Goal: Transaction & Acquisition: Purchase product/service

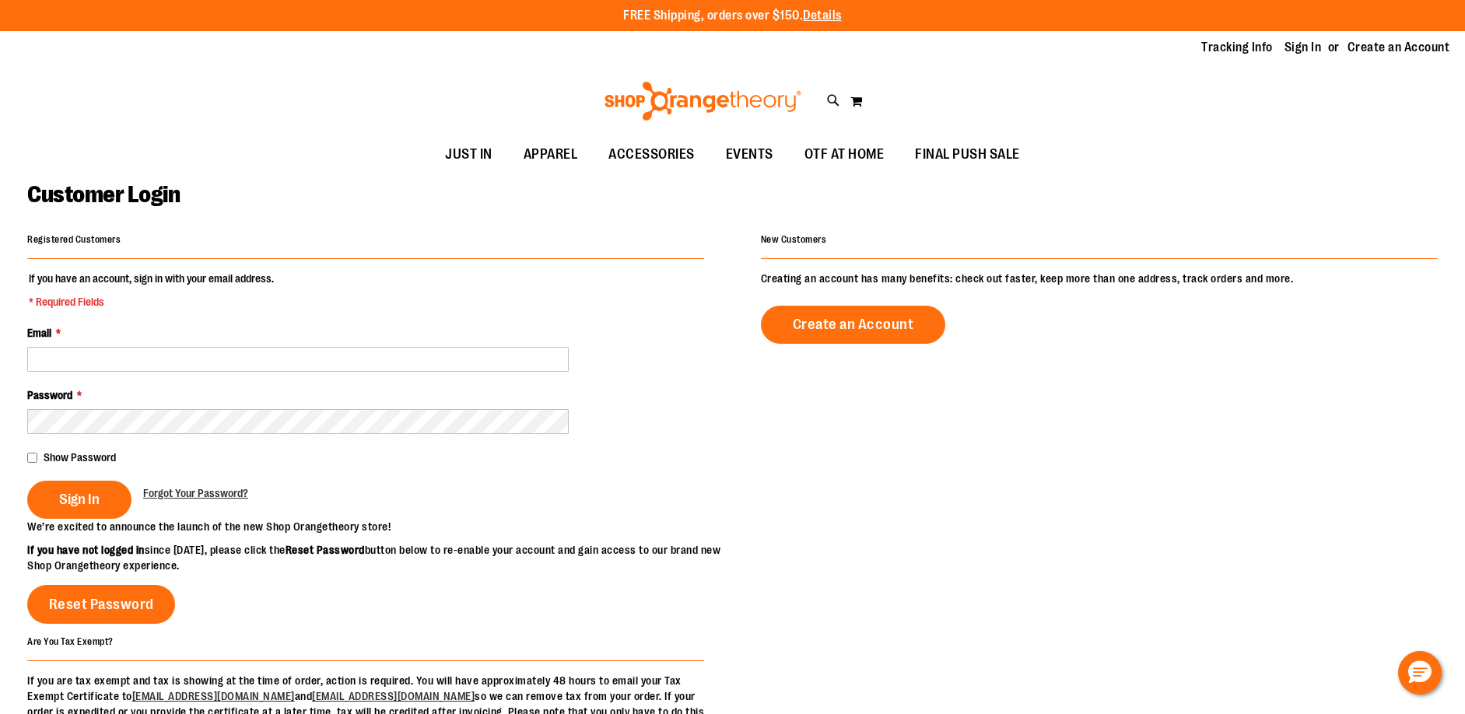
click at [248, 333] on div "Email *" at bounding box center [365, 348] width 677 height 47
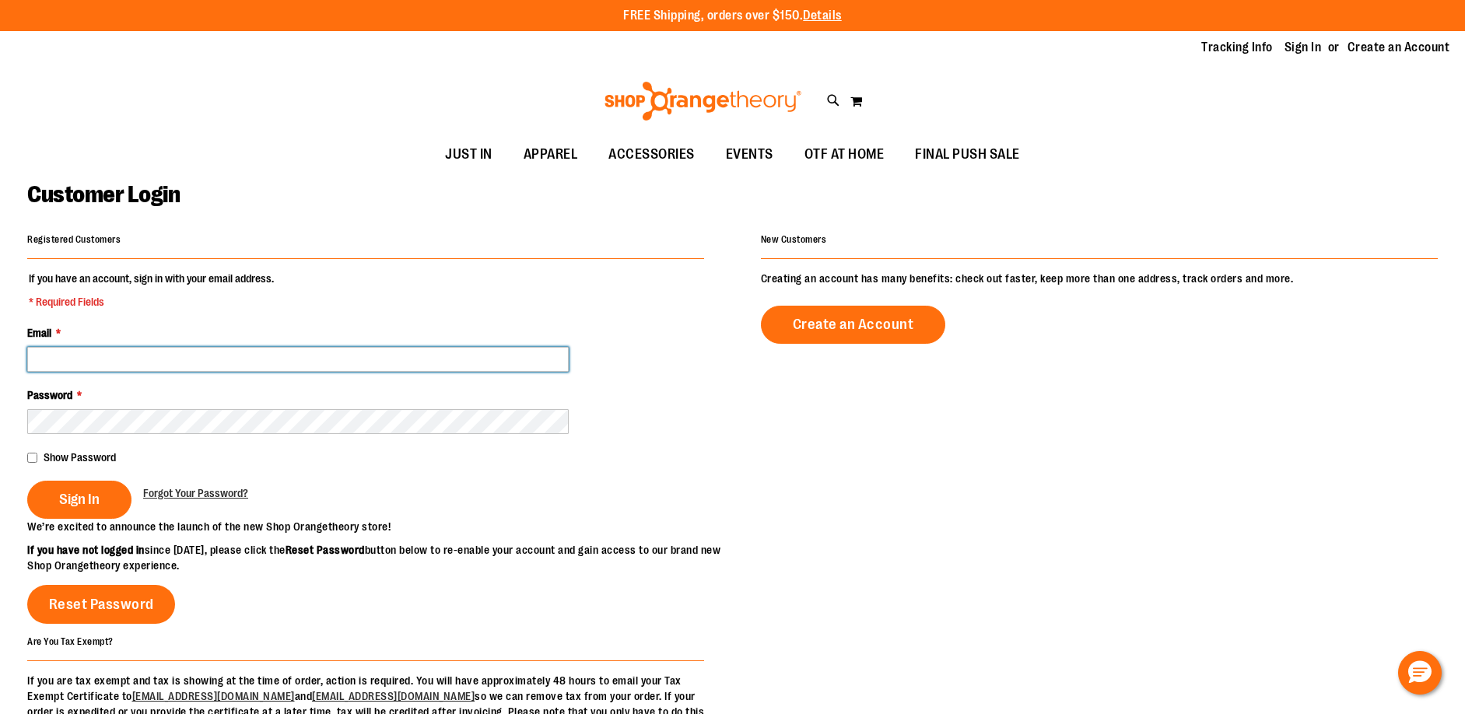
type input "**********"
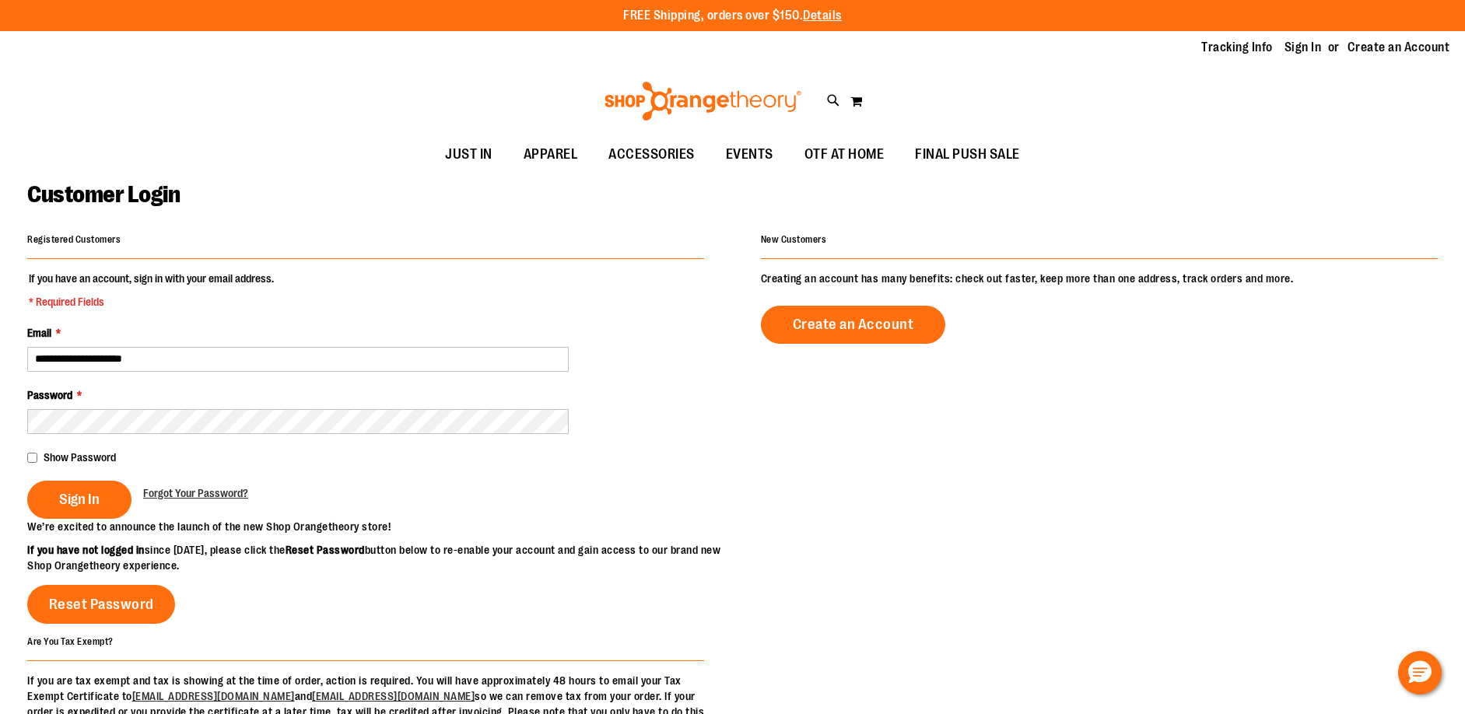
type input "**********"
click at [247, 342] on div "**********" at bounding box center [365, 348] width 677 height 47
click at [107, 497] on button "Sign In" at bounding box center [79, 500] width 104 height 38
click at [110, 496] on div "Sign In" at bounding box center [85, 500] width 116 height 38
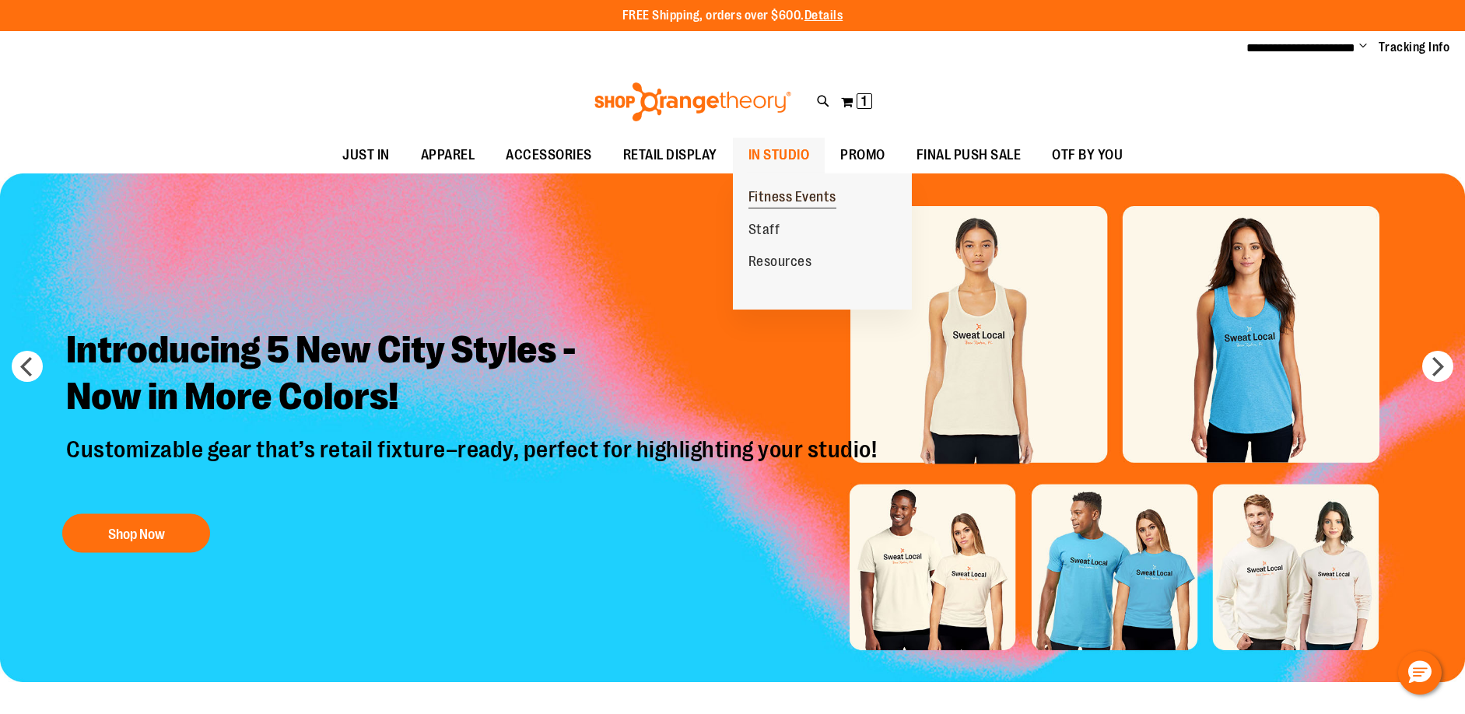
type input "**********"
click at [790, 184] on link "Fitness Events" at bounding box center [792, 197] width 119 height 33
click at [776, 199] on span "Fitness Events" at bounding box center [792, 198] width 88 height 19
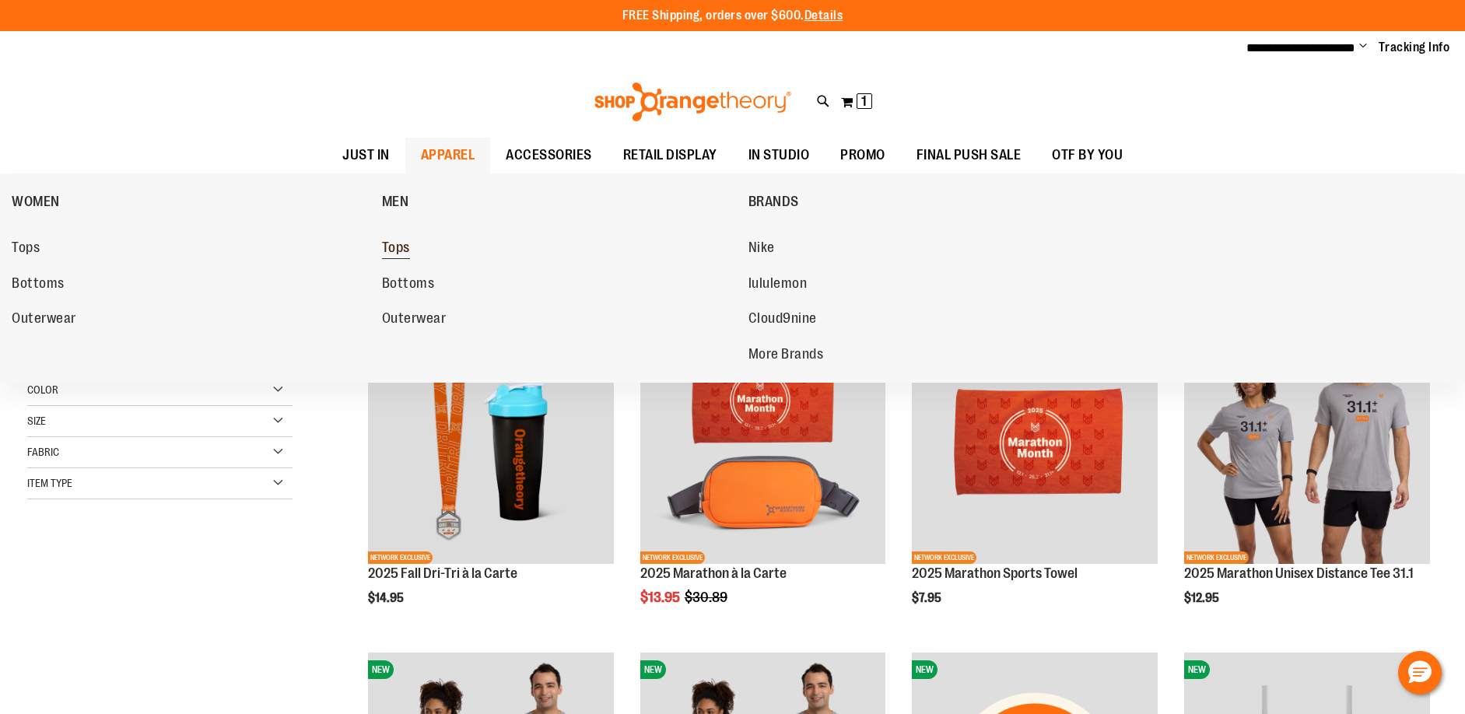
type input "**********"
click at [390, 244] on span "Tops" at bounding box center [396, 249] width 28 height 19
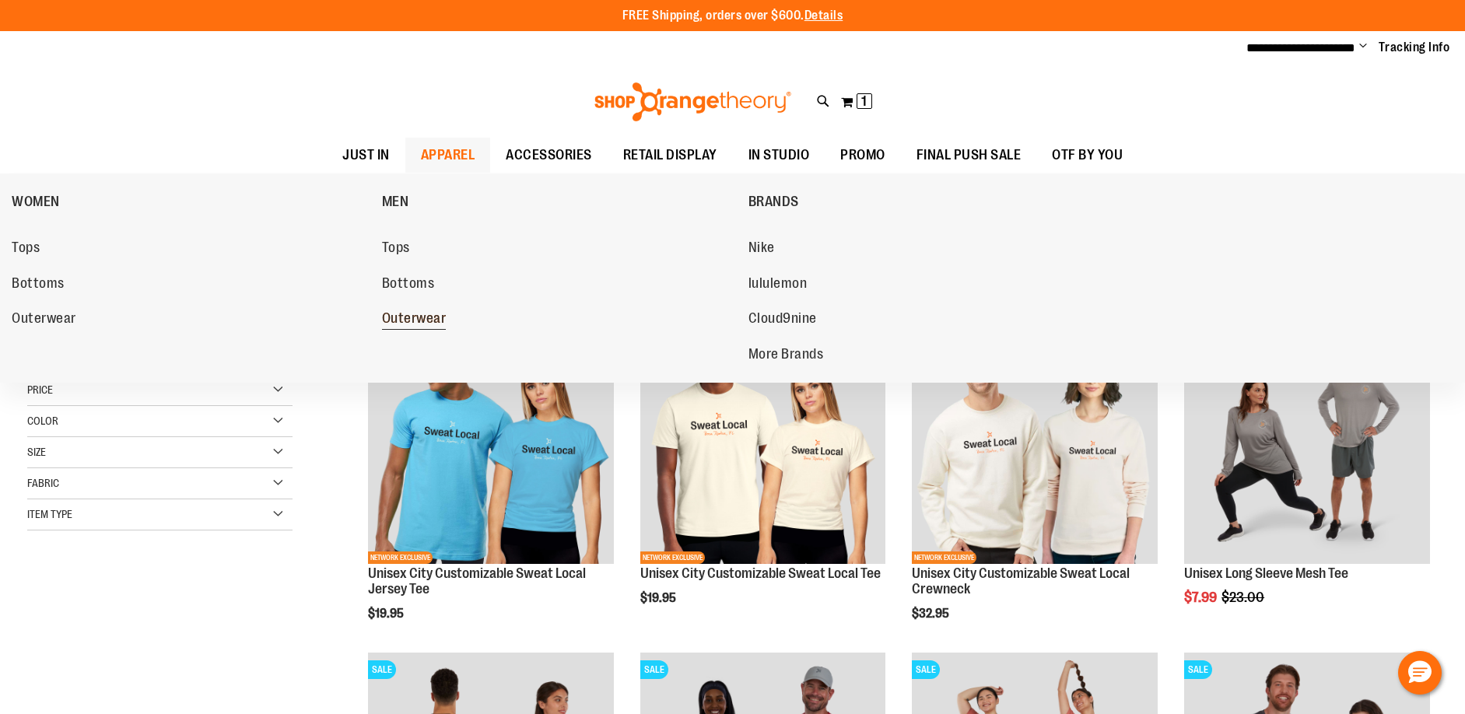
type input "**********"
click at [432, 309] on link "Outerwear" at bounding box center [557, 319] width 351 height 28
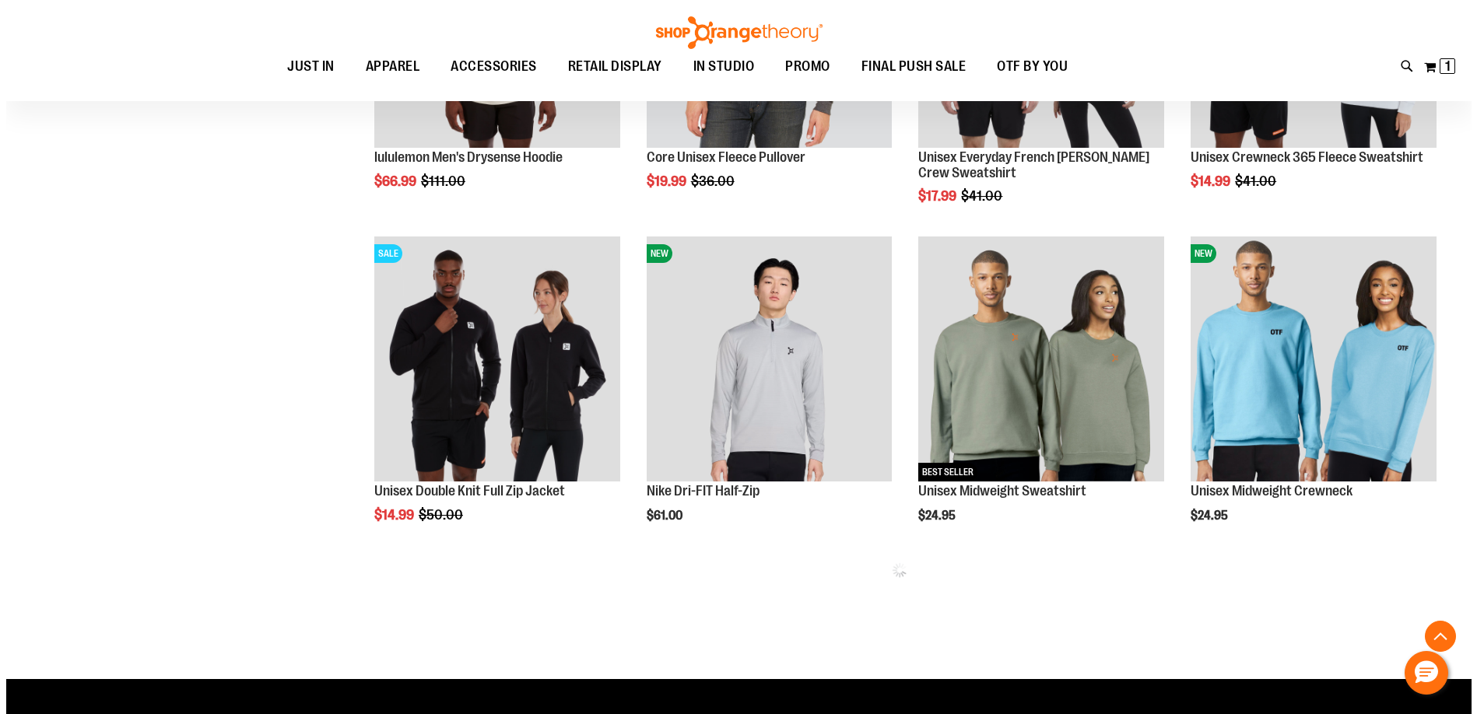
scroll to position [777, 0]
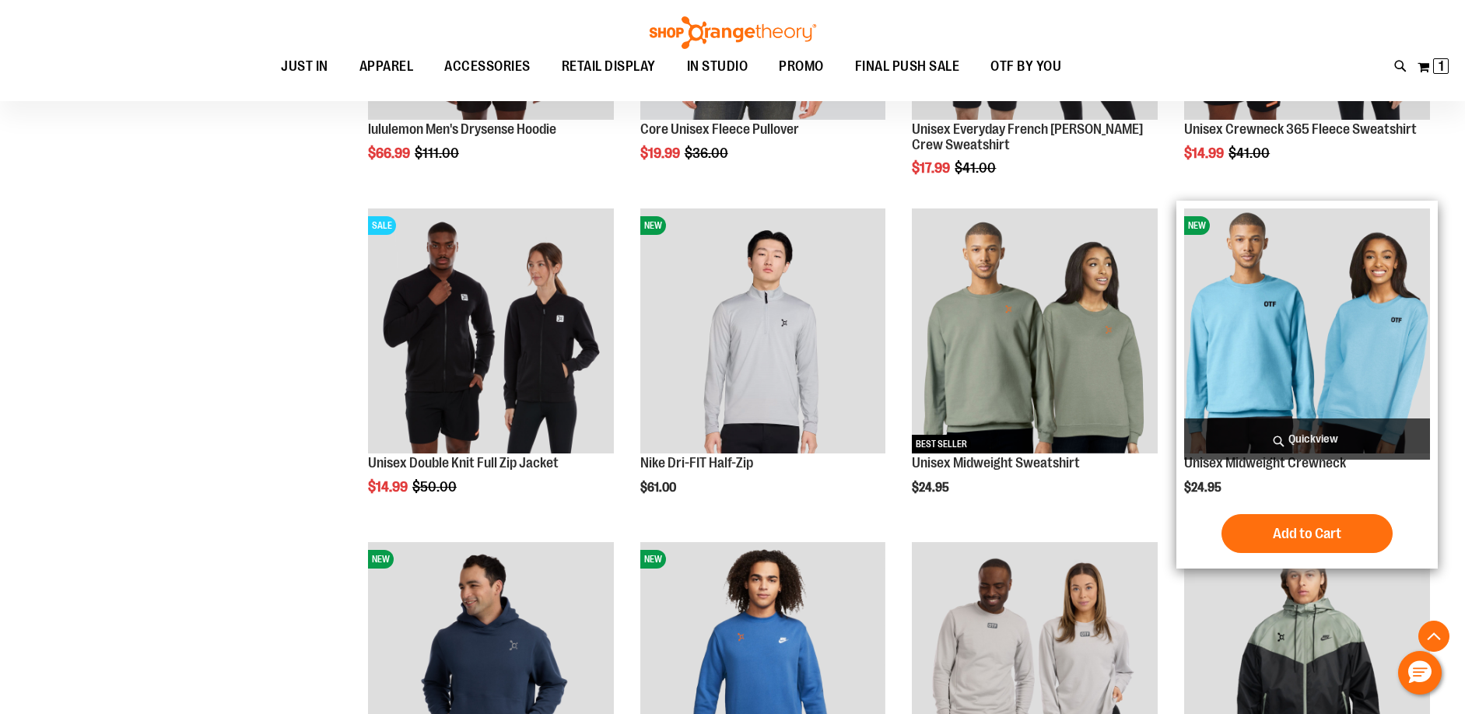
type input "**********"
click at [1279, 445] on span "Quickview" at bounding box center [1307, 439] width 246 height 41
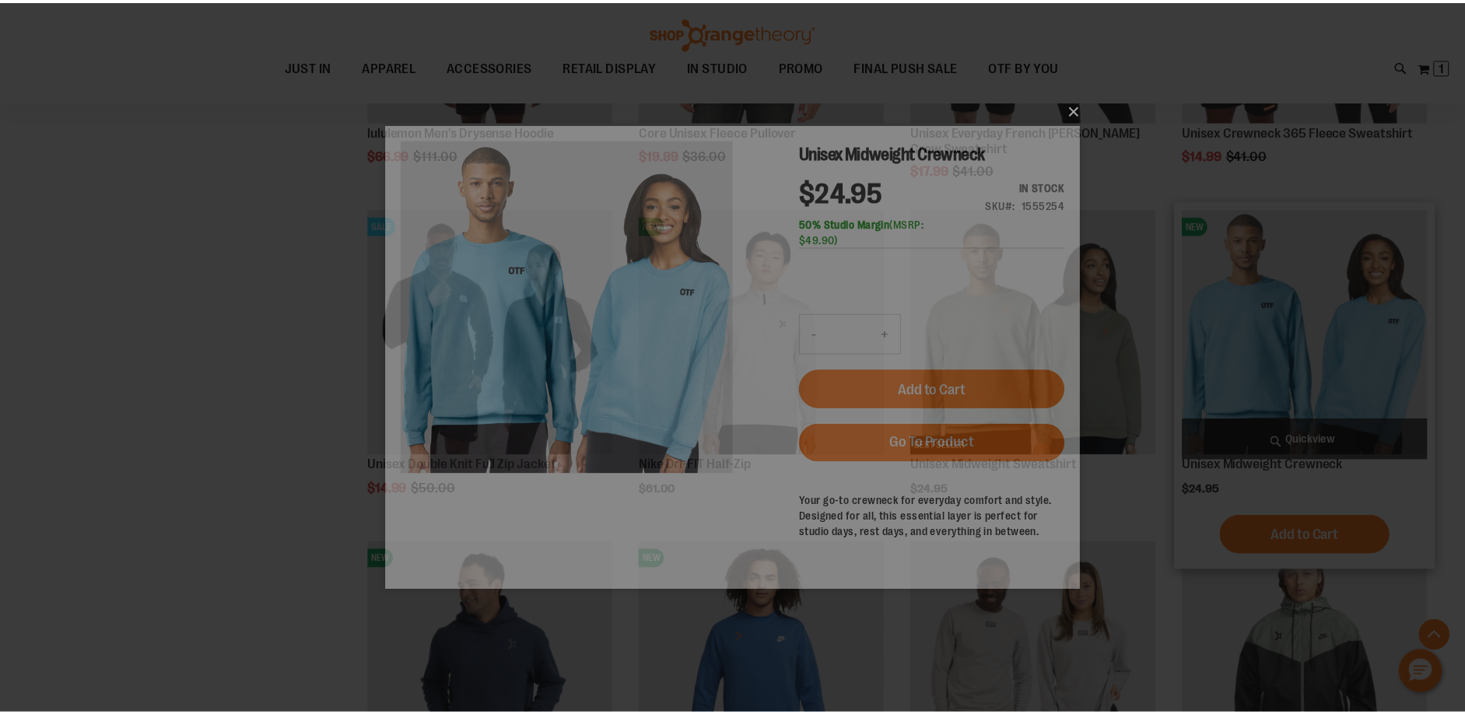
scroll to position [0, 0]
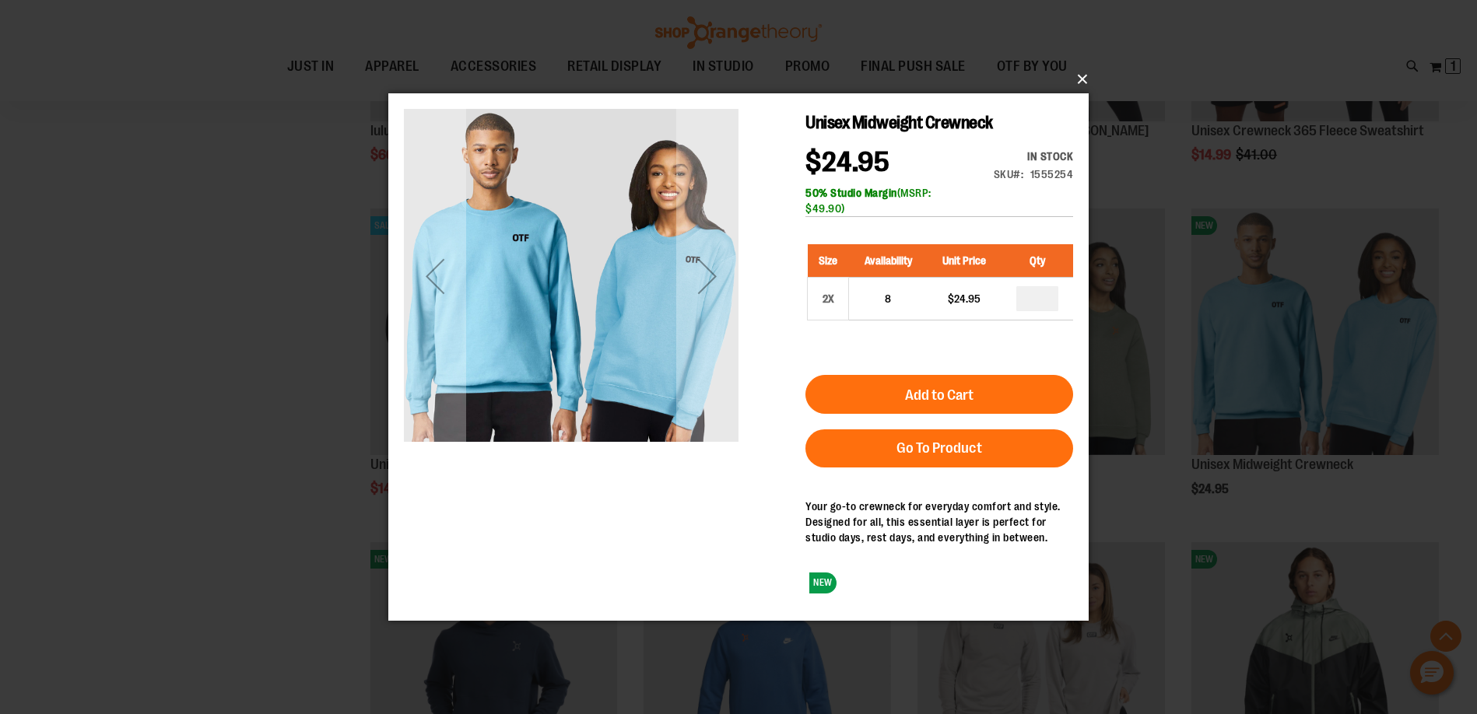
click at [1071, 82] on button "×" at bounding box center [743, 79] width 700 height 34
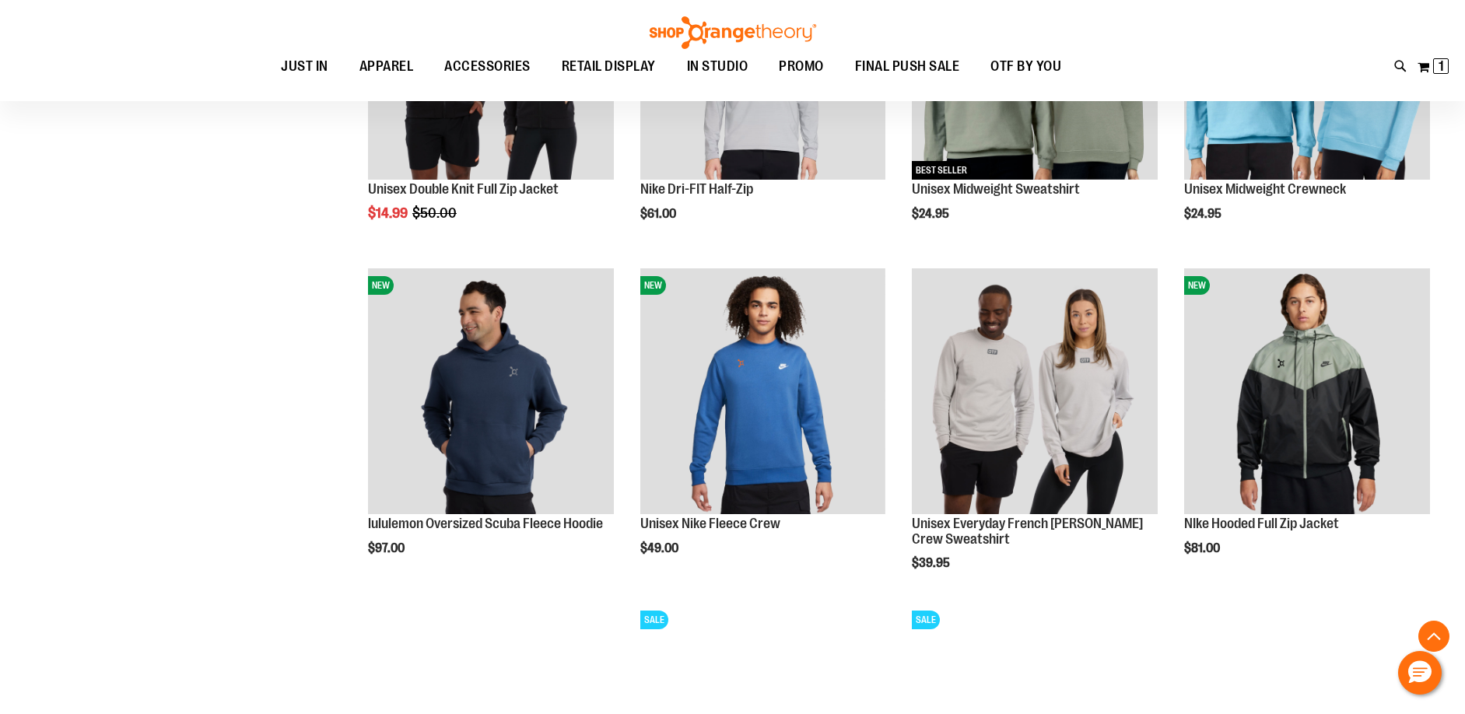
scroll to position [1088, 0]
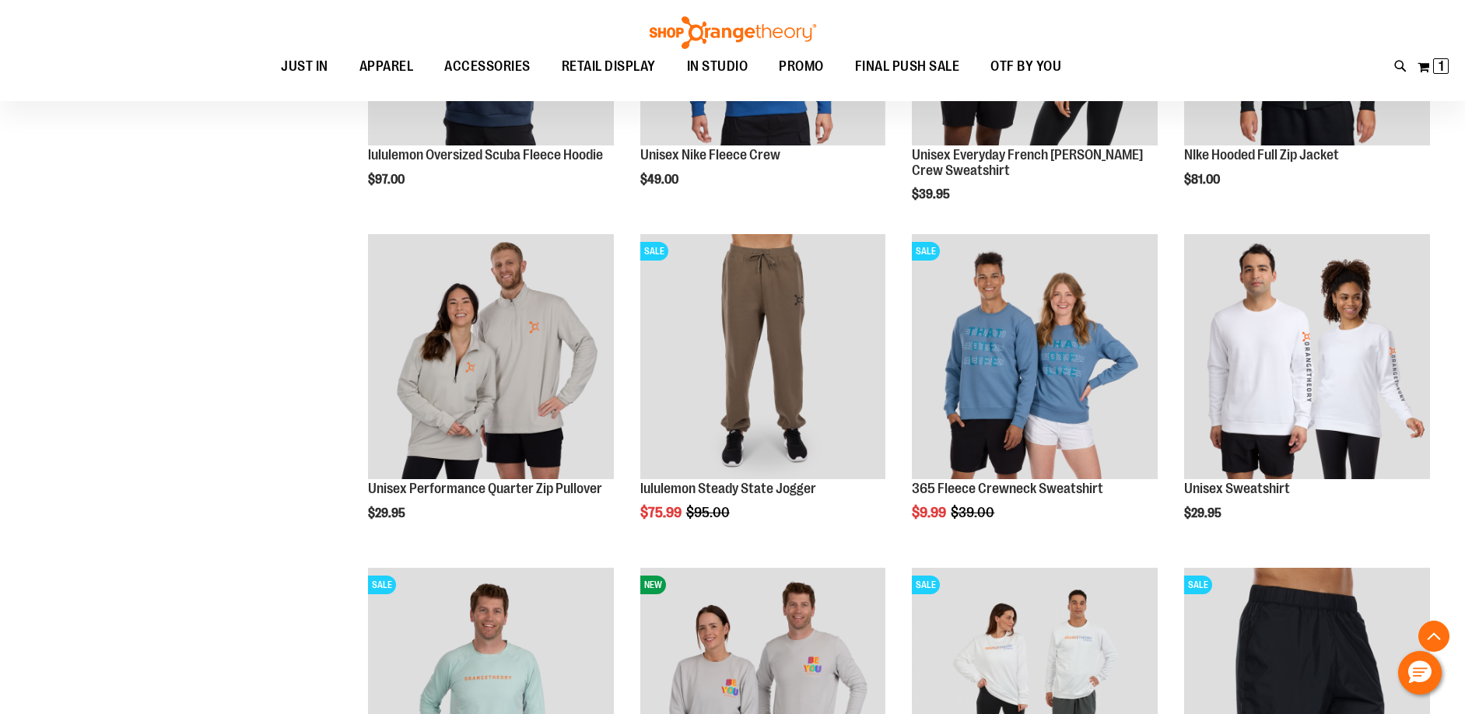
scroll to position [1400, 0]
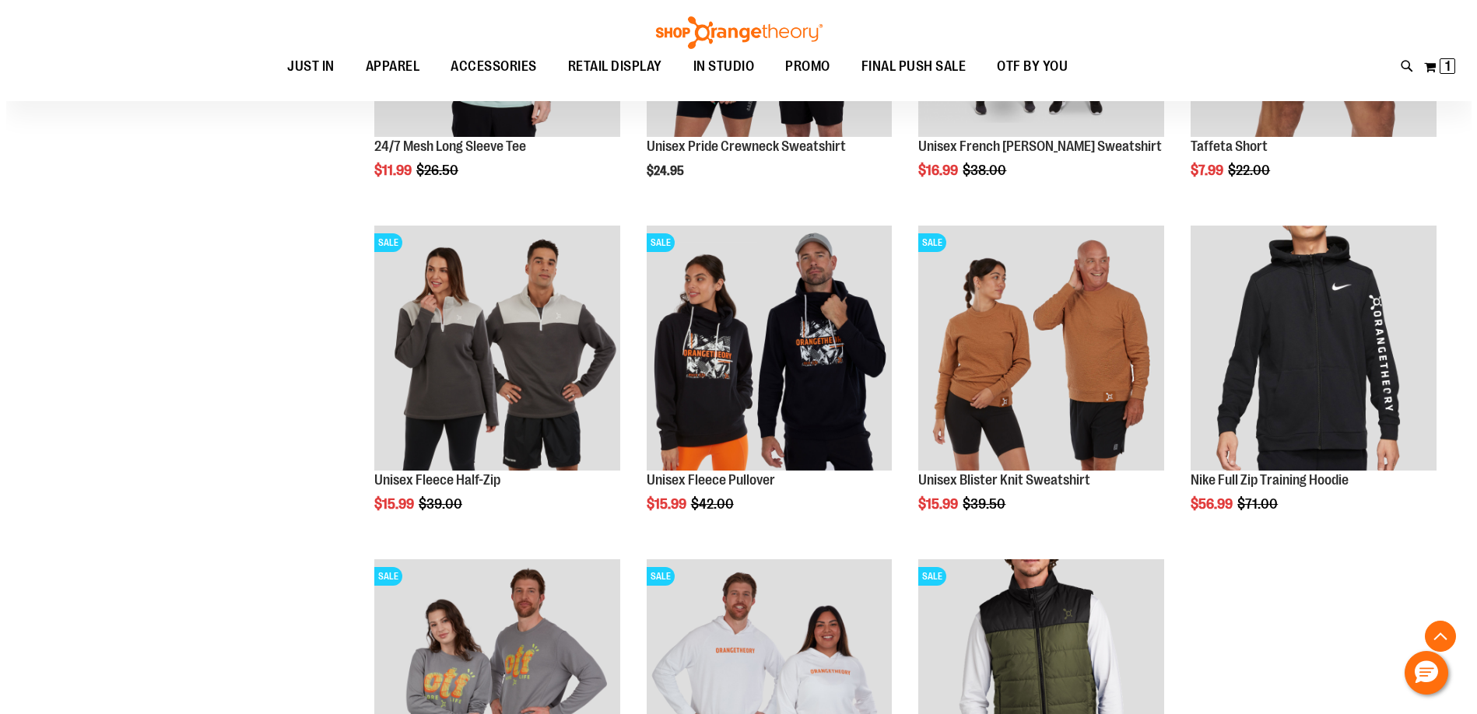
scroll to position [2178, 0]
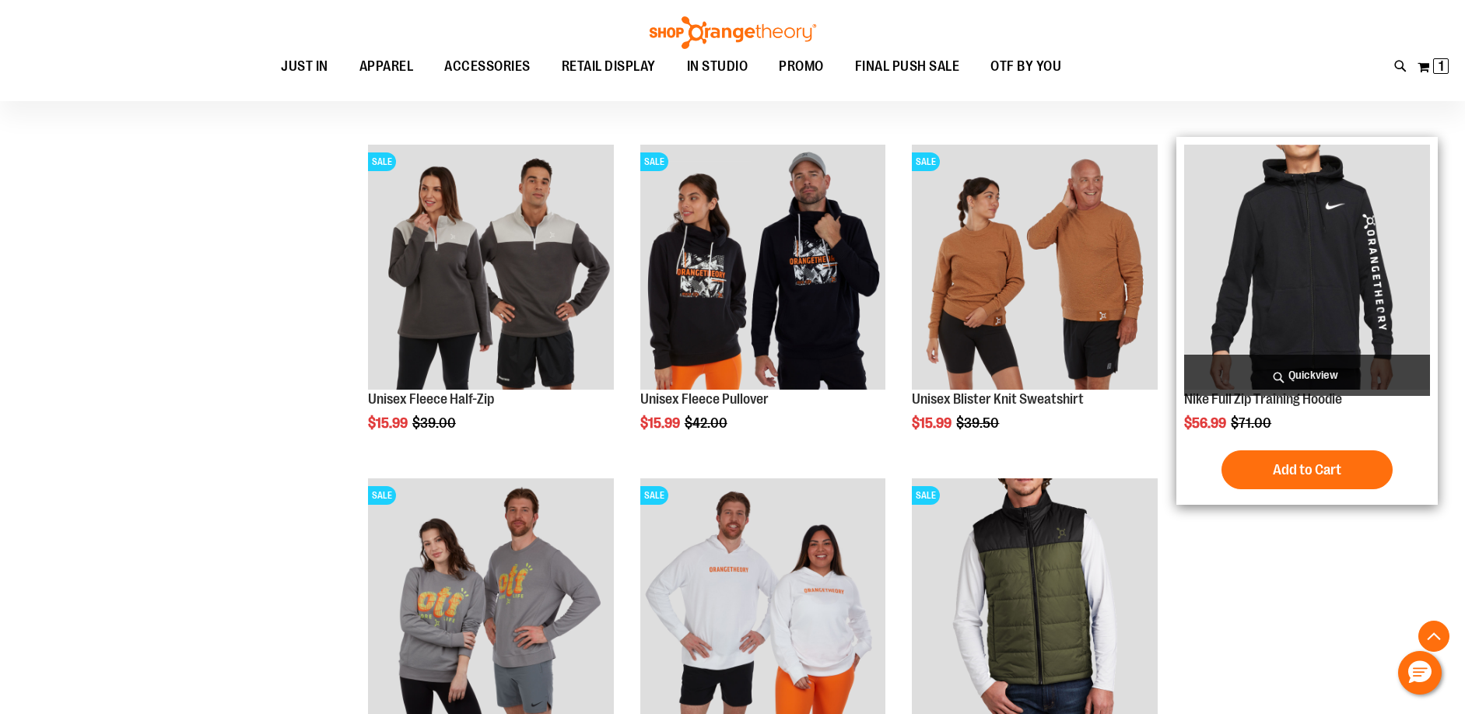
click at [1284, 360] on span "Quickview" at bounding box center [1307, 375] width 246 height 41
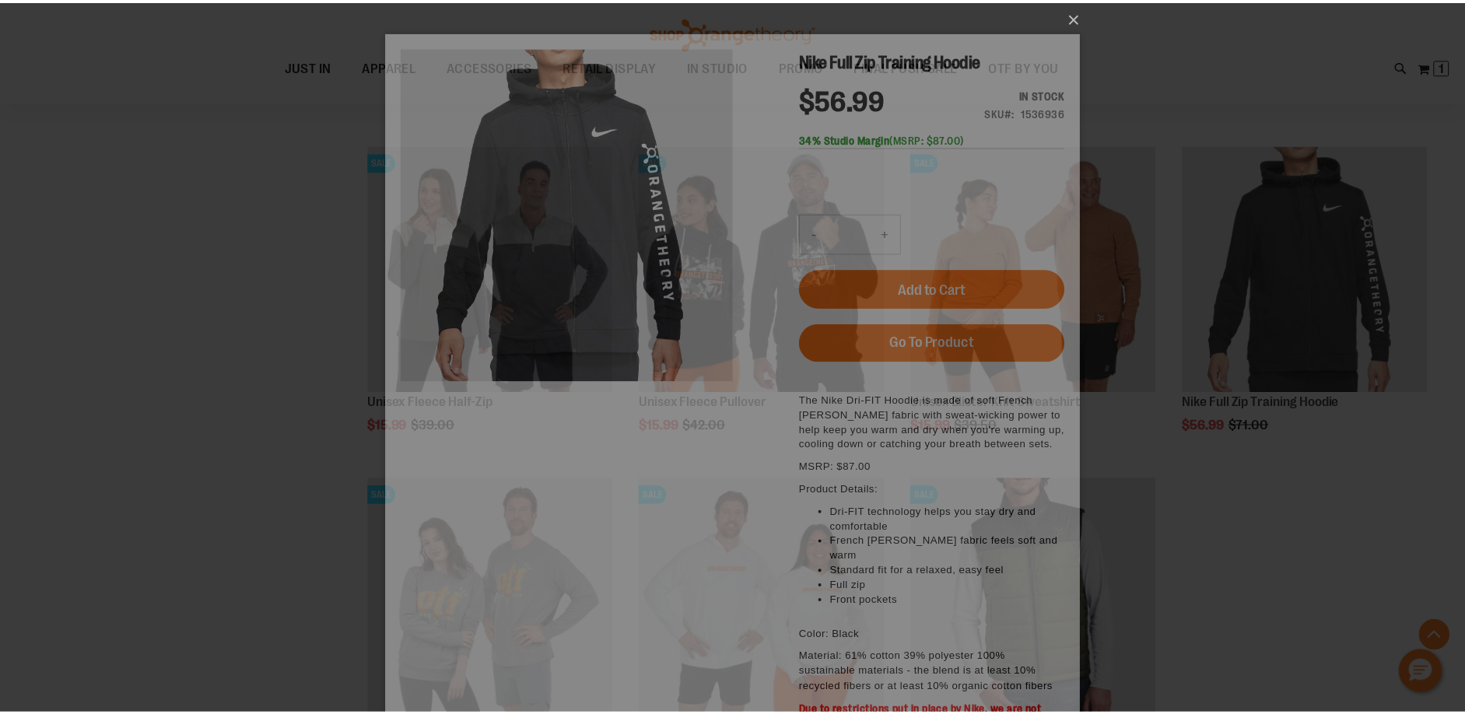
scroll to position [0, 0]
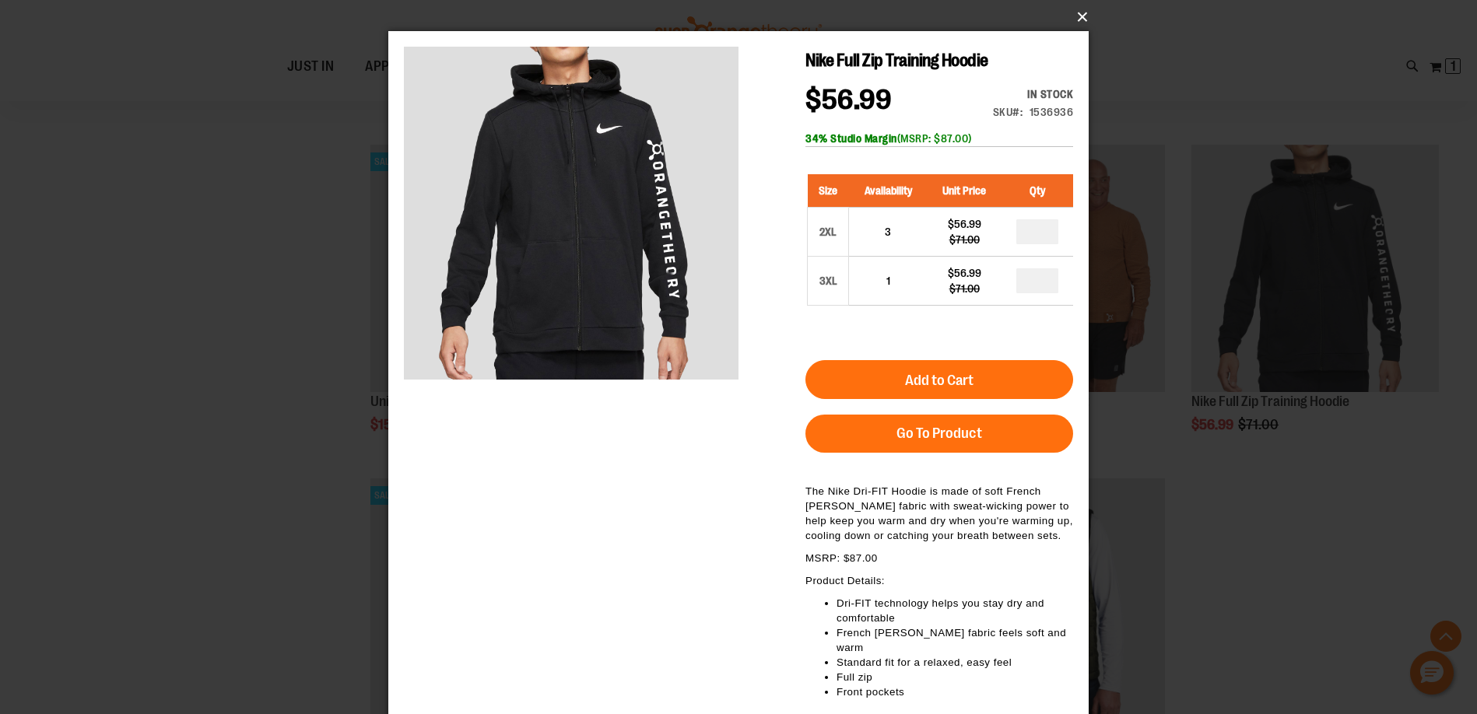
click at [1077, 26] on button "×" at bounding box center [743, 17] width 700 height 34
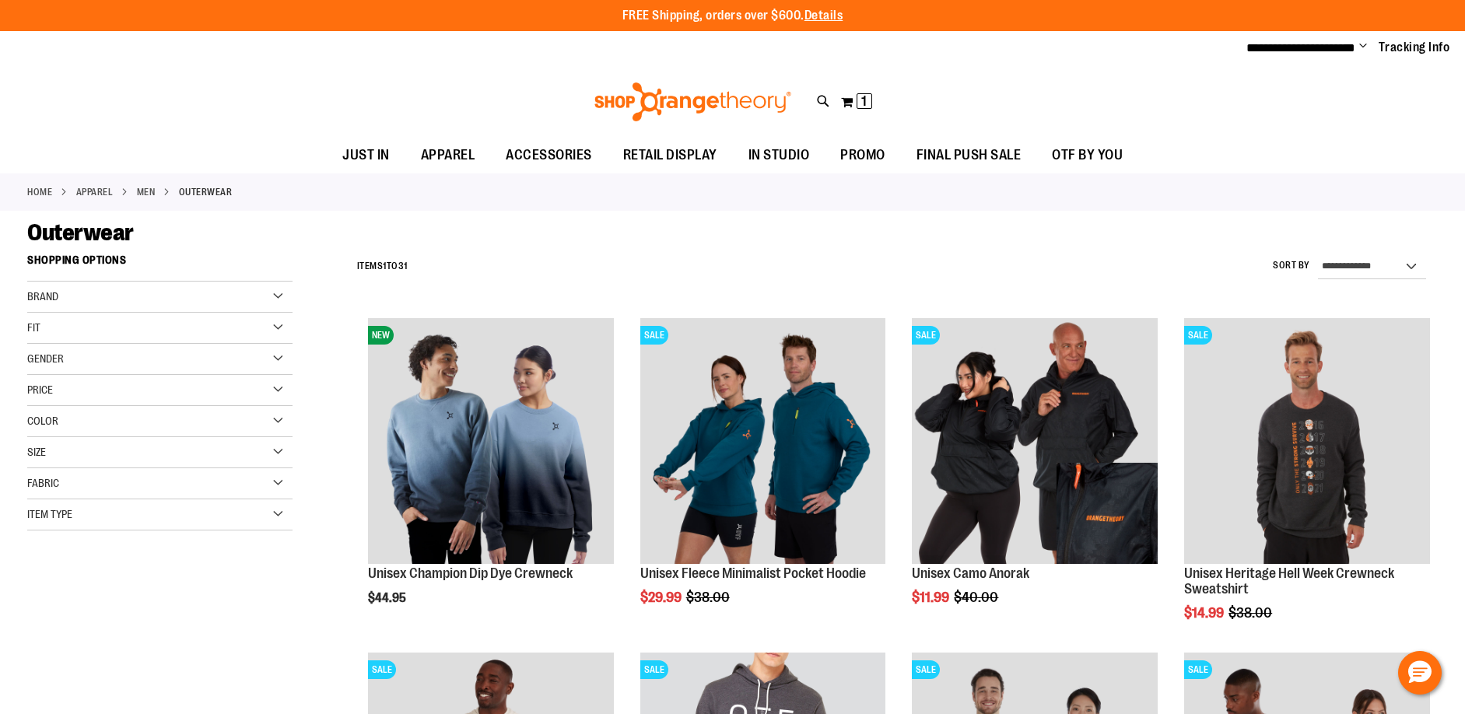
click at [230, 296] on div "Brand" at bounding box center [159, 297] width 265 height 31
click at [68, 324] on link "Nike" at bounding box center [150, 329] width 255 height 16
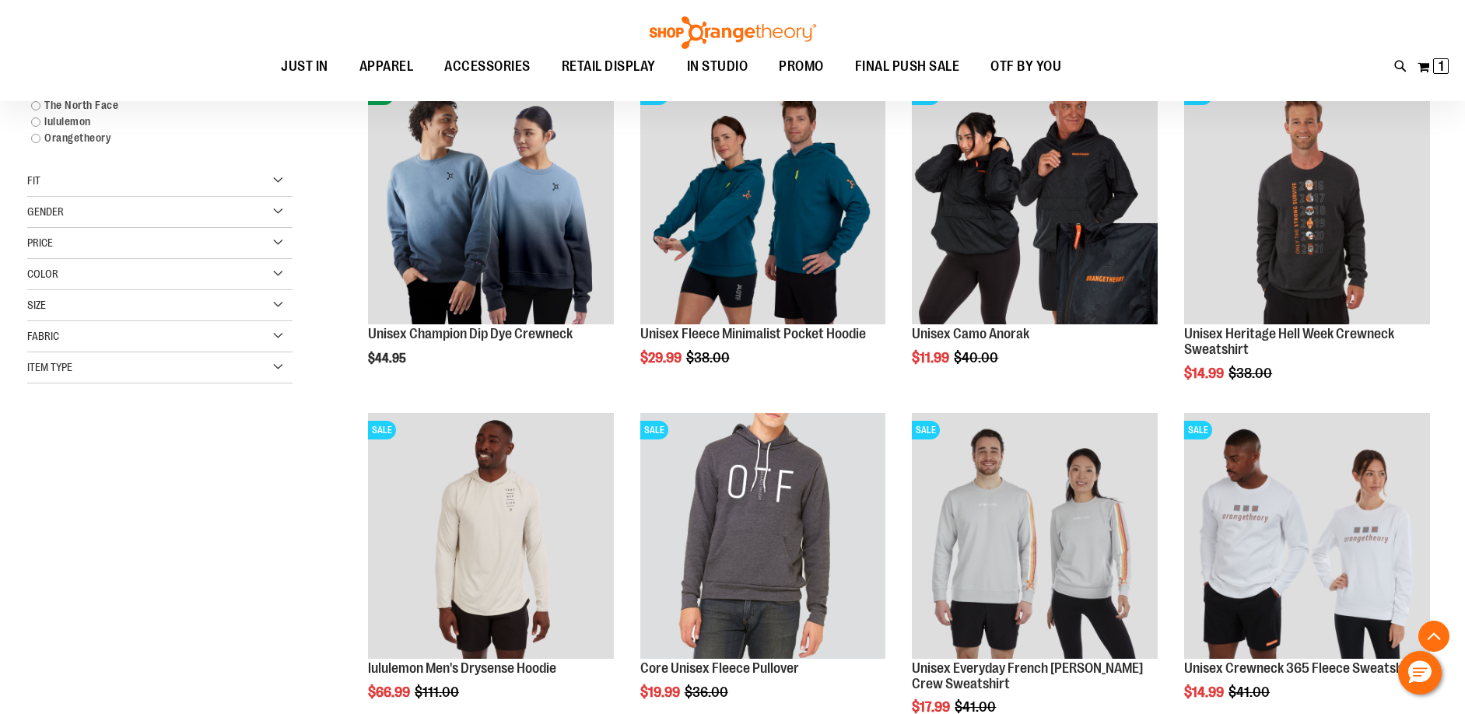
scroll to position [246, 0]
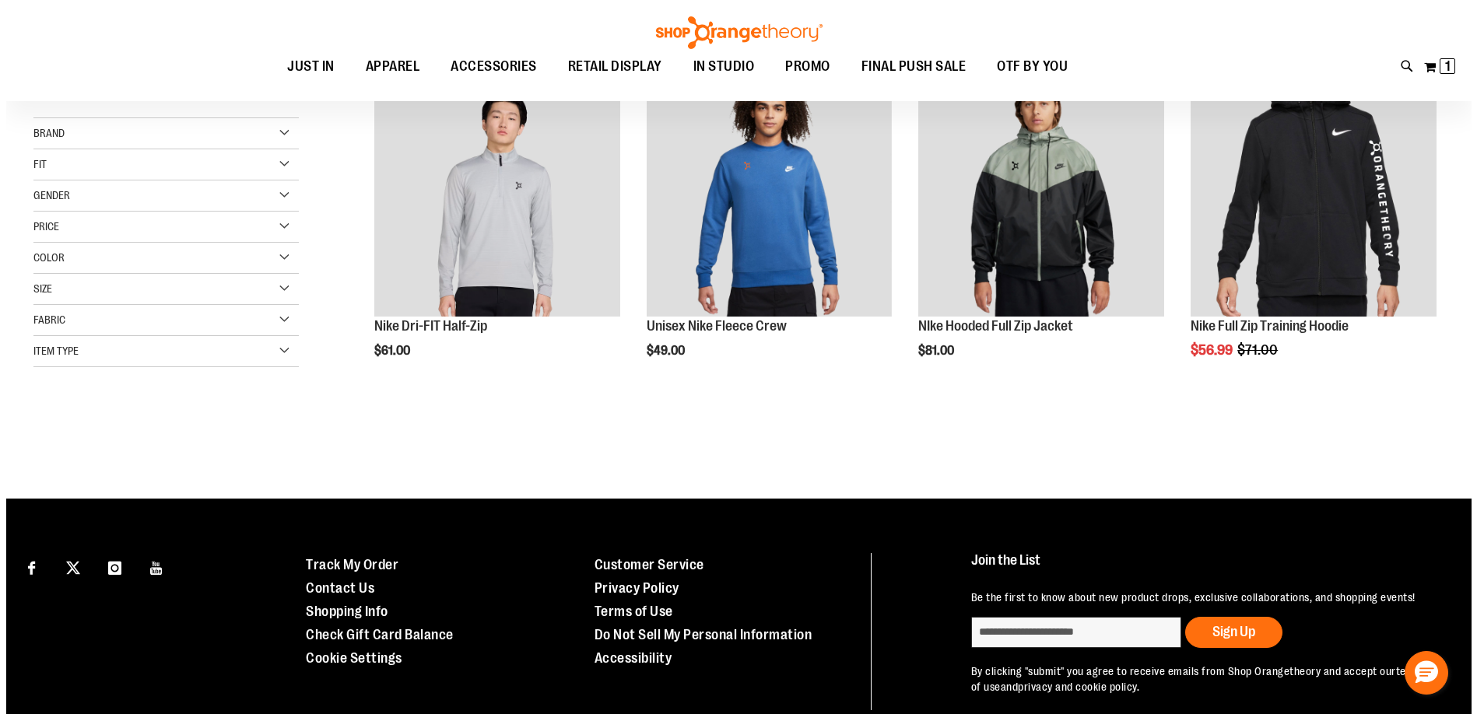
scroll to position [12, 0]
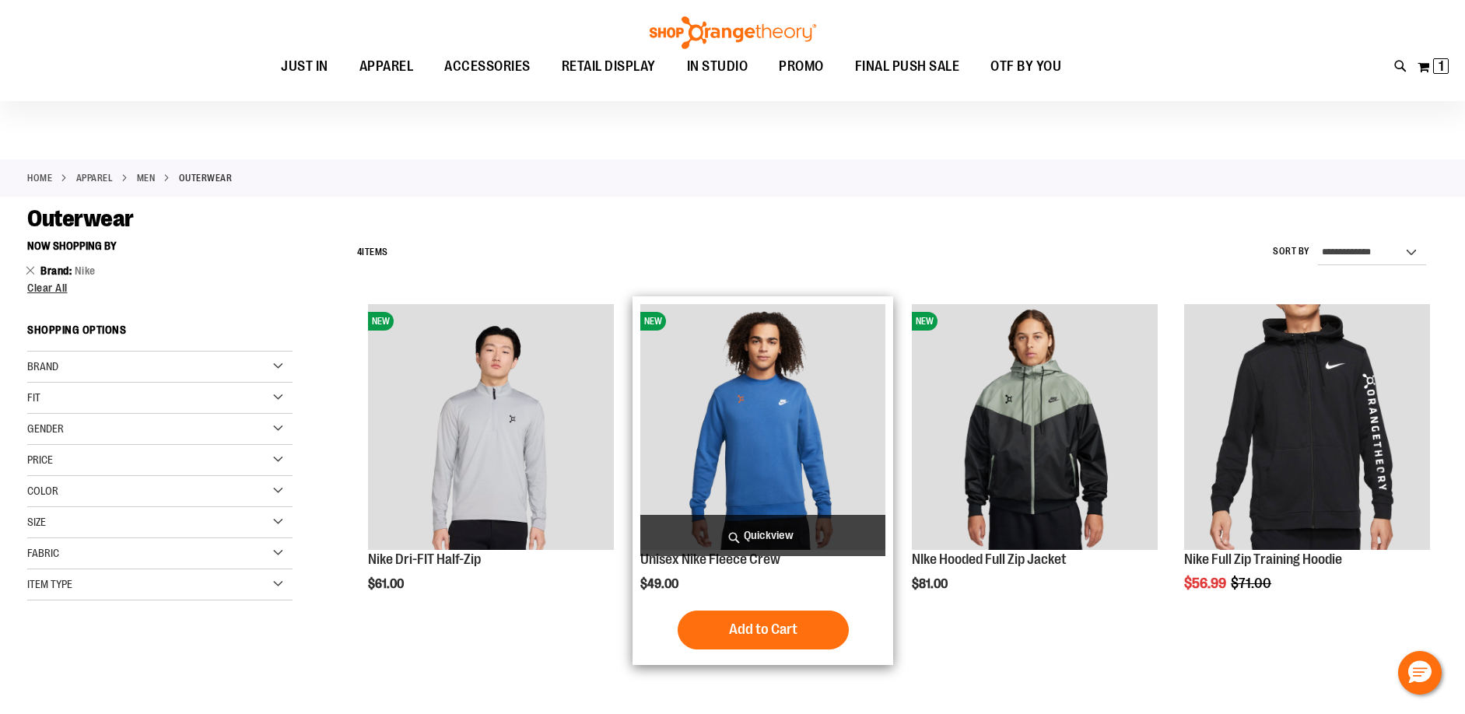
click at [744, 534] on span "Quickview" at bounding box center [763, 535] width 246 height 41
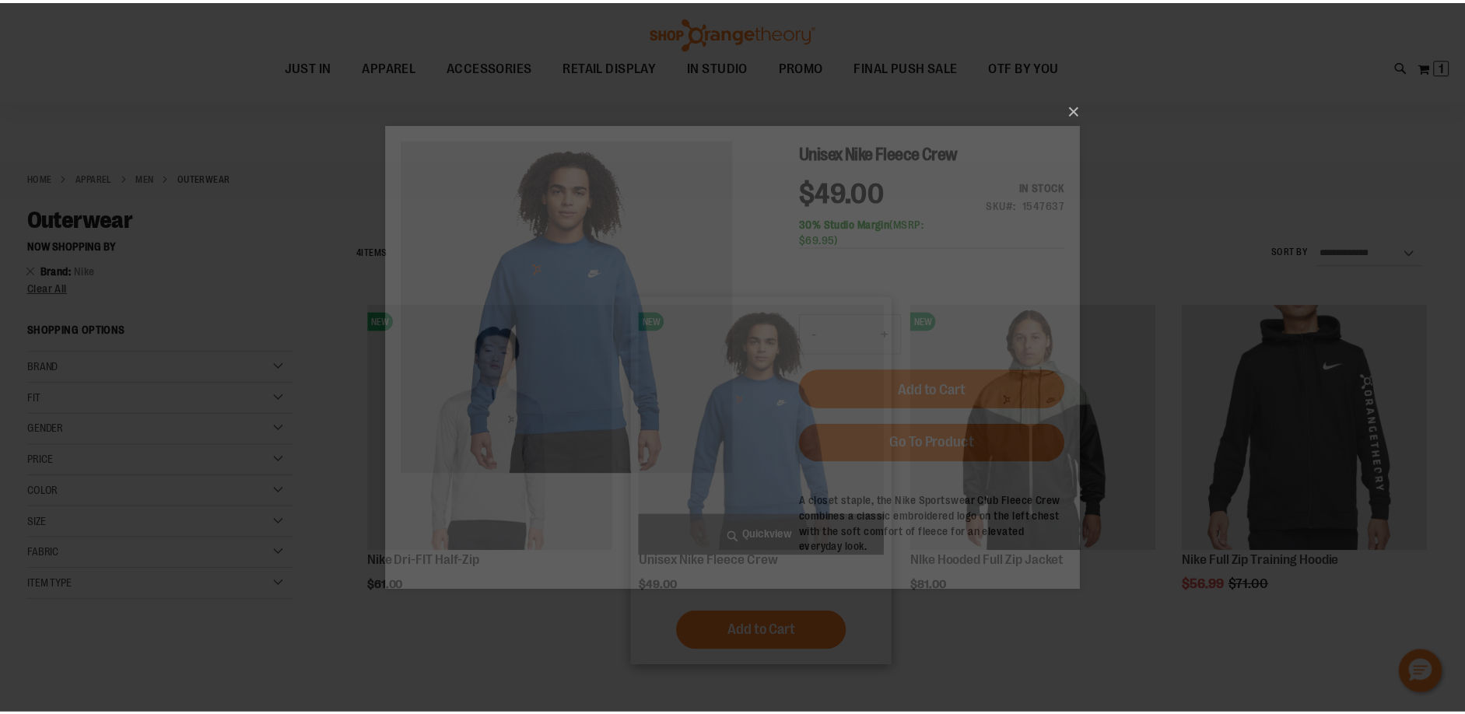
scroll to position [0, 0]
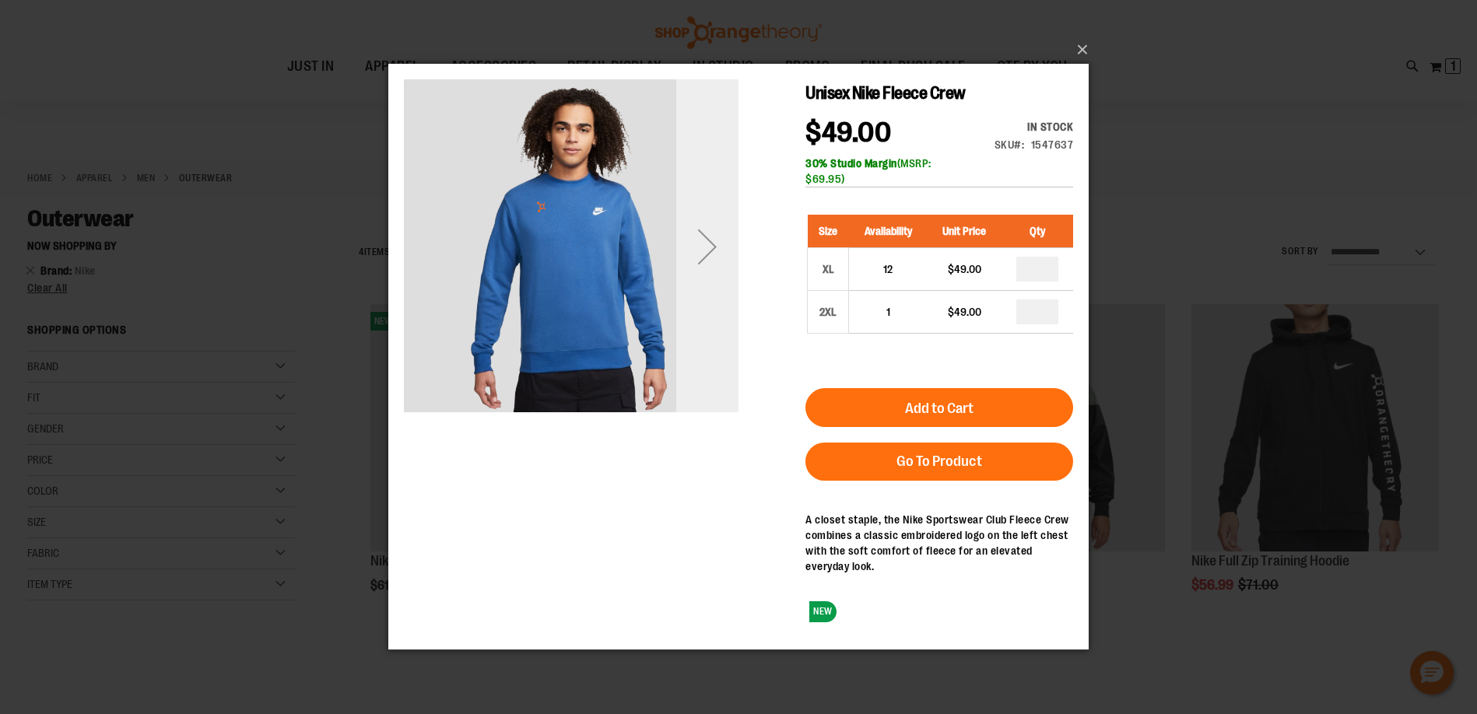
click at [712, 255] on div "Next" at bounding box center [707, 247] width 62 height 62
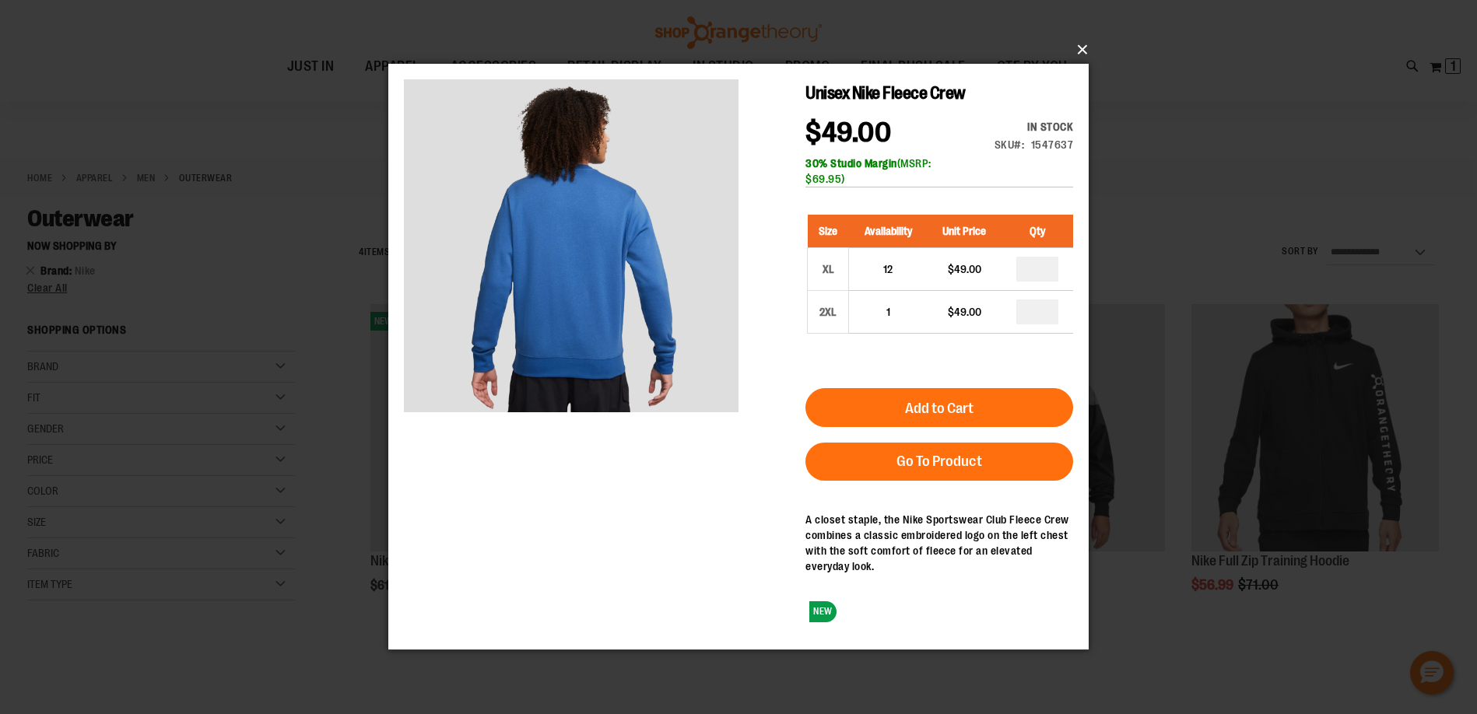
click at [1057, 50] on button "×" at bounding box center [743, 50] width 700 height 34
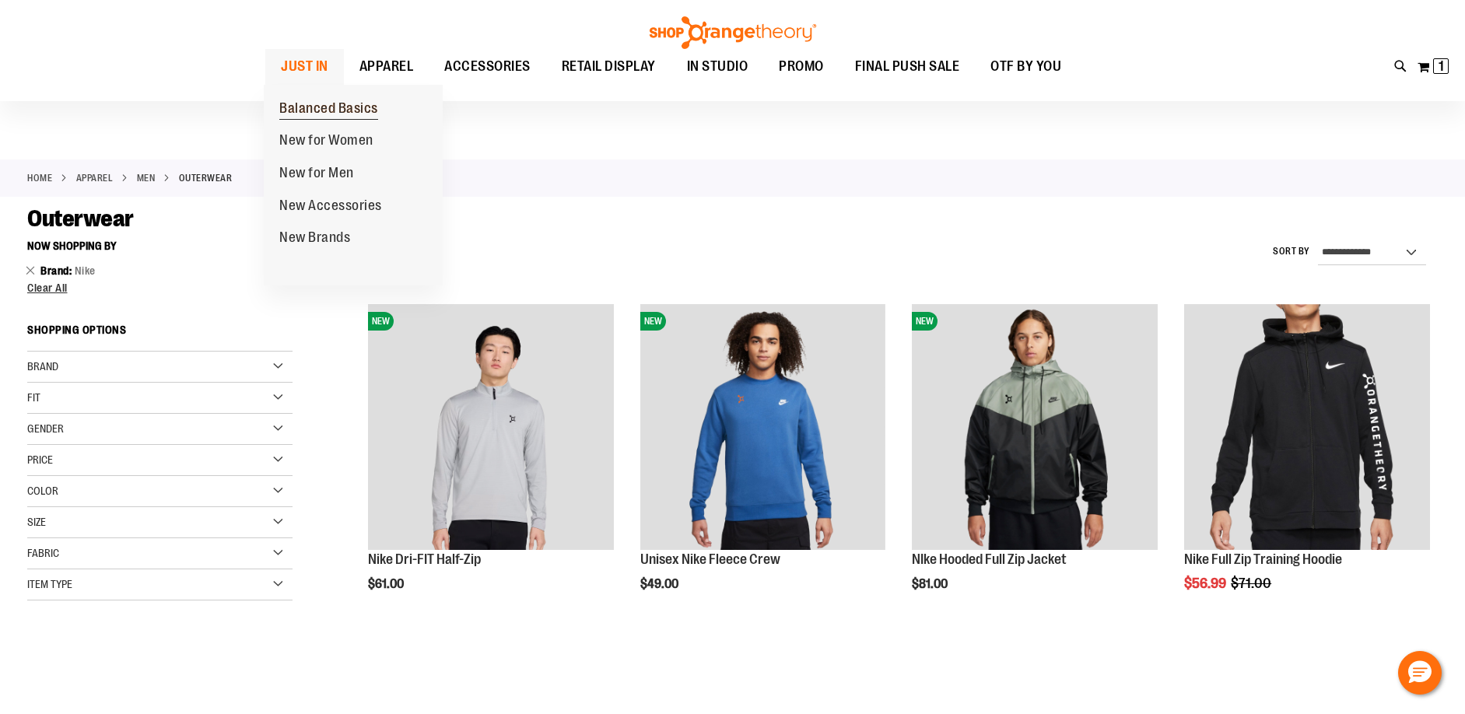
click at [316, 108] on span "Balanced Basics" at bounding box center [328, 109] width 99 height 19
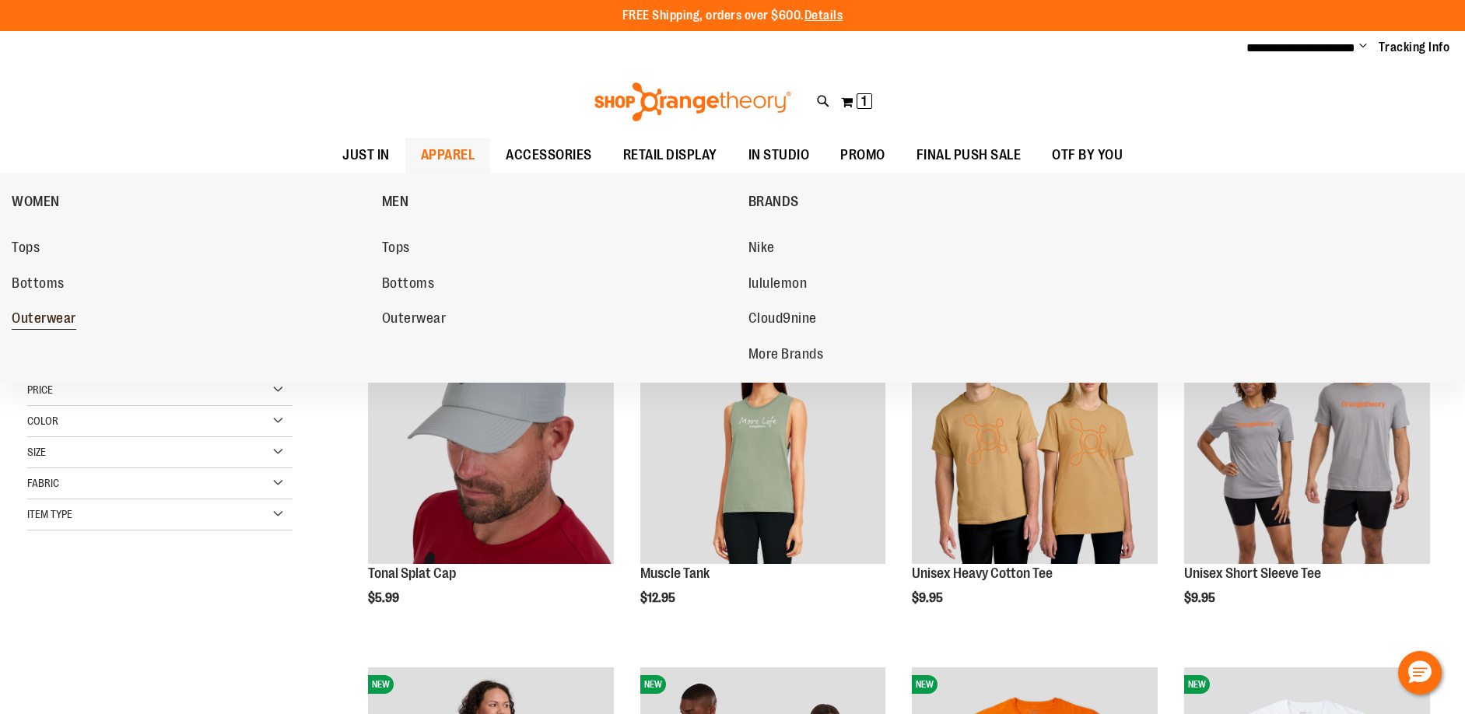
type input "**********"
click at [37, 307] on link "Outerwear" at bounding box center [189, 319] width 355 height 28
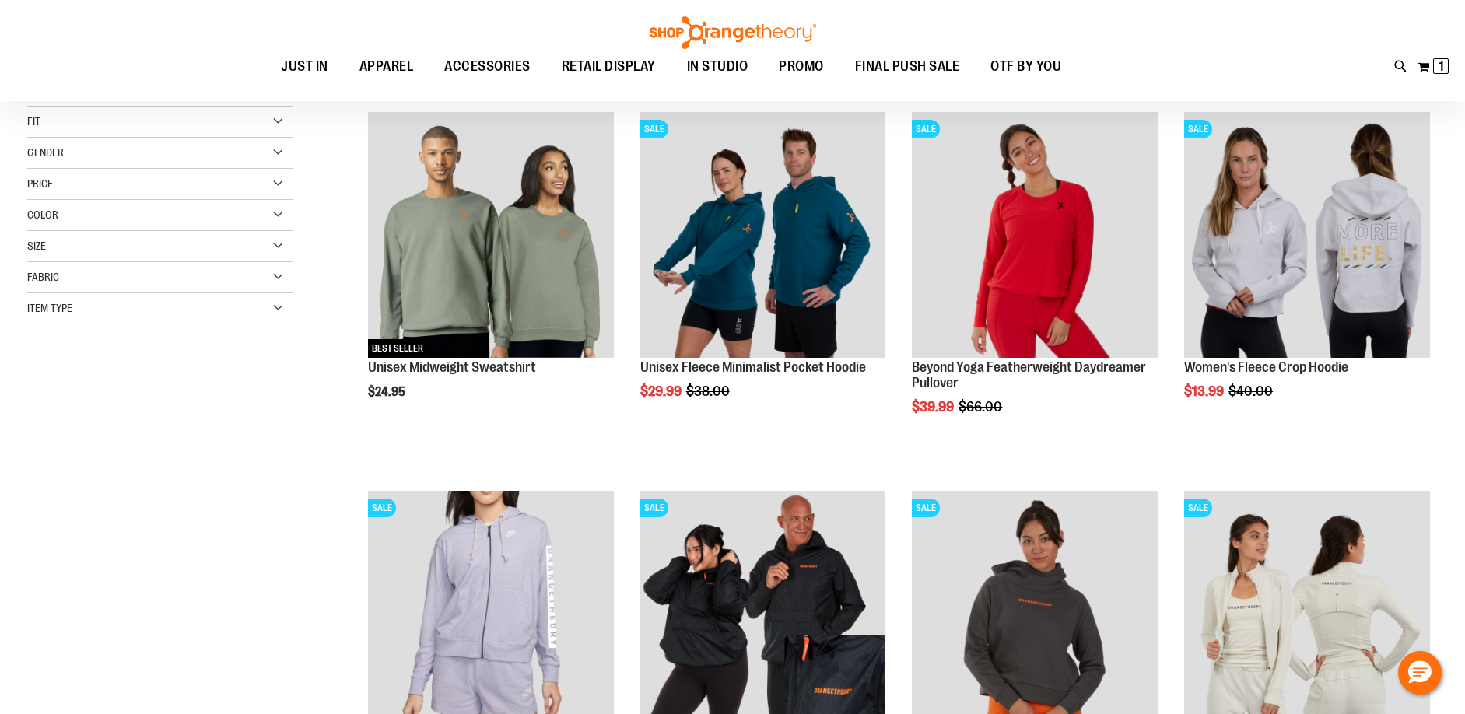
scroll to position [233, 0]
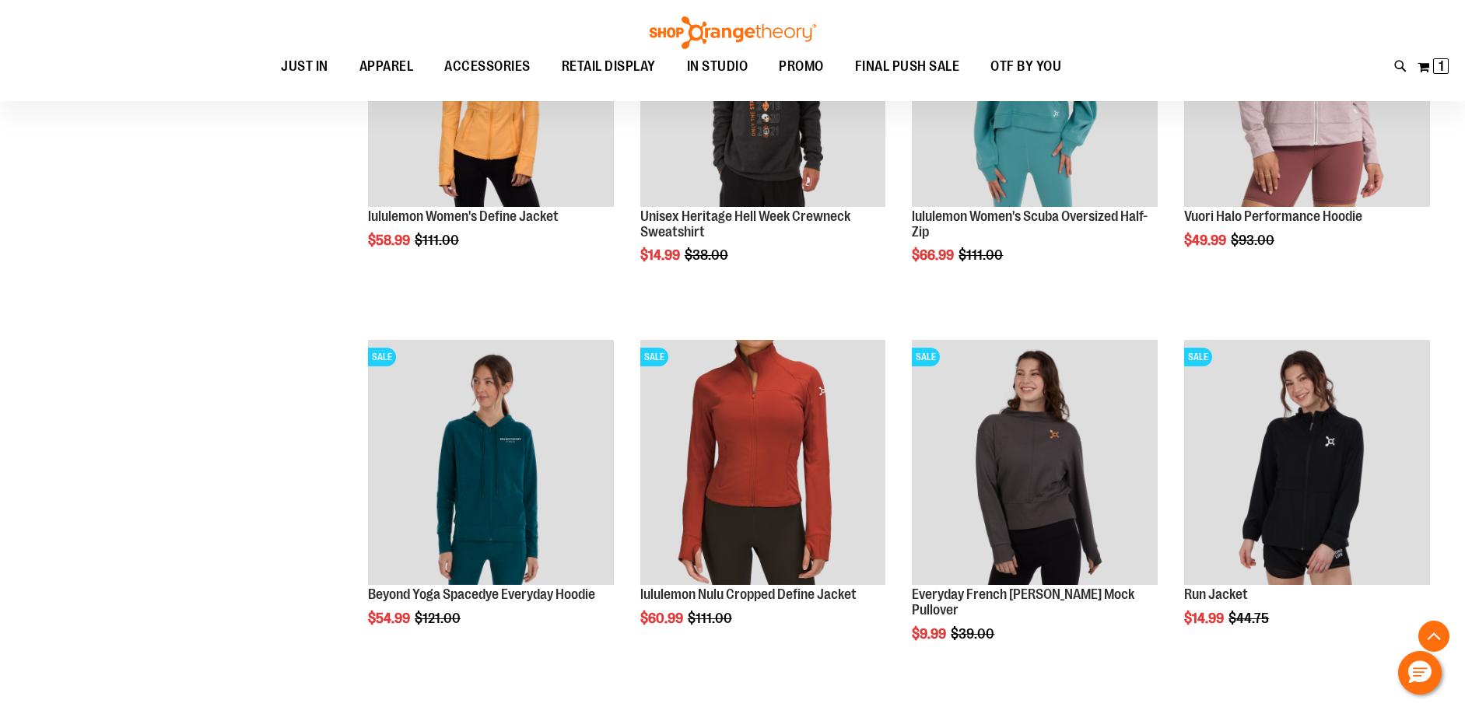
scroll to position [1166, 0]
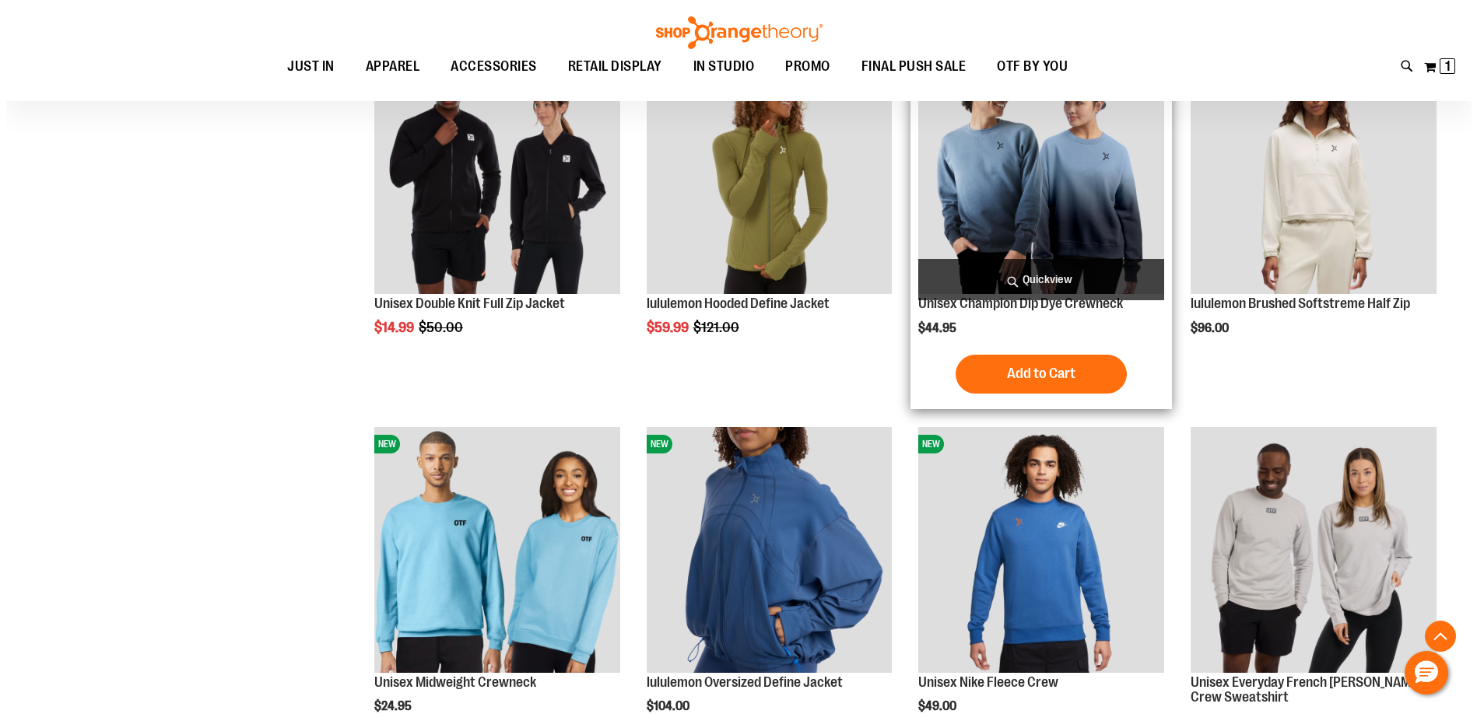
scroll to position [2567, 0]
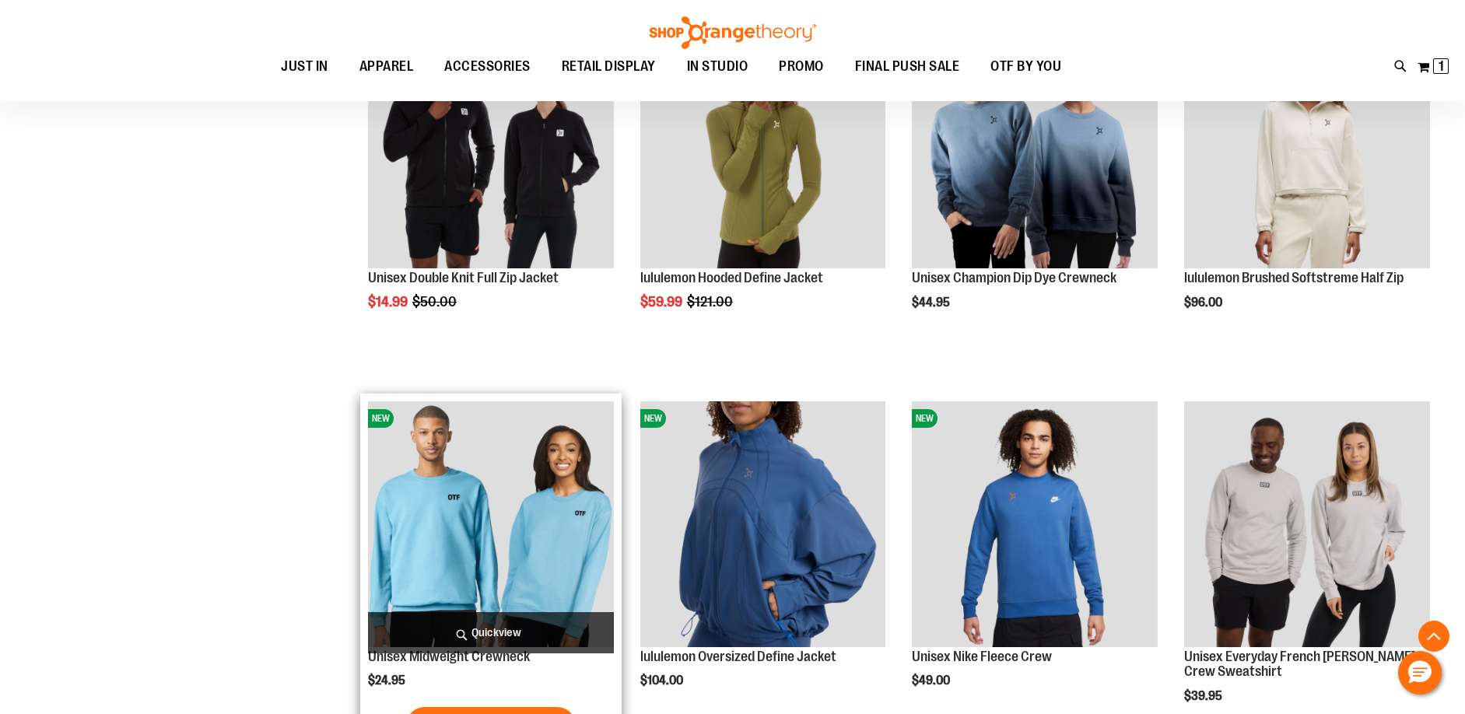
type input "**********"
click at [509, 619] on span "Quickview" at bounding box center [491, 632] width 246 height 41
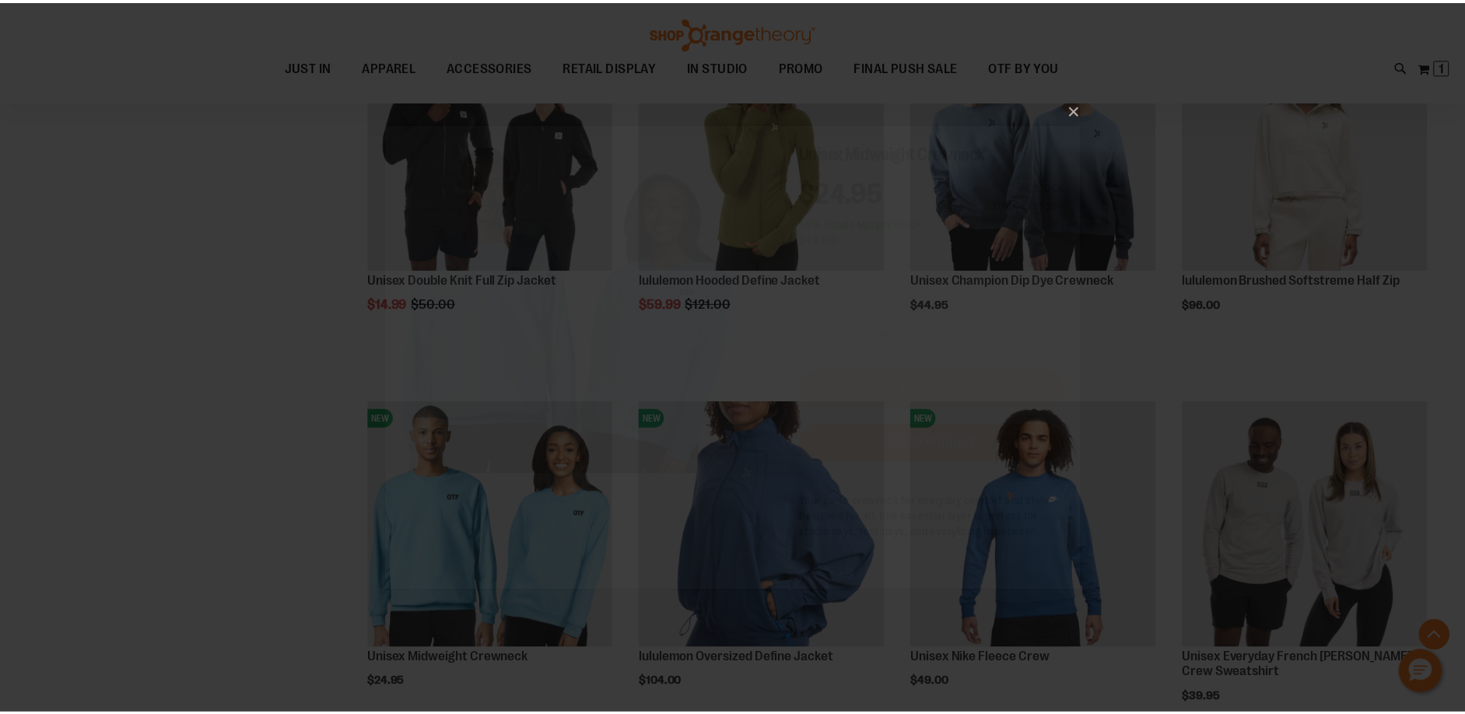
scroll to position [0, 0]
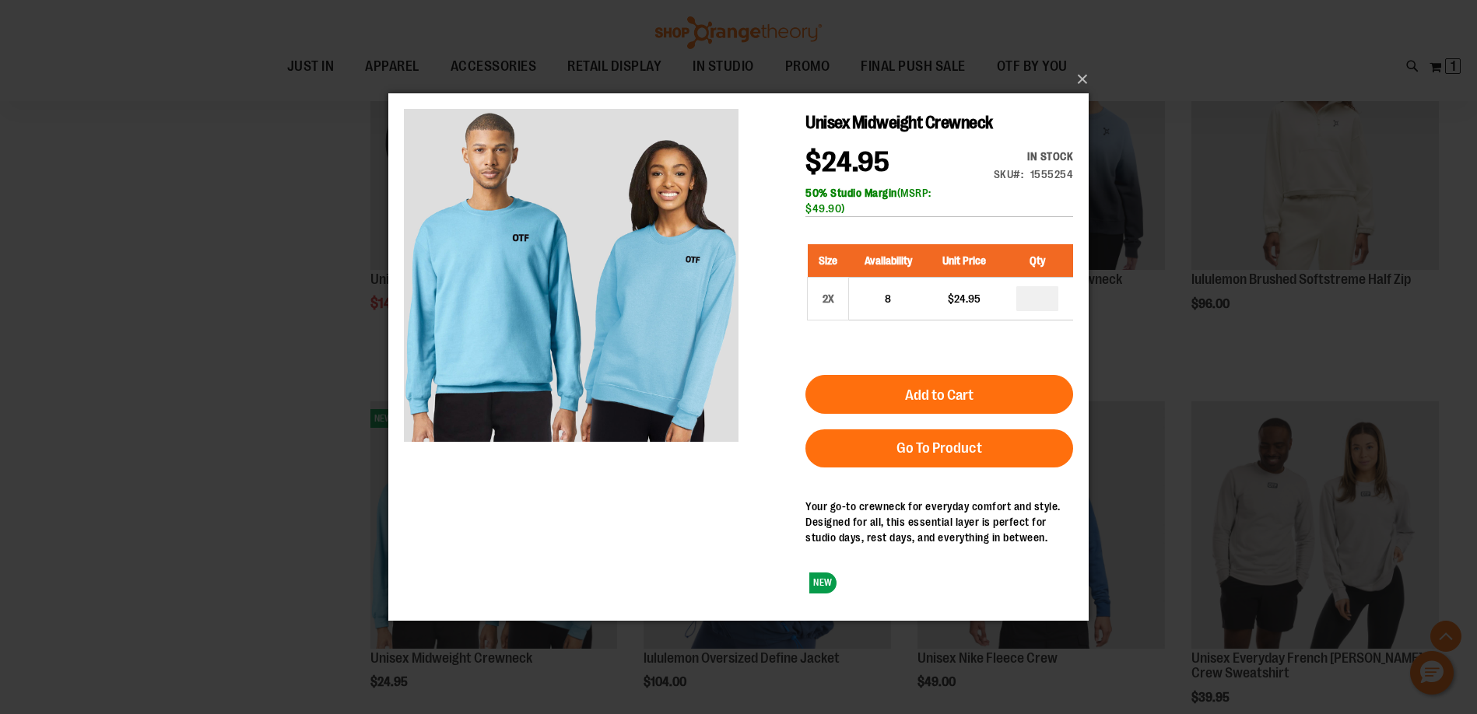
click at [1096, 65] on div "×" at bounding box center [738, 357] width 1477 height 714
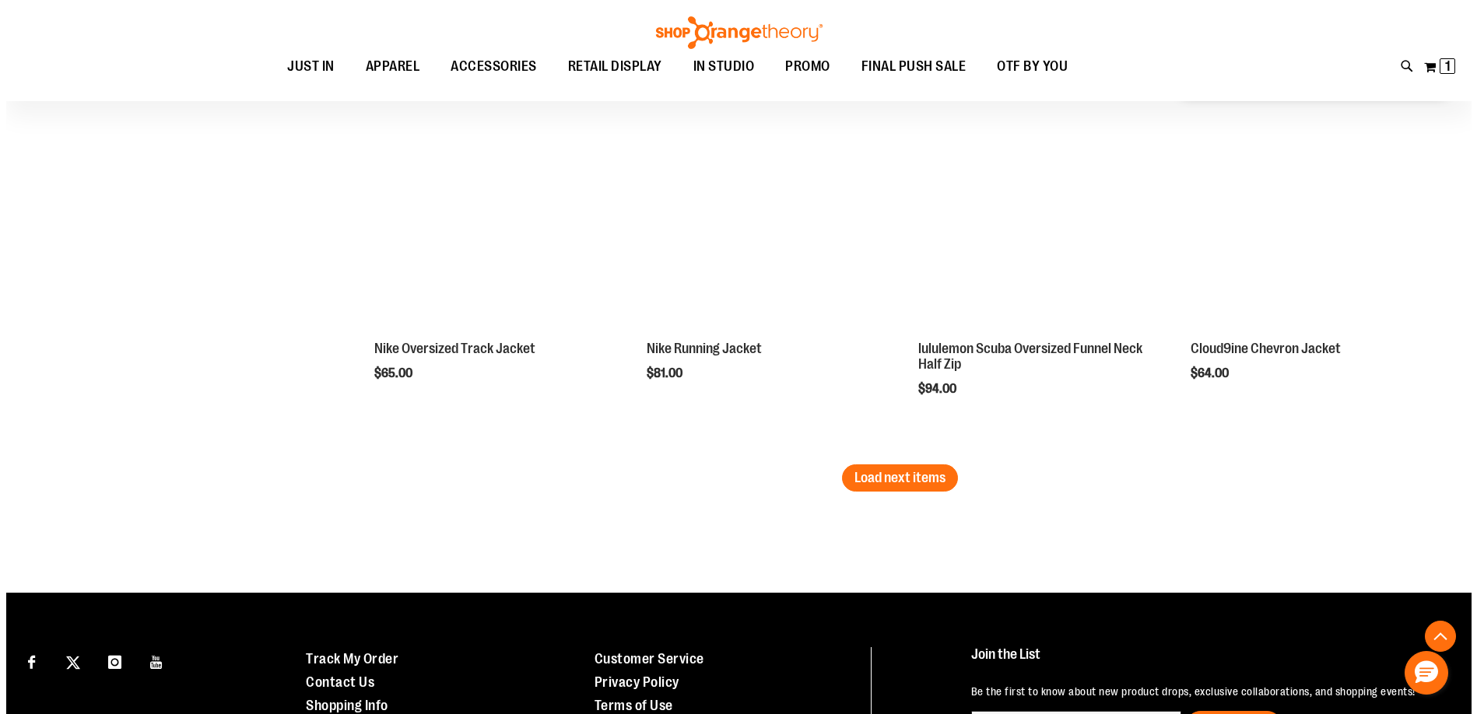
scroll to position [3267, 0]
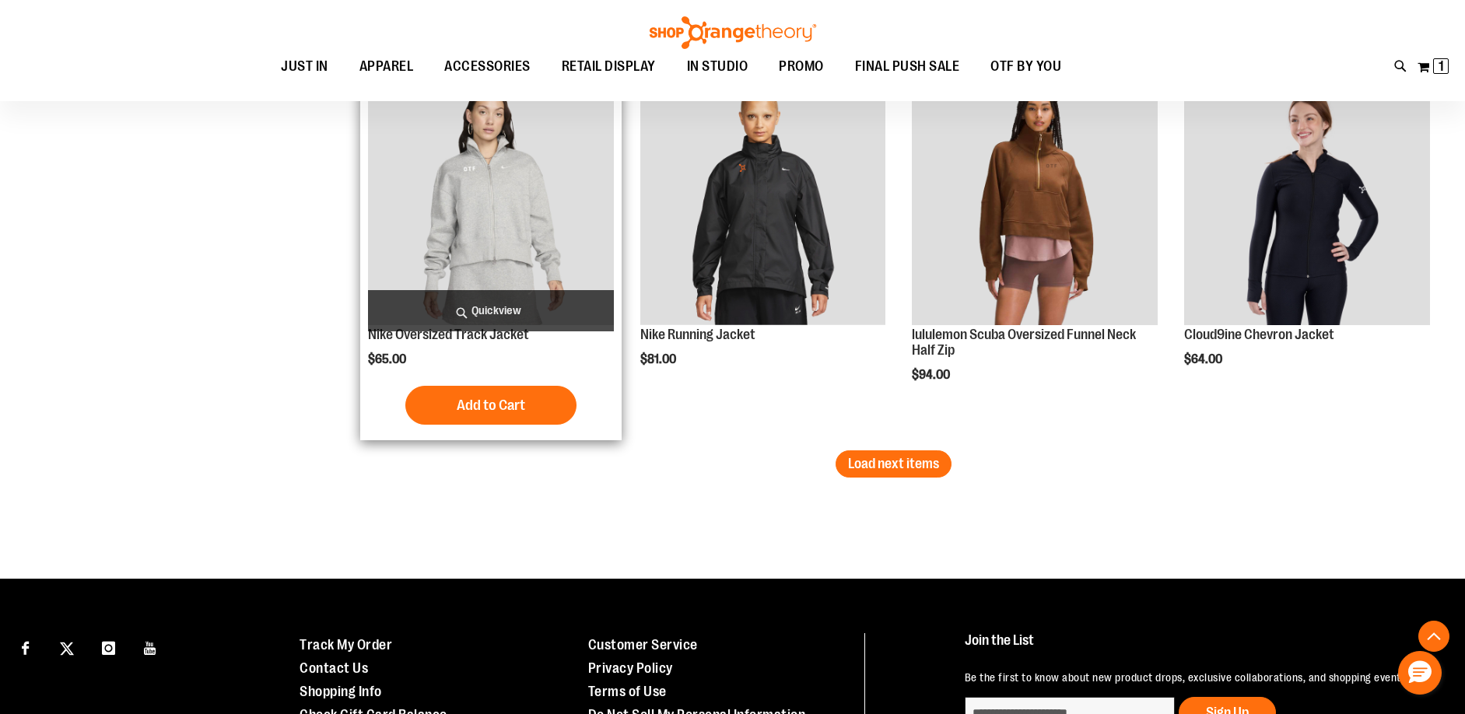
click at [494, 305] on span "Quickview" at bounding box center [491, 310] width 246 height 41
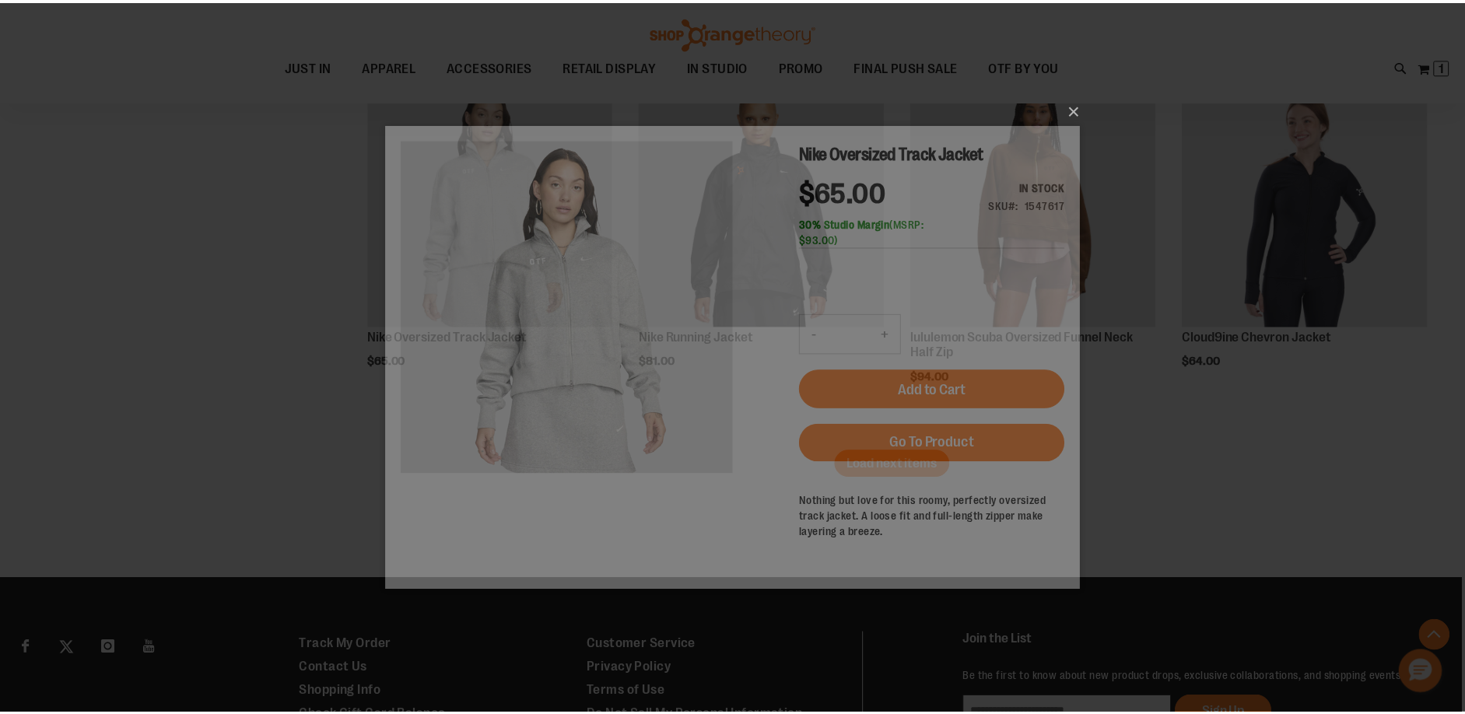
scroll to position [0, 0]
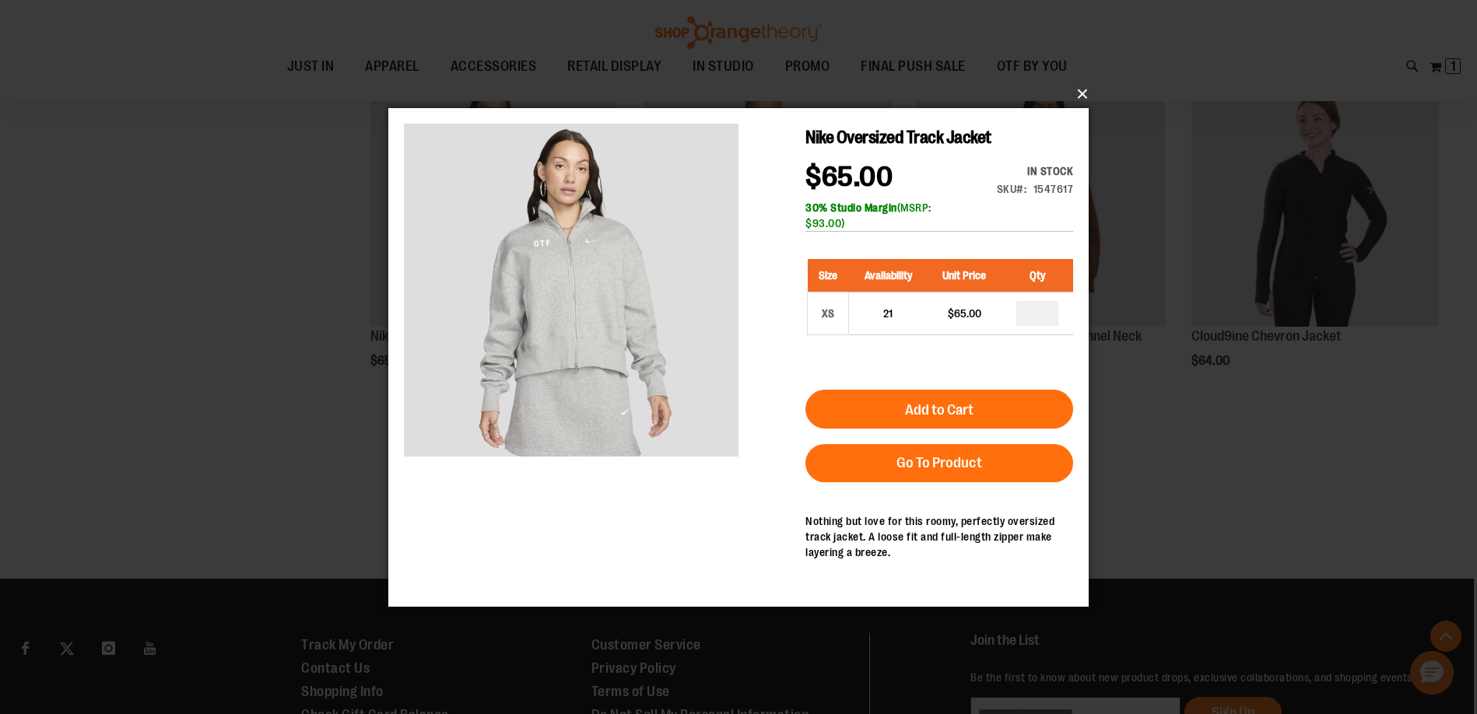
click at [1090, 89] on button "×" at bounding box center [743, 94] width 700 height 34
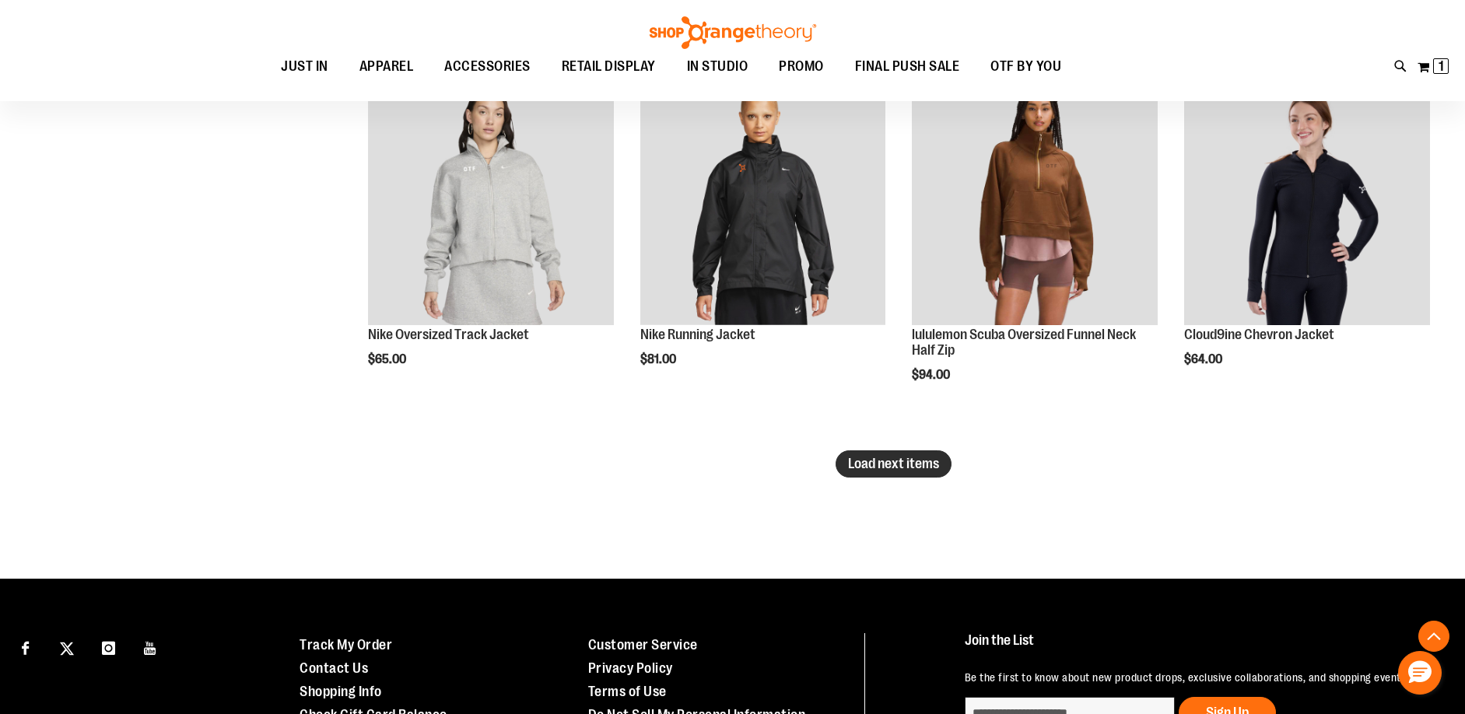
click at [908, 465] on span "Load next items" at bounding box center [893, 464] width 91 height 16
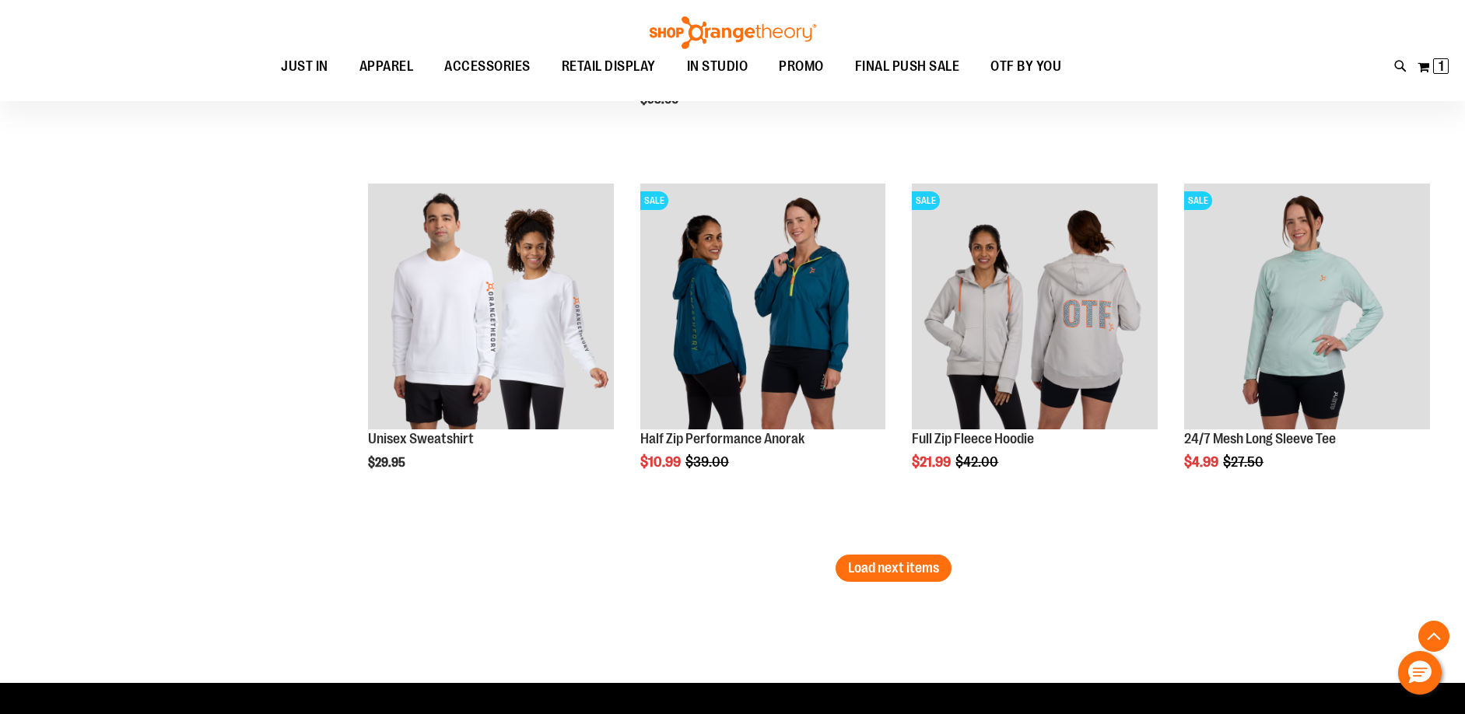
scroll to position [4356, 0]
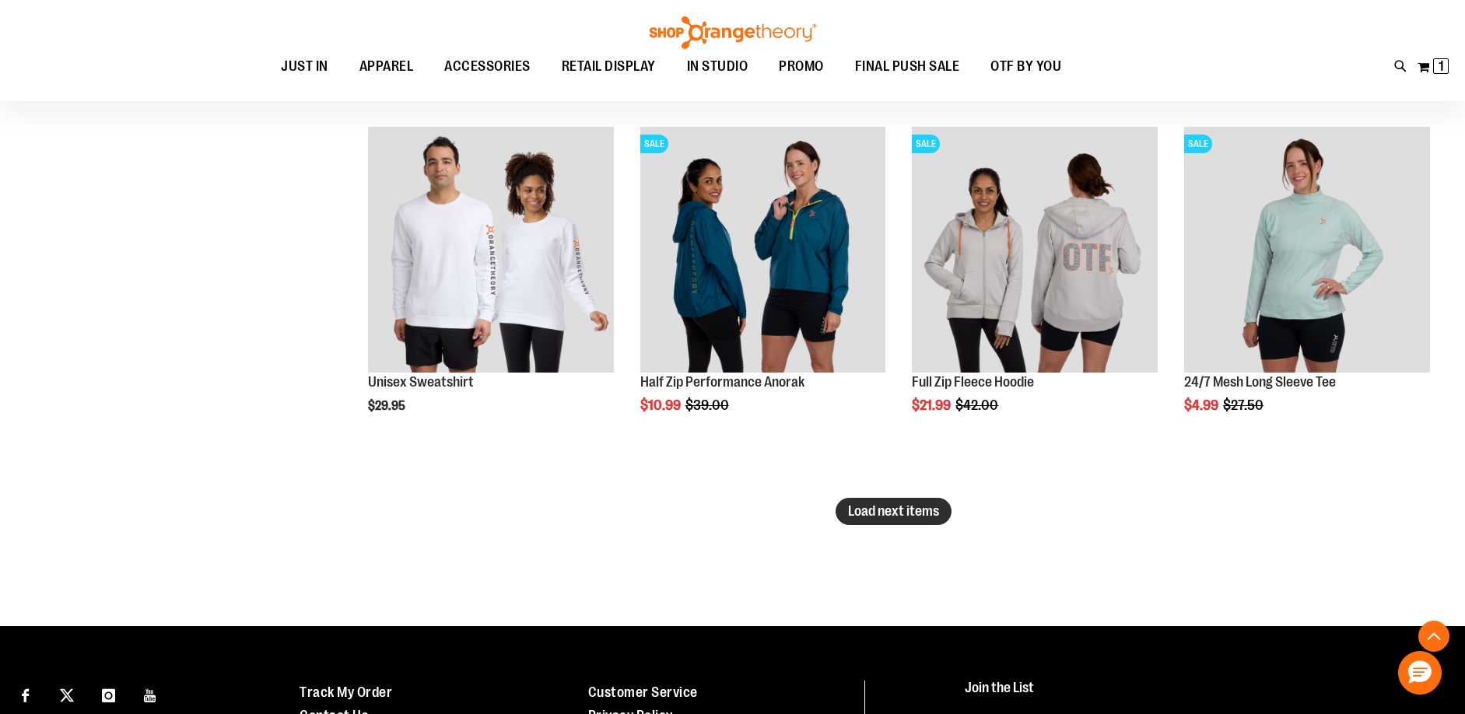
click at [896, 513] on span "Load next items" at bounding box center [893, 511] width 91 height 16
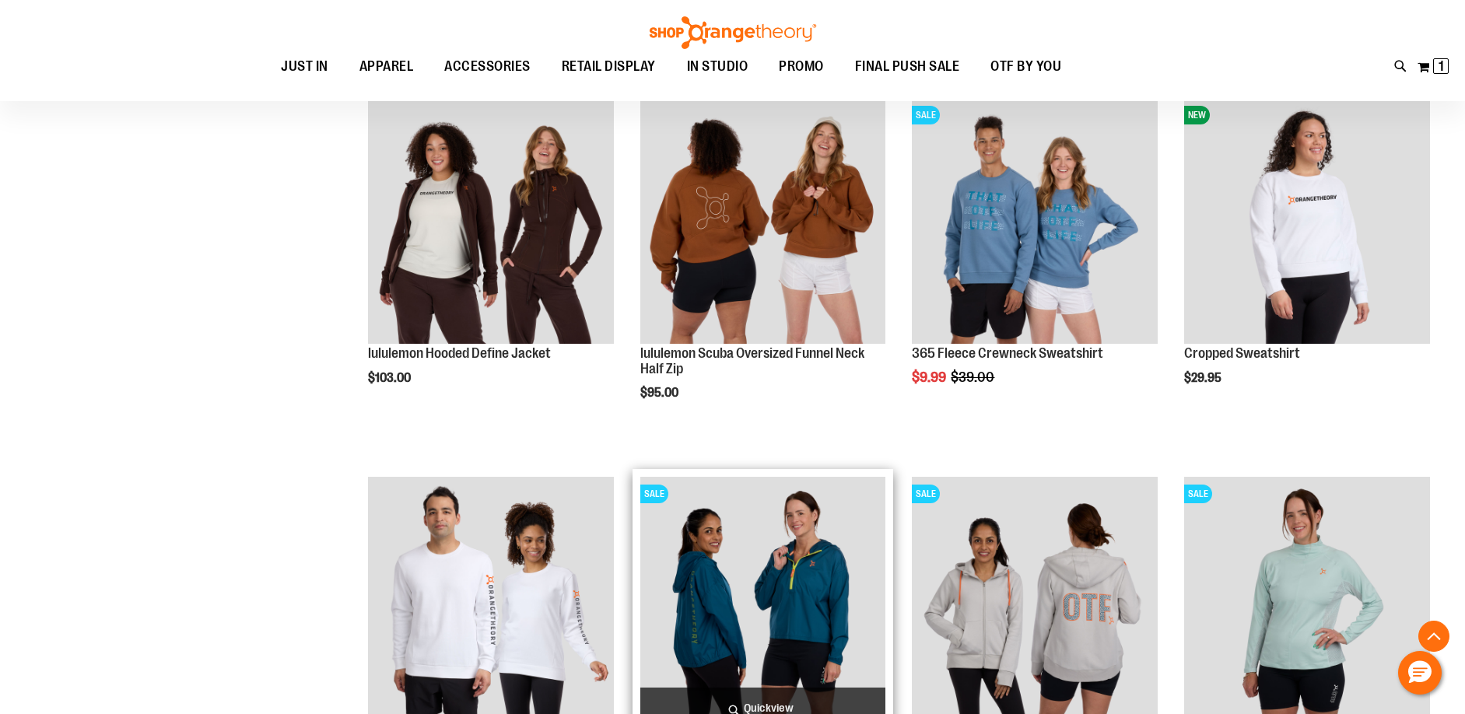
scroll to position [3967, 0]
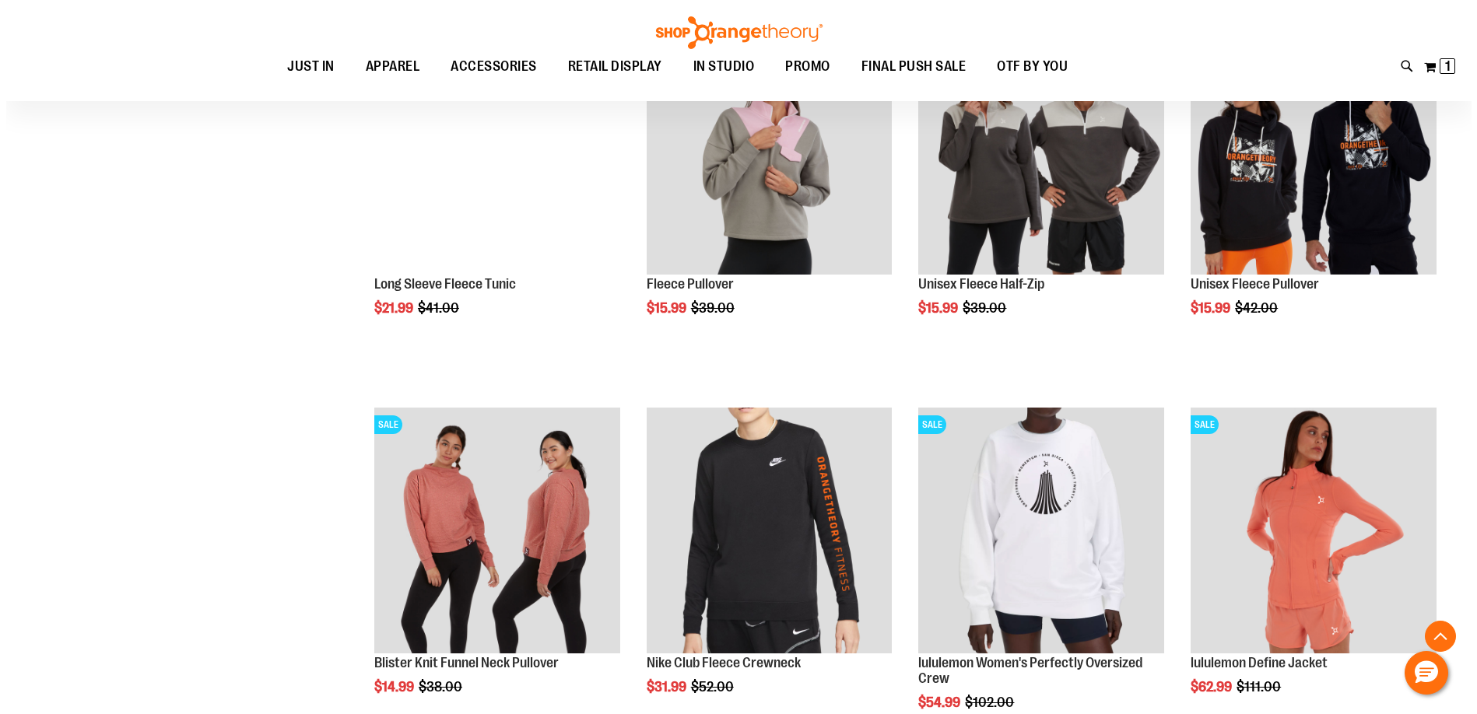
scroll to position [5212, 0]
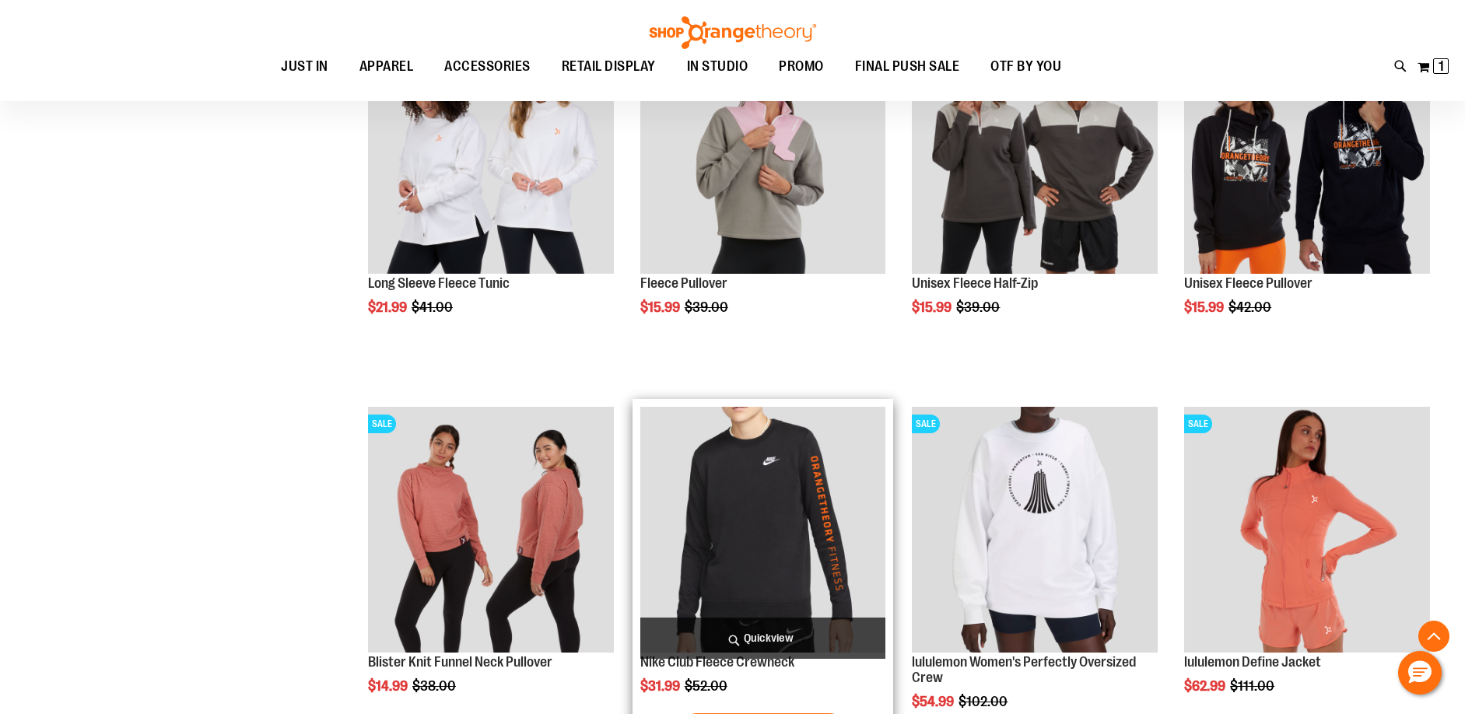
click at [786, 624] on span "Quickview" at bounding box center [763, 638] width 246 height 41
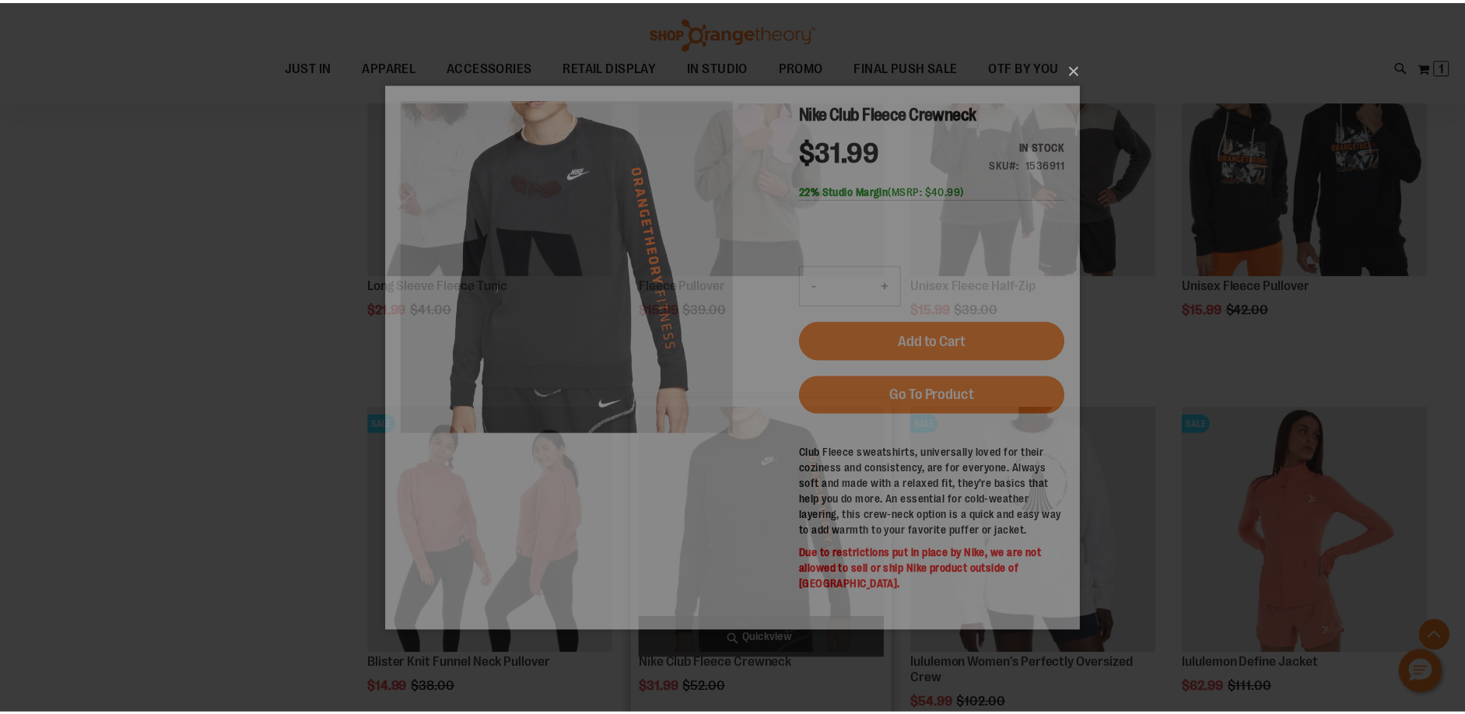
scroll to position [0, 0]
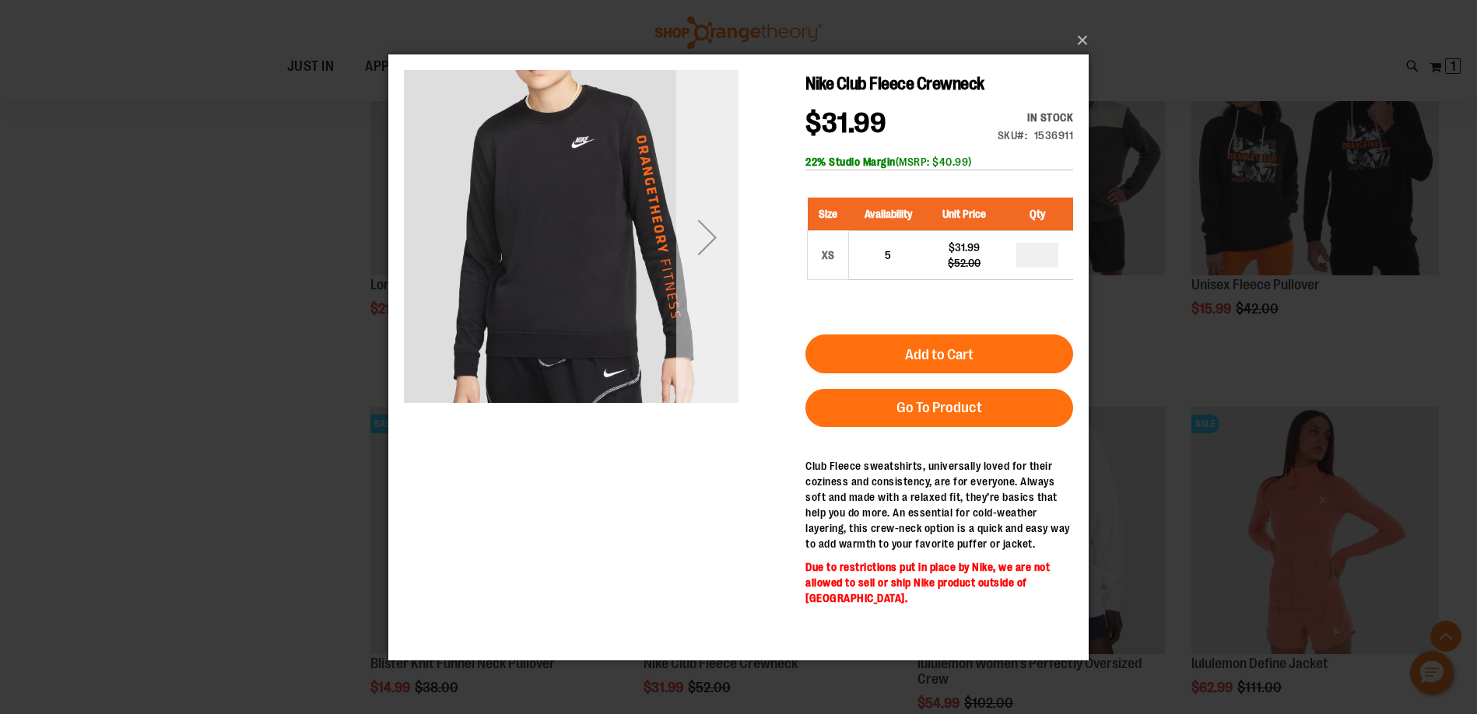
click at [712, 240] on div "Next" at bounding box center [707, 236] width 62 height 62
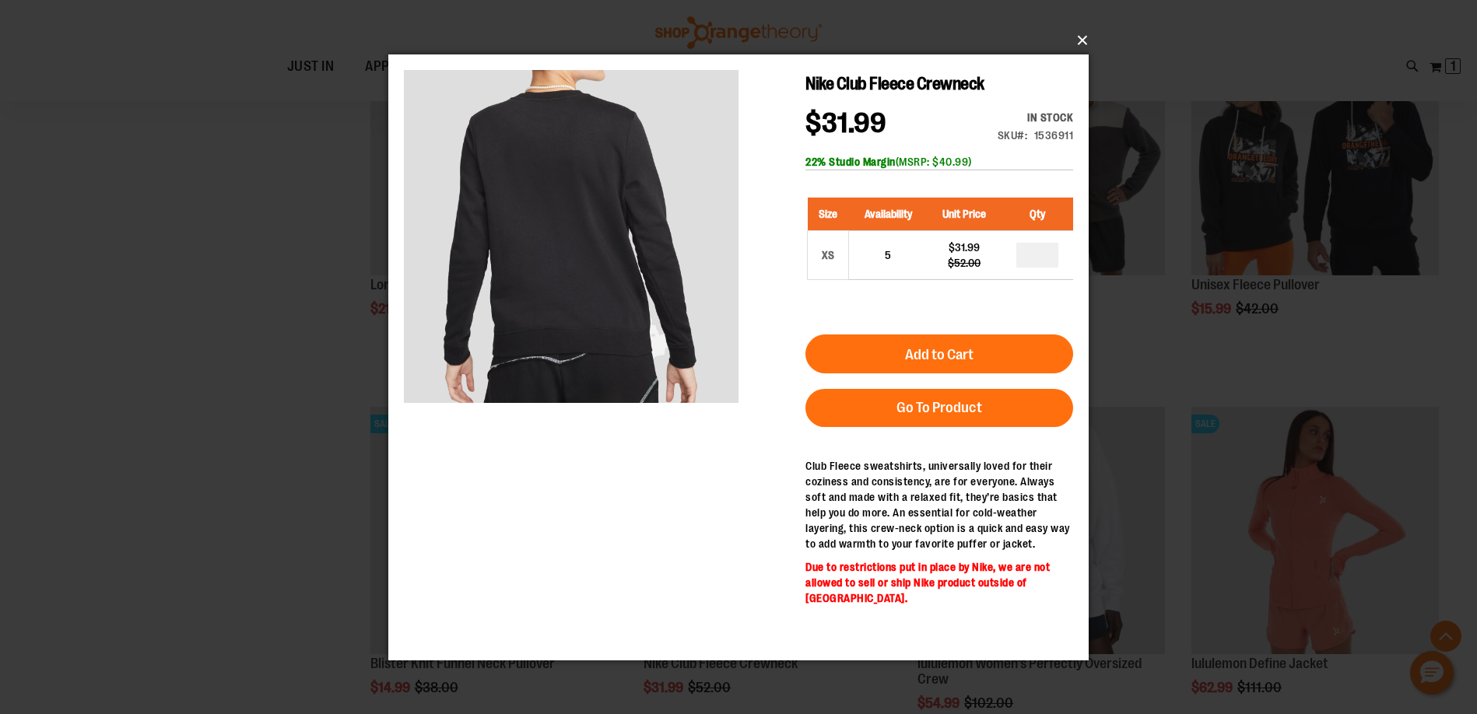
click at [1078, 54] on button "×" at bounding box center [743, 40] width 700 height 34
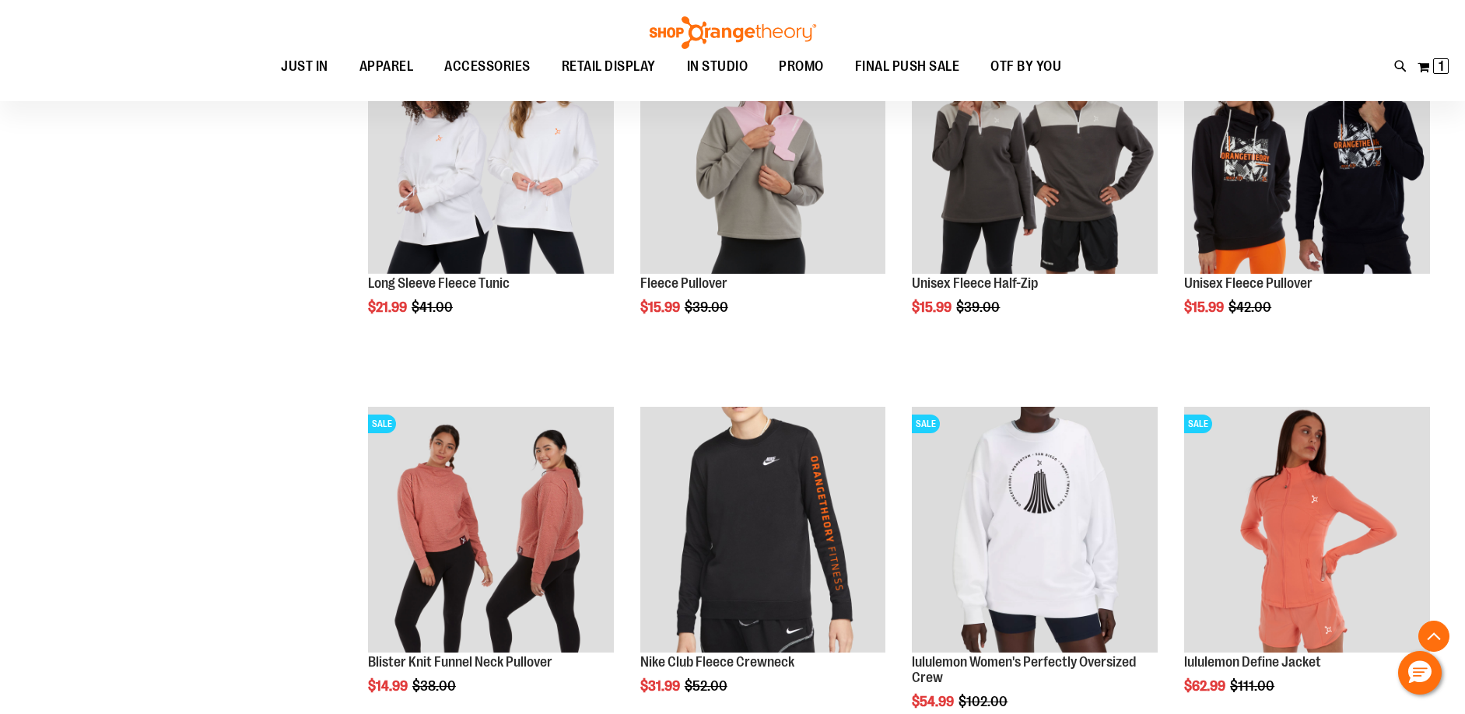
click at [1080, 51] on ul "JUST IN JUST IN Balanced Basics New for Women New for Men New Accessories New B…" at bounding box center [671, 67] width 1272 height 36
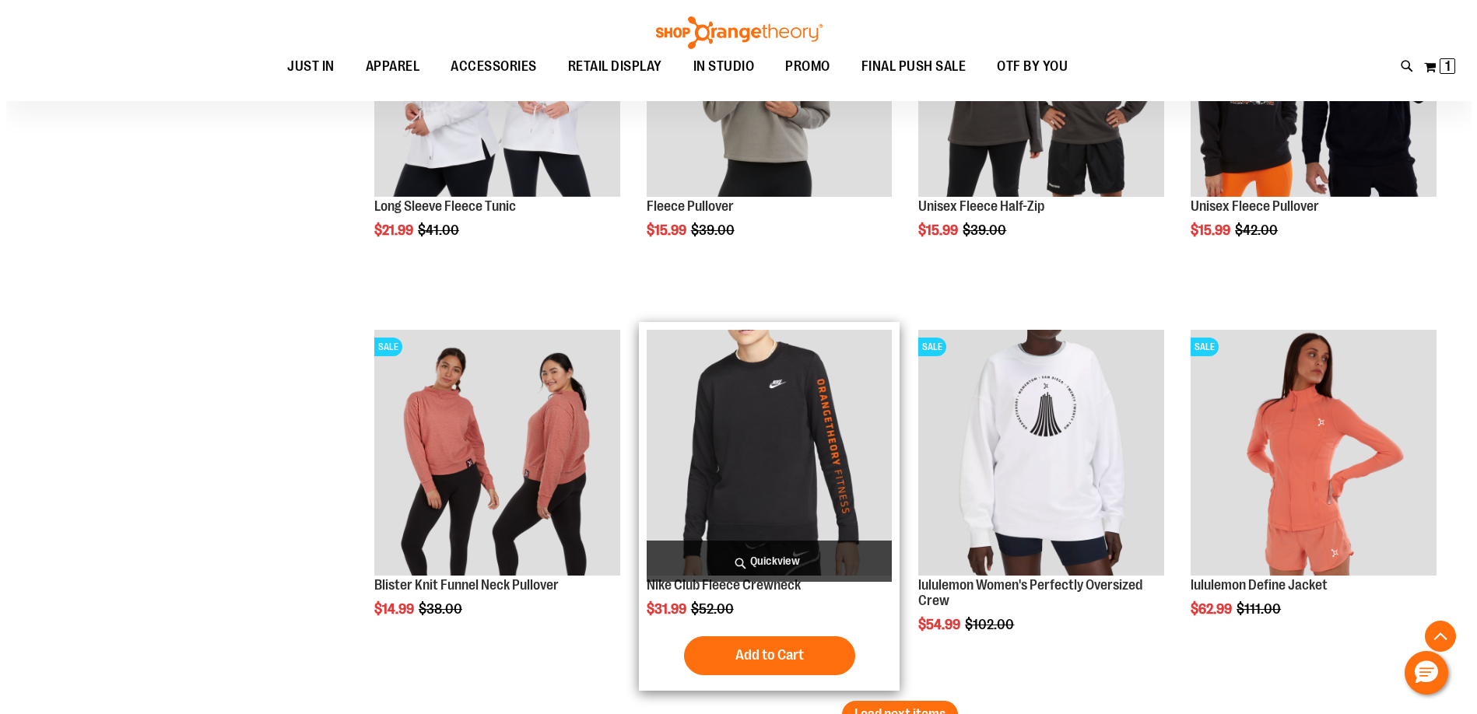
scroll to position [5523, 0]
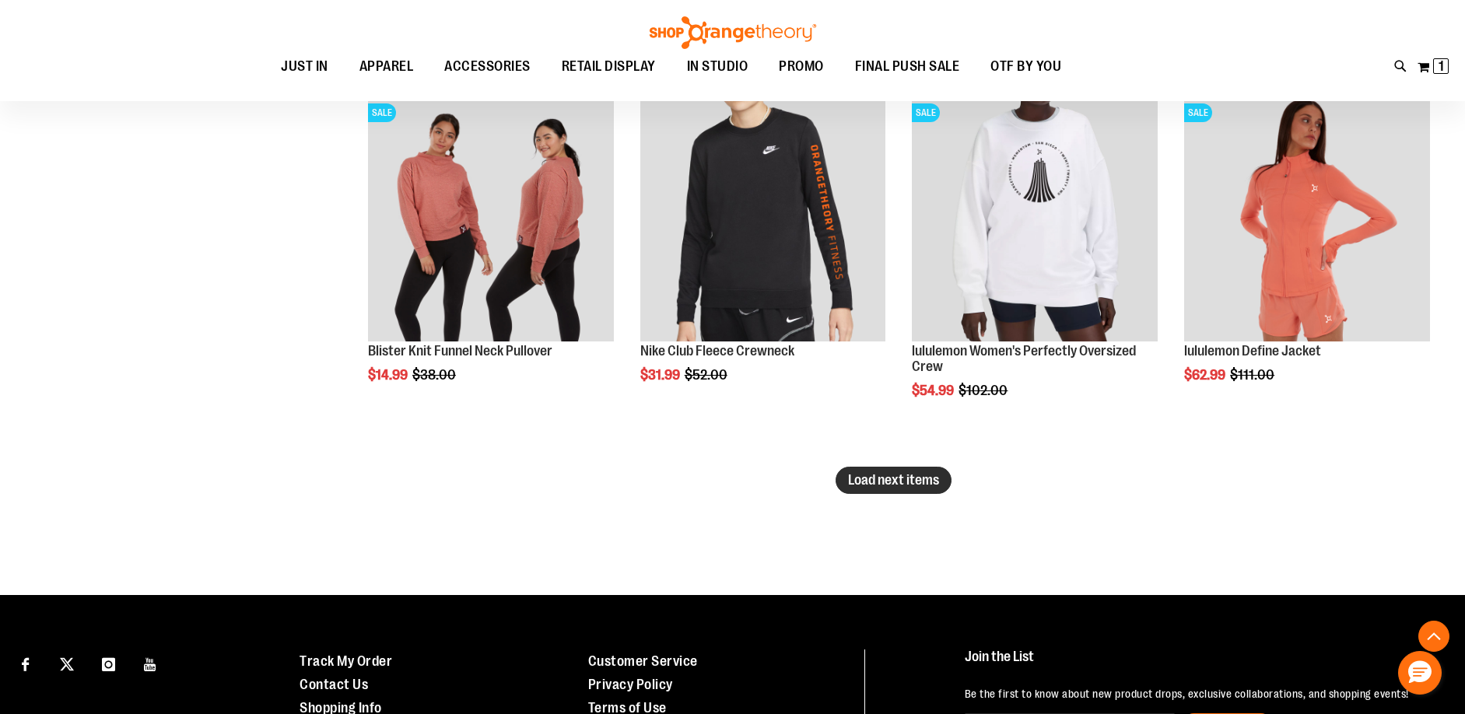
click at [911, 489] on button "Load next items" at bounding box center [894, 480] width 116 height 27
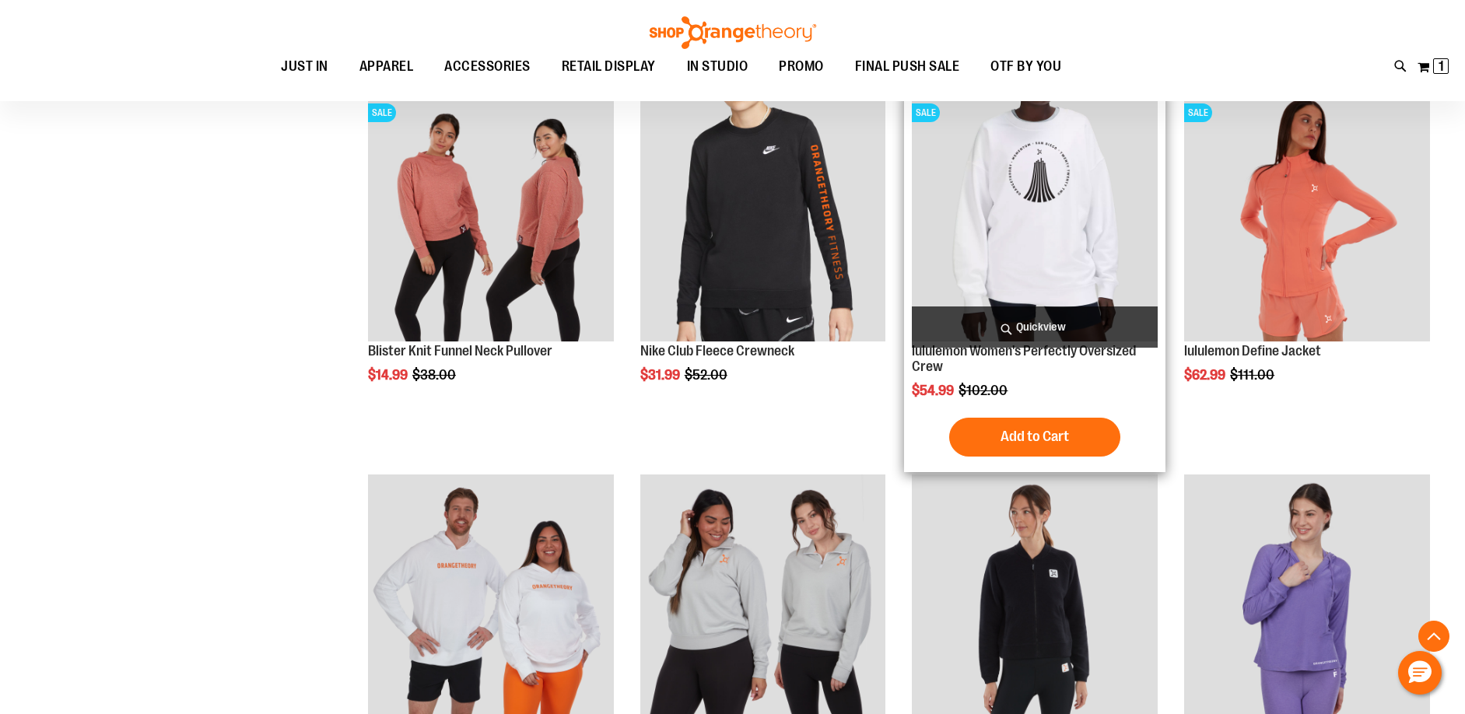
click at [969, 275] on img "product" at bounding box center [1035, 219] width 246 height 246
click at [1018, 334] on span "Quickview" at bounding box center [1035, 327] width 246 height 41
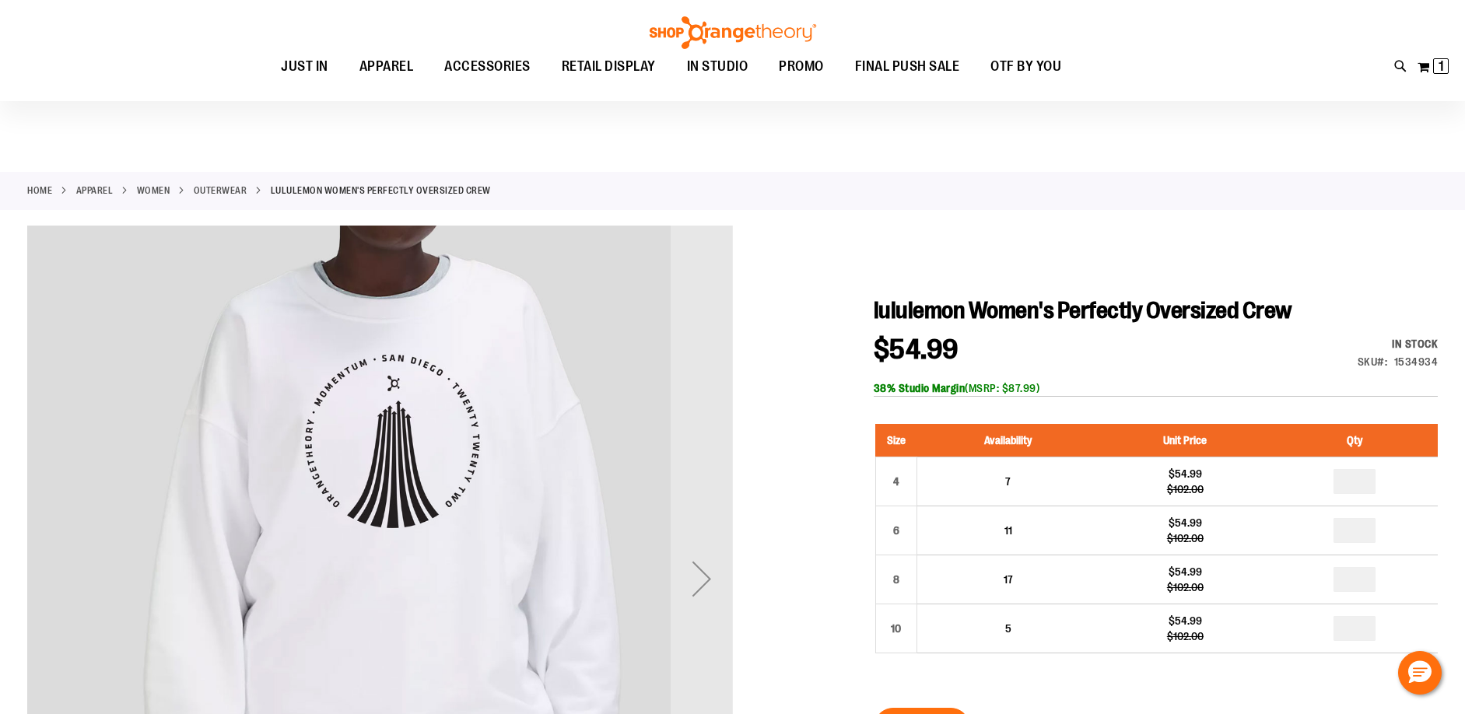
scroll to position [155, 0]
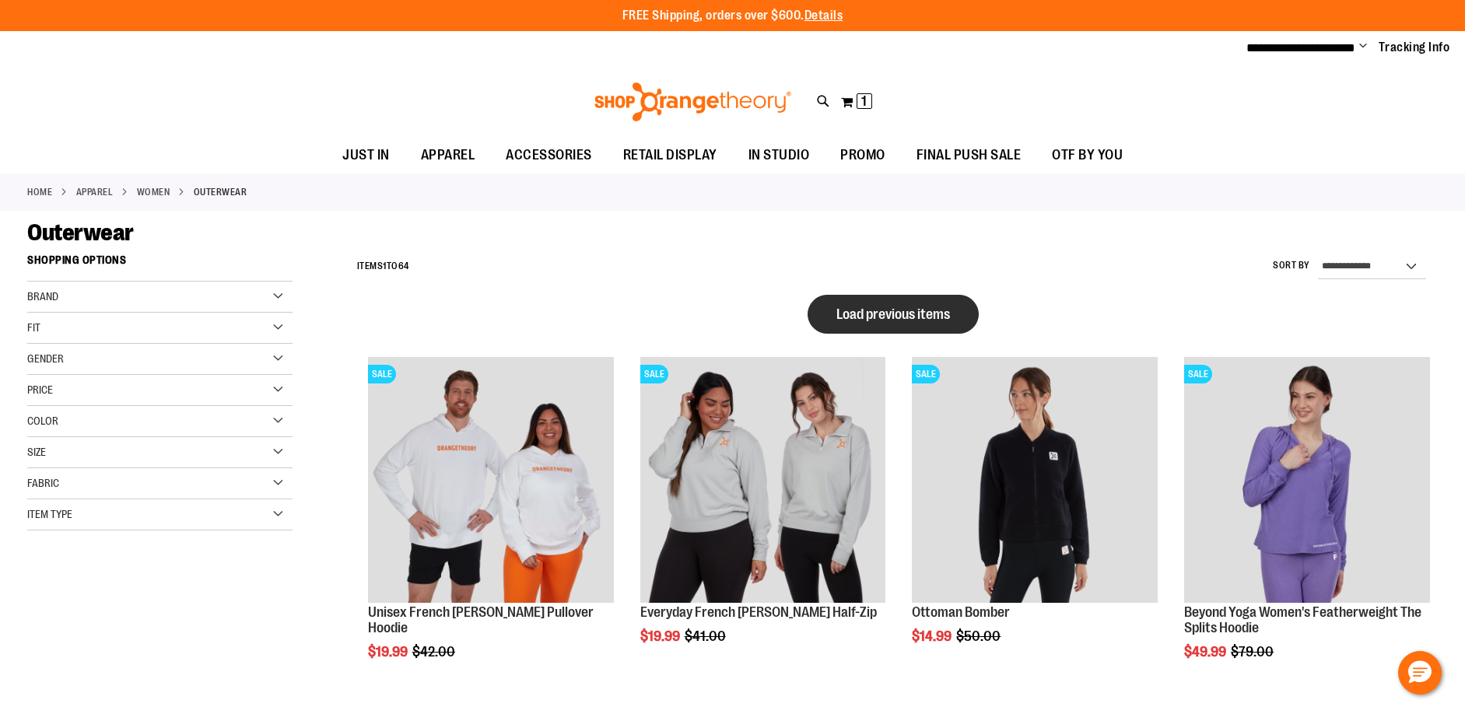
type input "**********"
click at [881, 319] on span "Load previous items" at bounding box center [893, 315] width 114 height 16
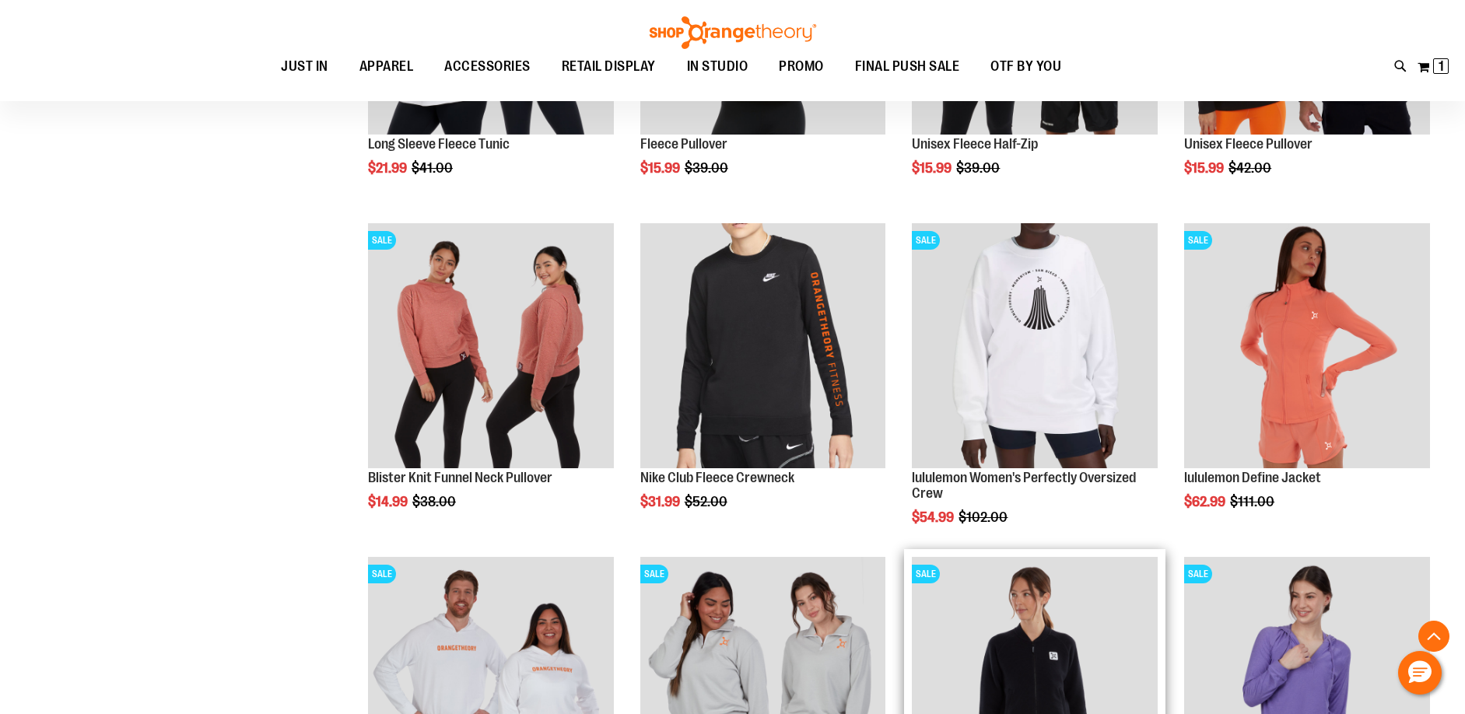
scroll to position [622, 0]
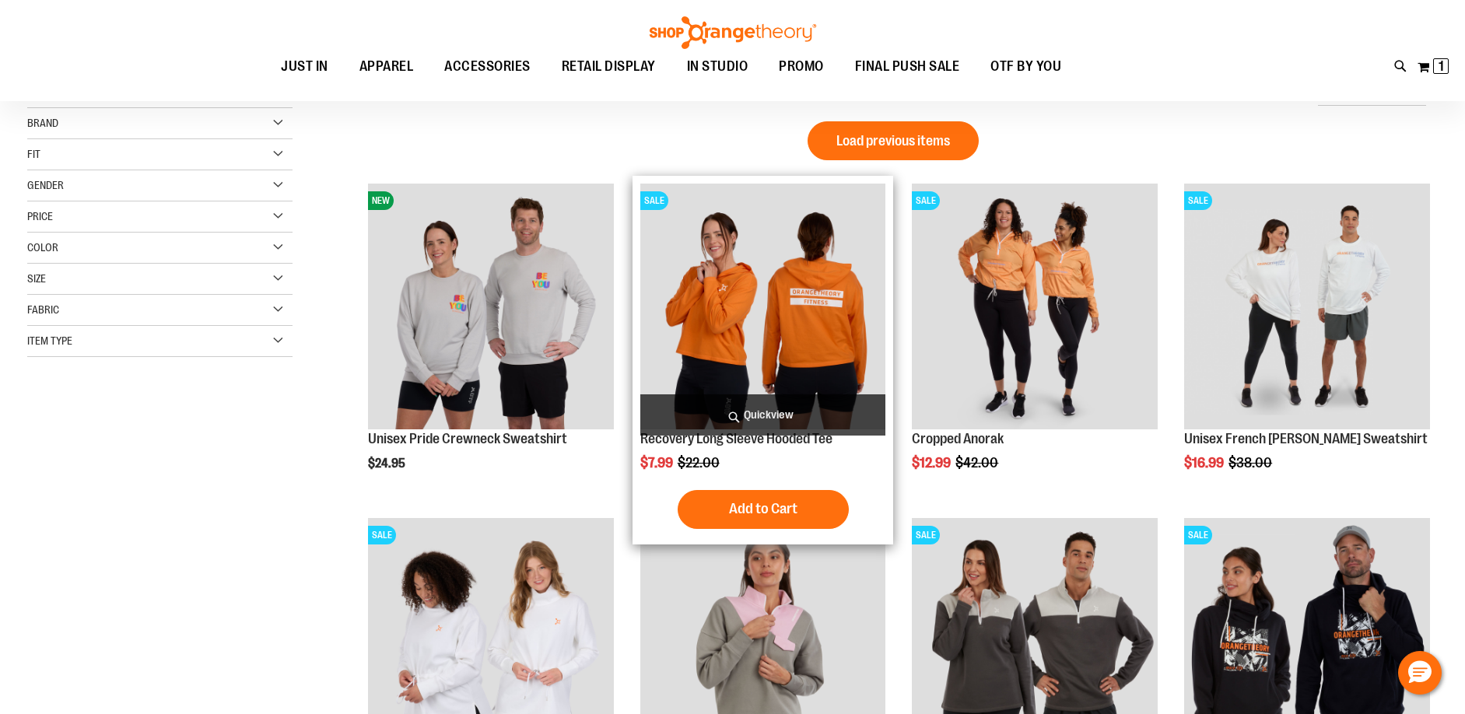
scroll to position [388, 0]
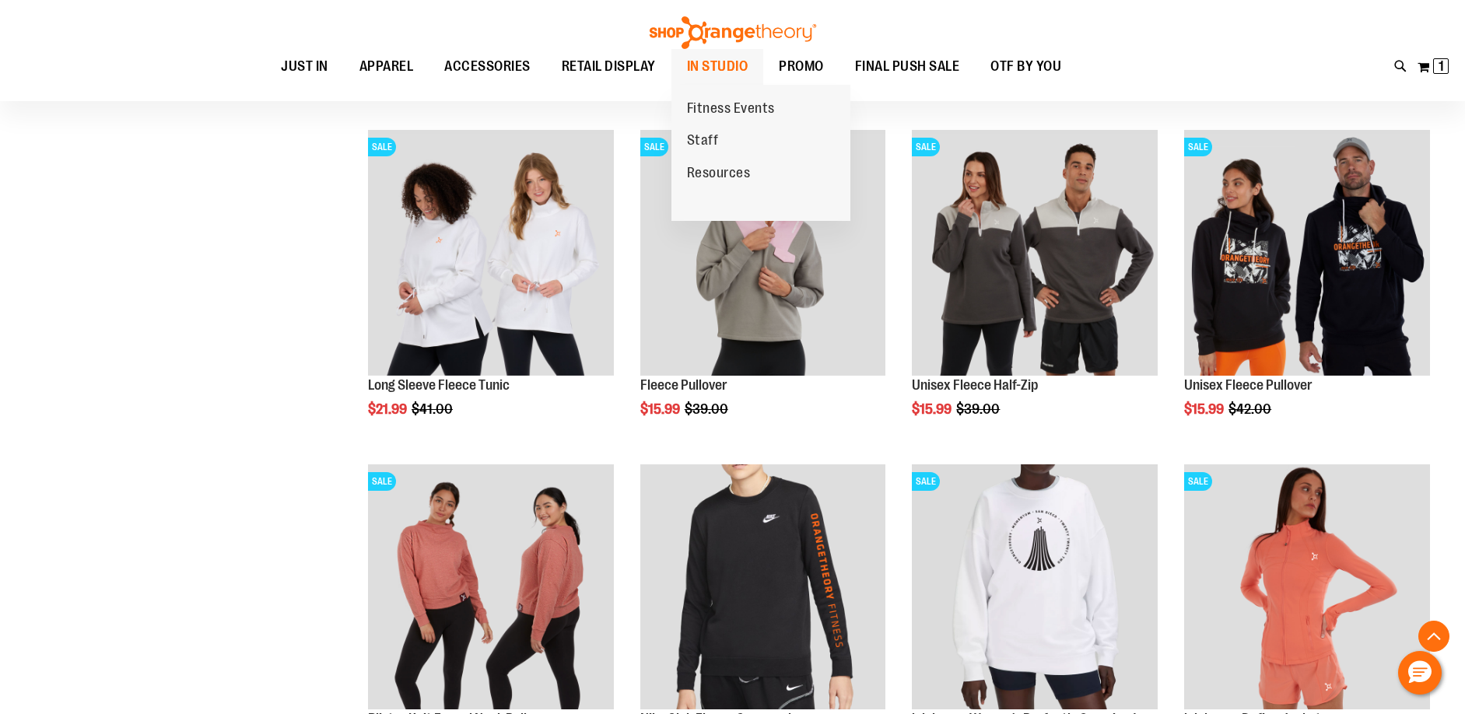
click at [720, 75] on span "IN STUDIO" at bounding box center [717, 66] width 61 height 35
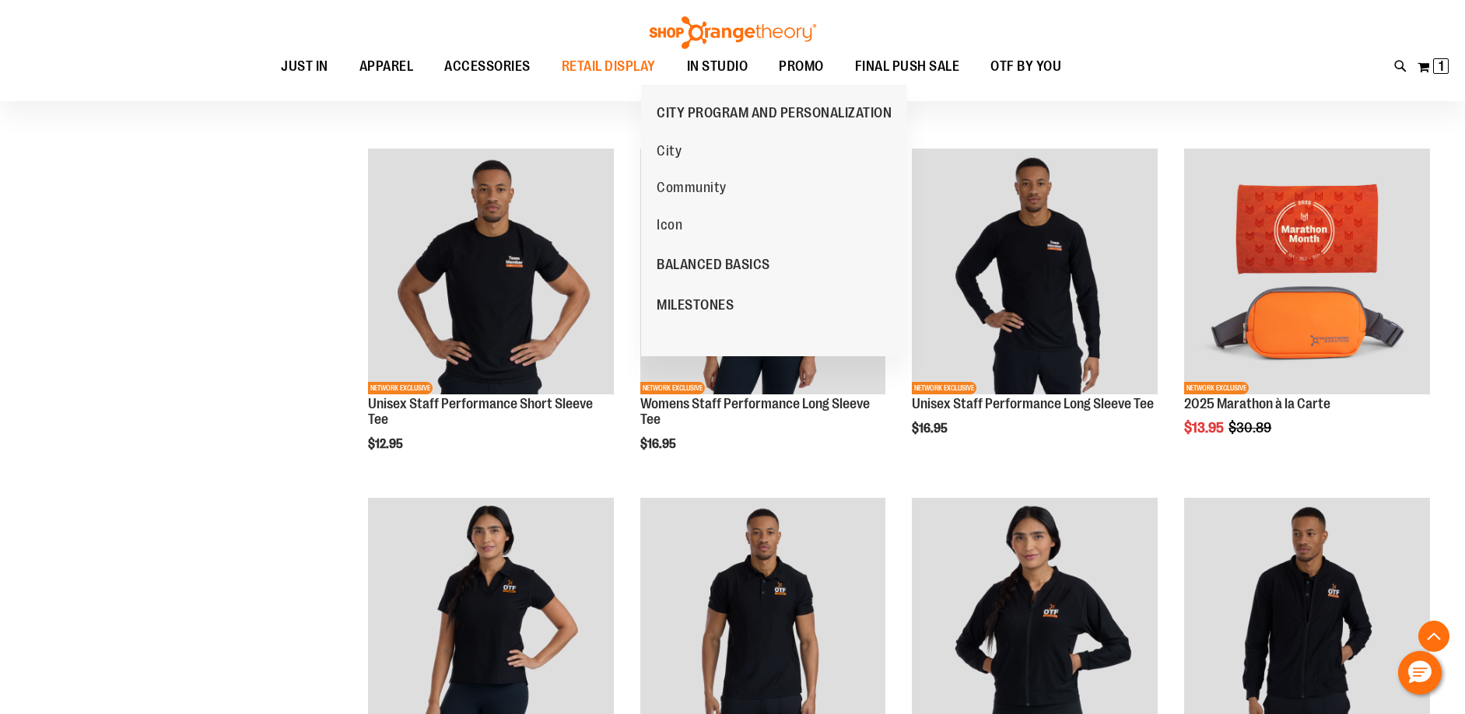
scroll to position [388, 0]
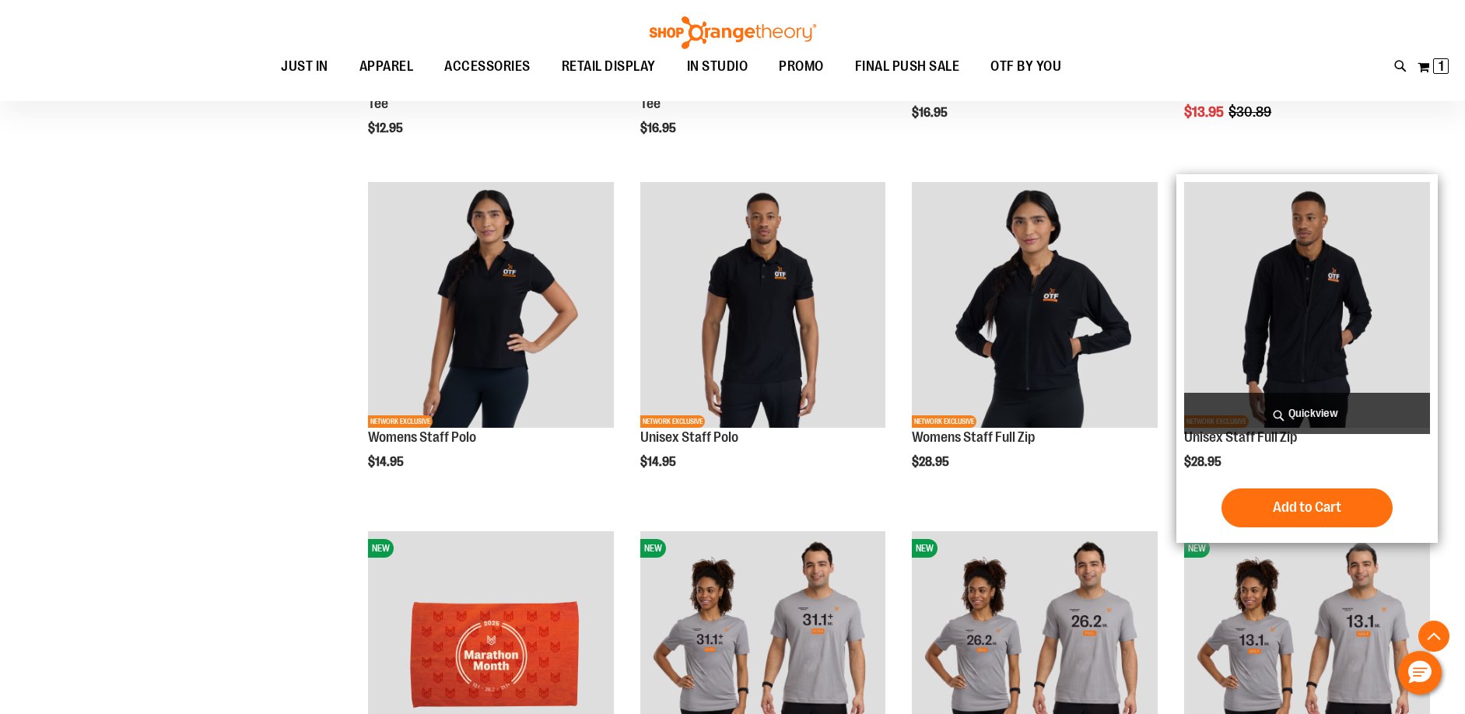
scroll to position [699, 0]
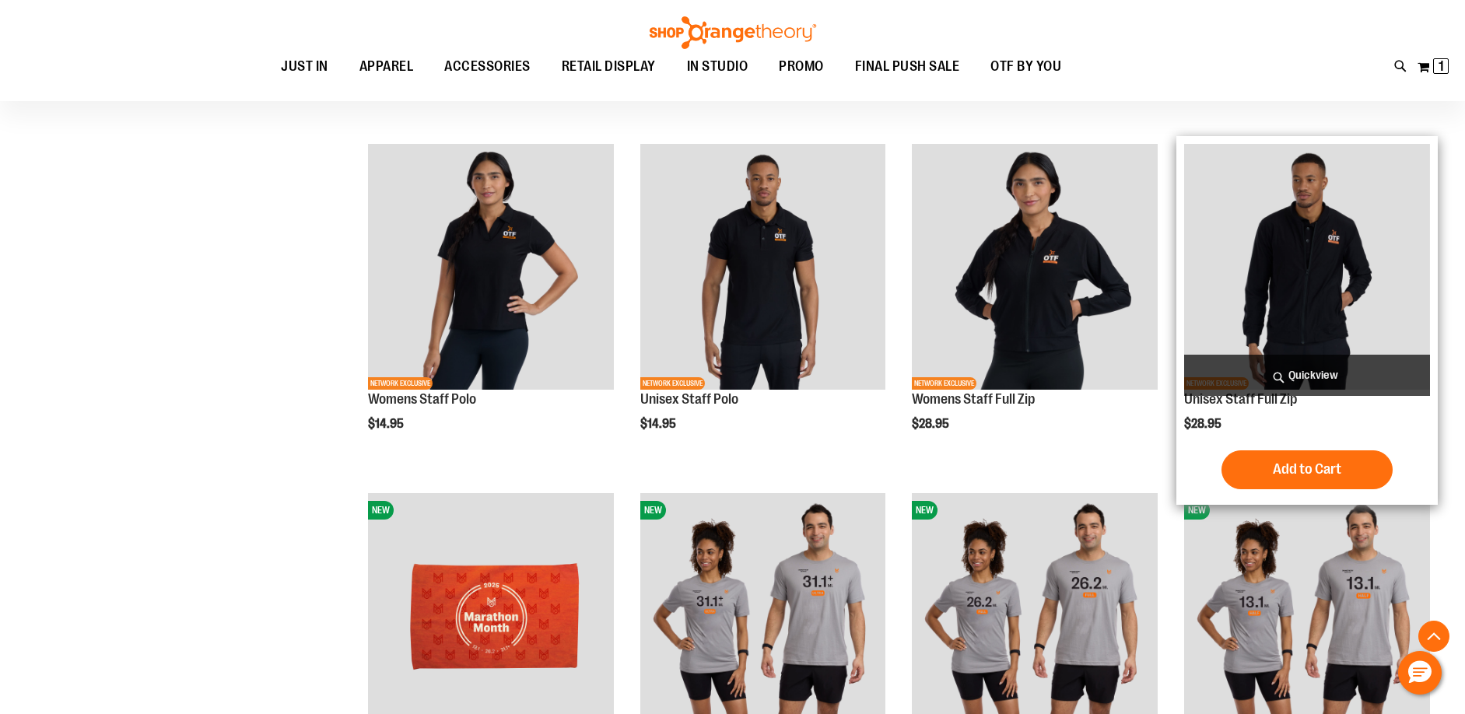
type input "**********"
click at [1308, 314] on img "product" at bounding box center [1307, 267] width 246 height 246
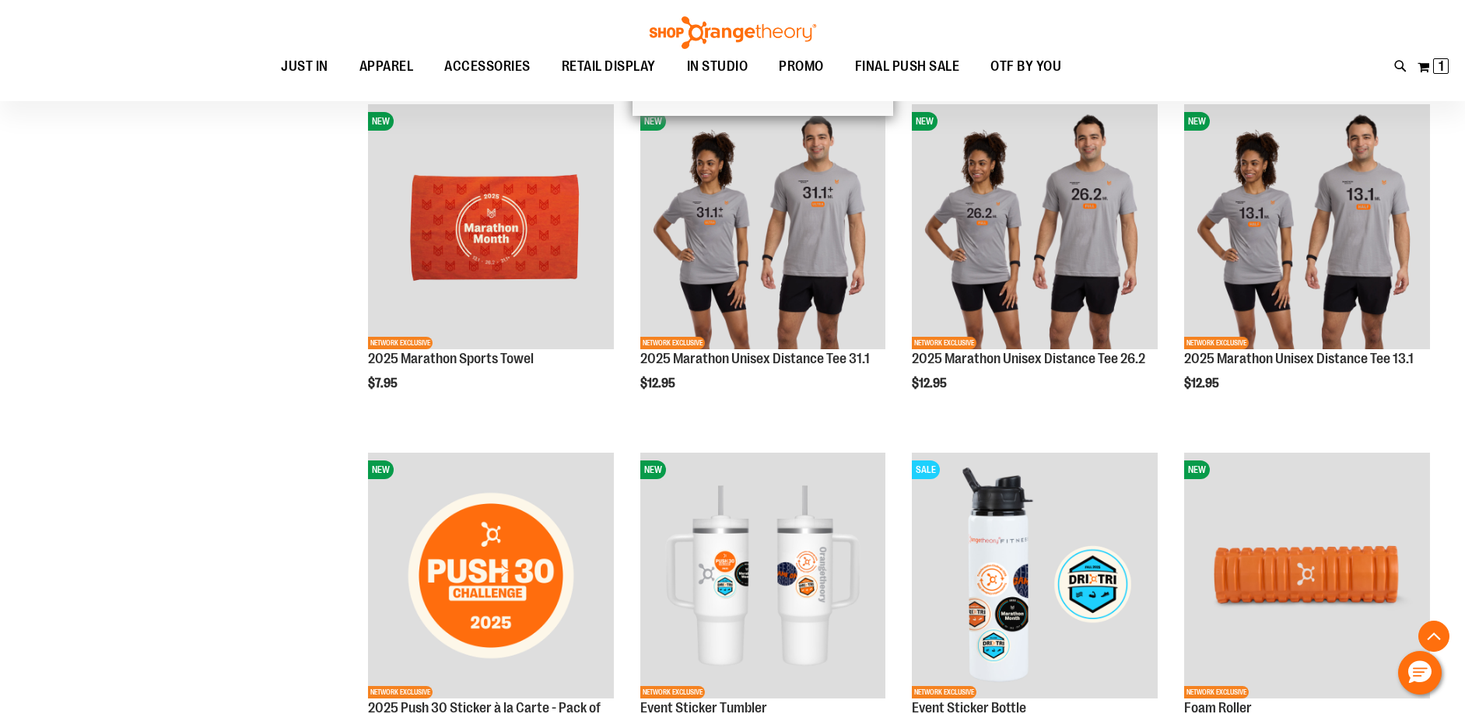
scroll to position [864, 0]
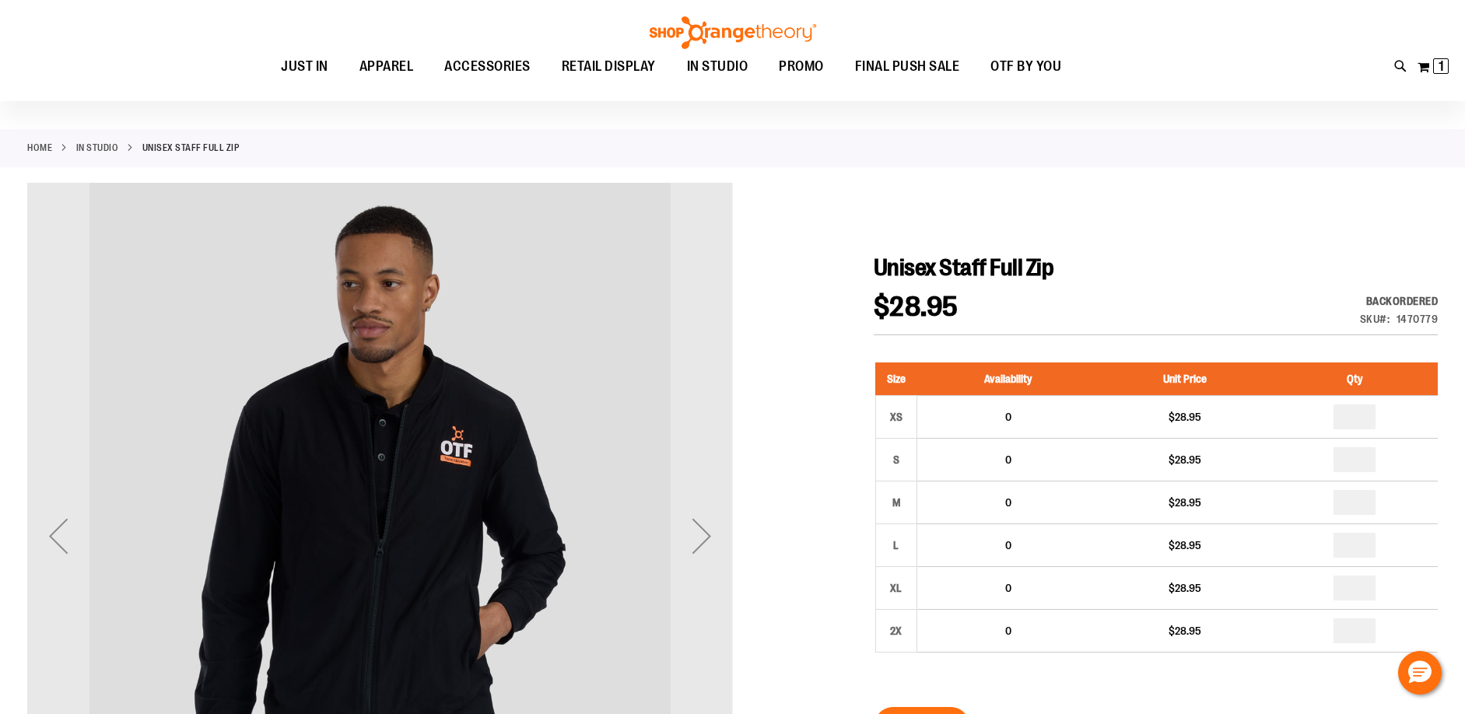
scroll to position [155, 0]
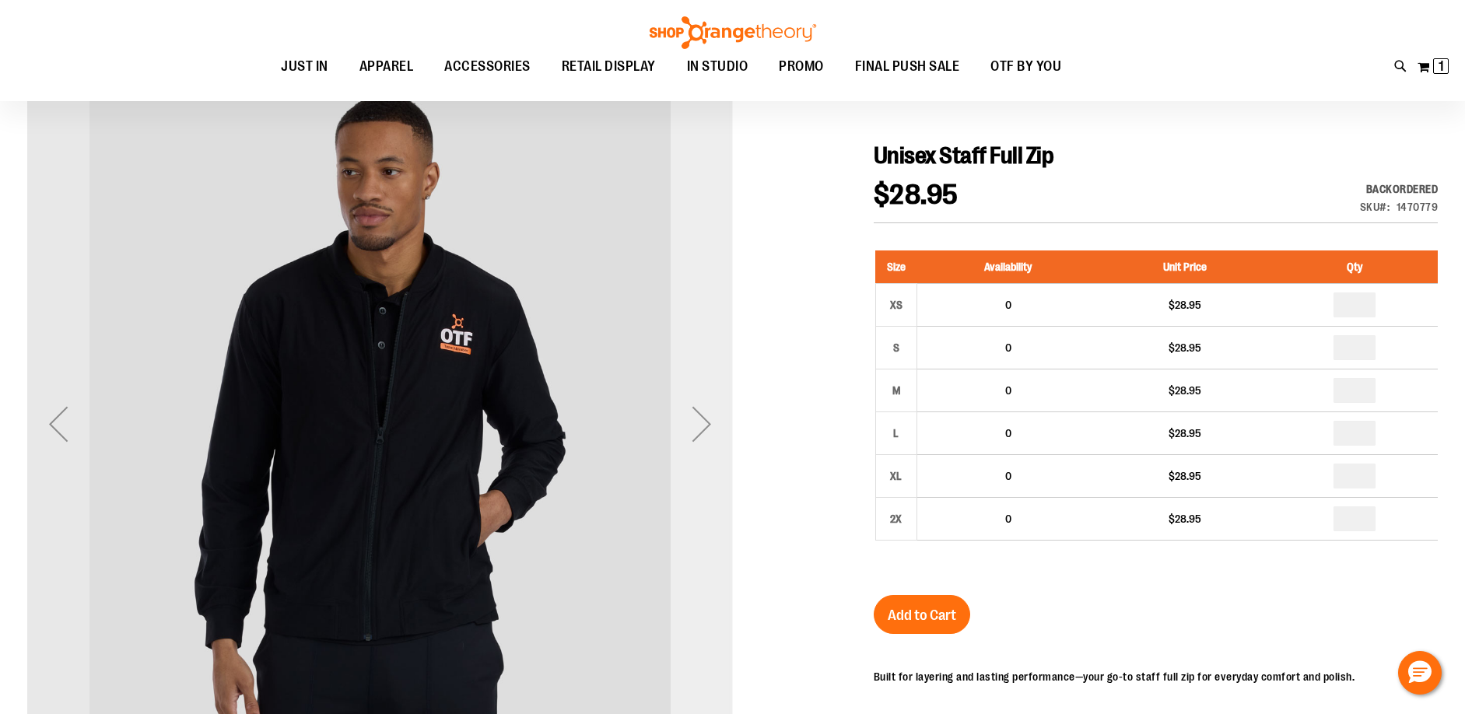
type input "**********"
click at [678, 432] on div "Next" at bounding box center [702, 424] width 62 height 62
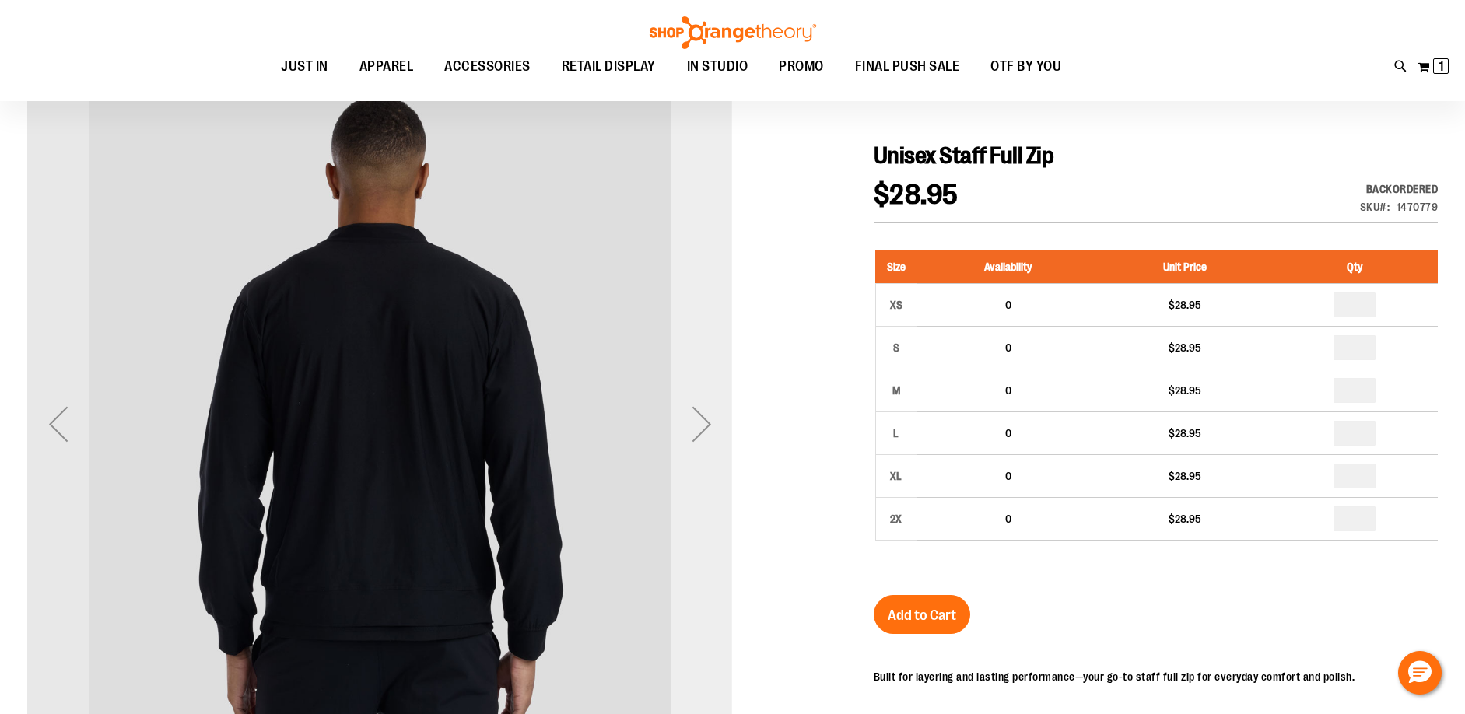
click at [678, 432] on div "Next" at bounding box center [702, 424] width 62 height 62
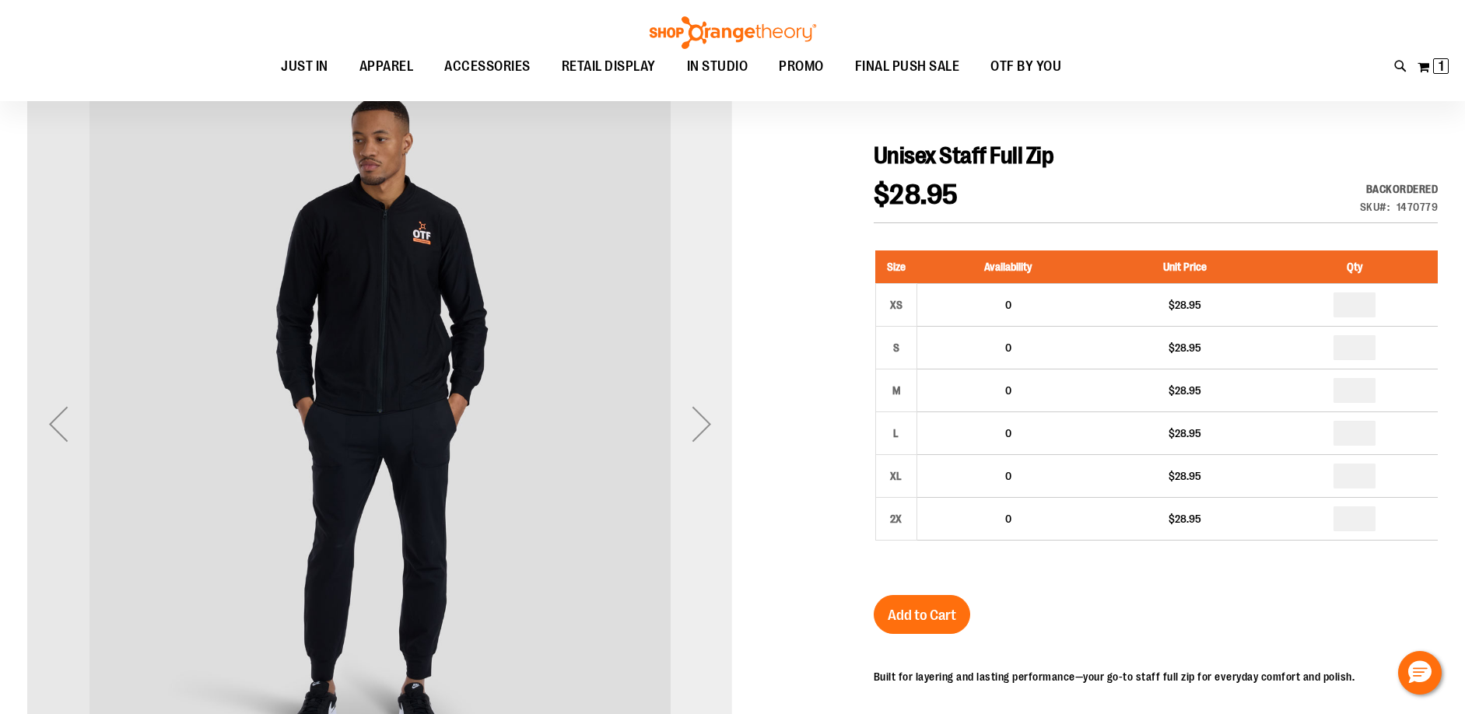
click at [678, 432] on div "Next" at bounding box center [702, 424] width 62 height 62
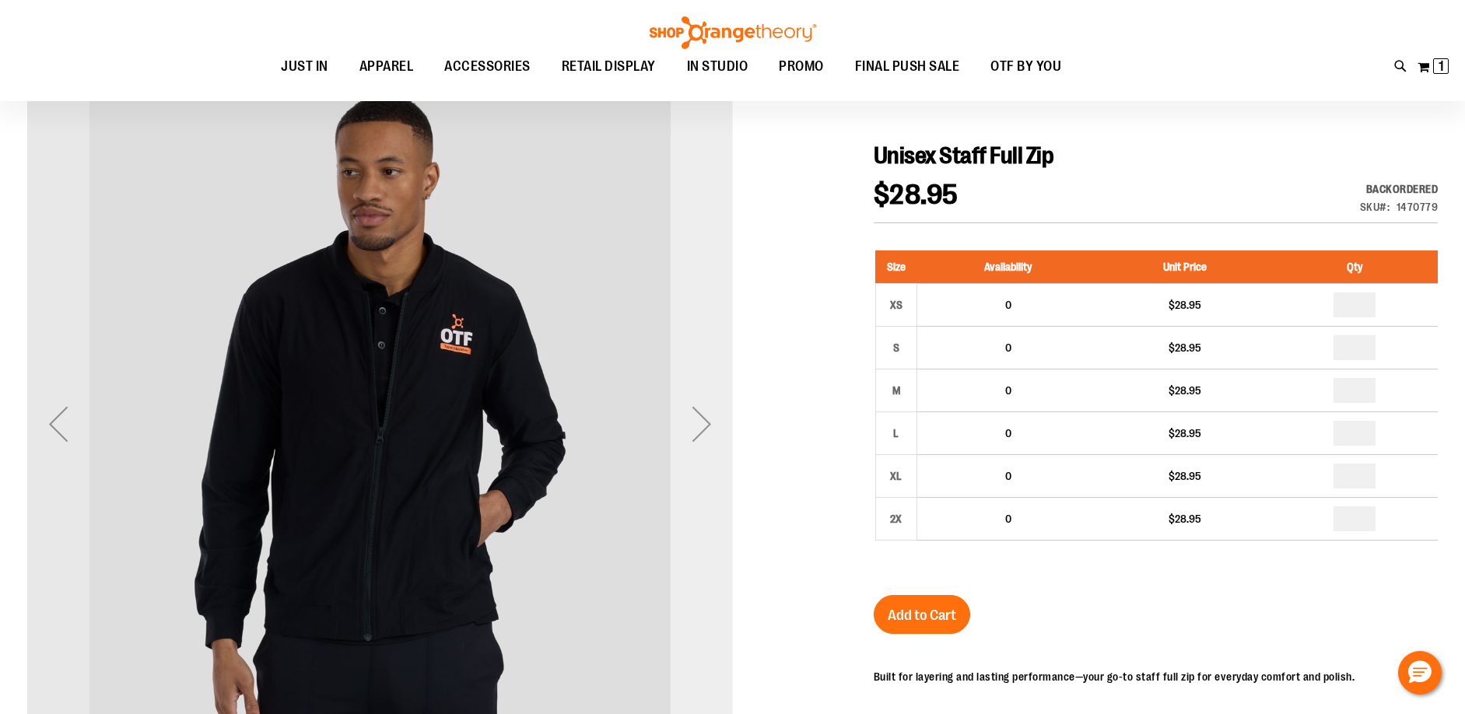
click at [678, 432] on div "Next" at bounding box center [702, 424] width 62 height 62
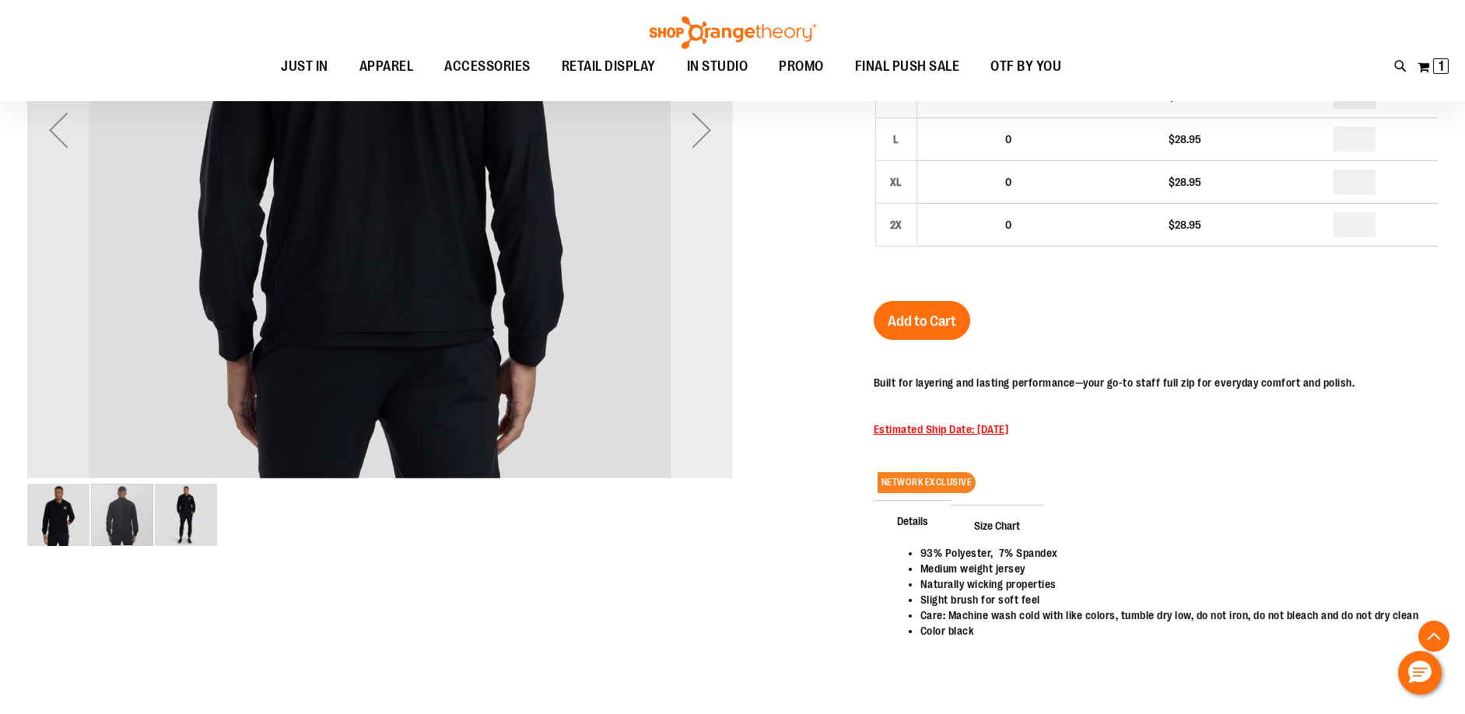
scroll to position [466, 0]
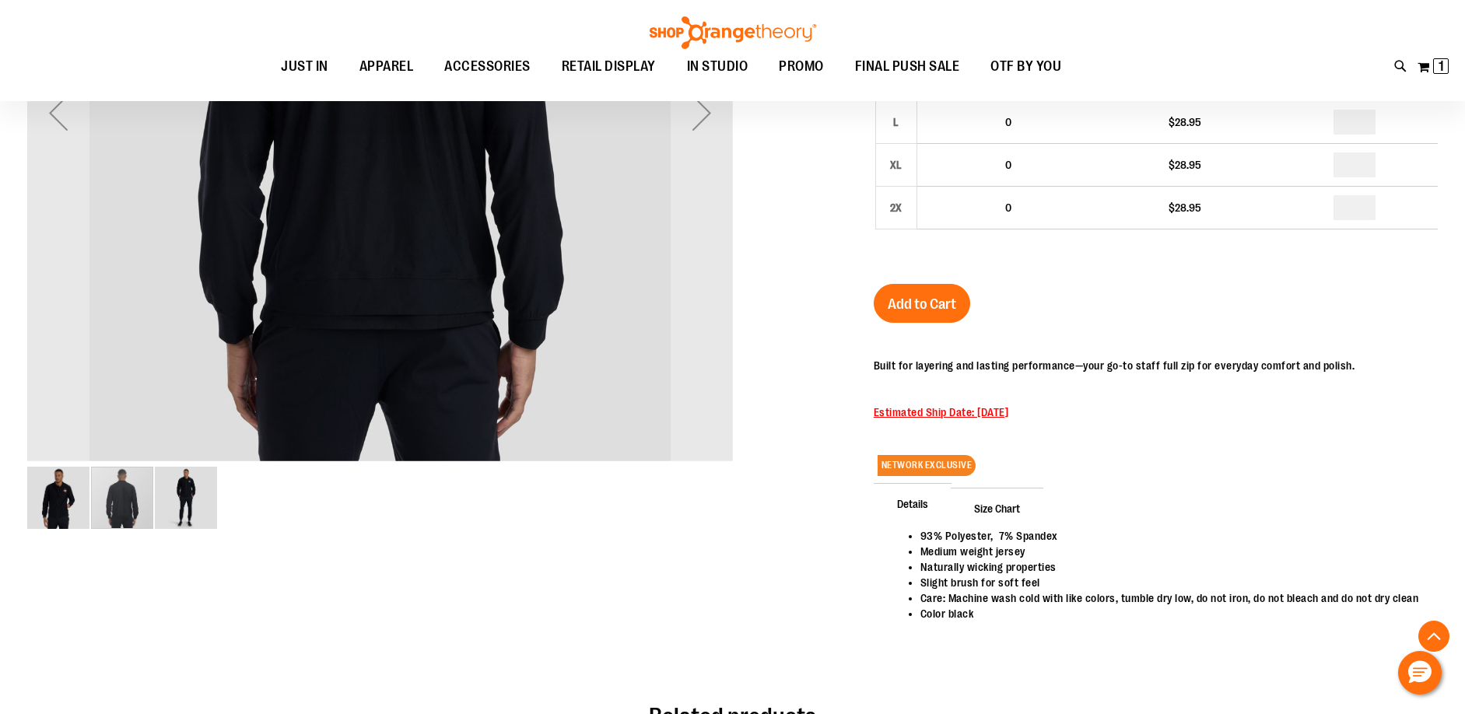
click at [188, 506] on img "image 3 of 3" at bounding box center [186, 498] width 62 height 62
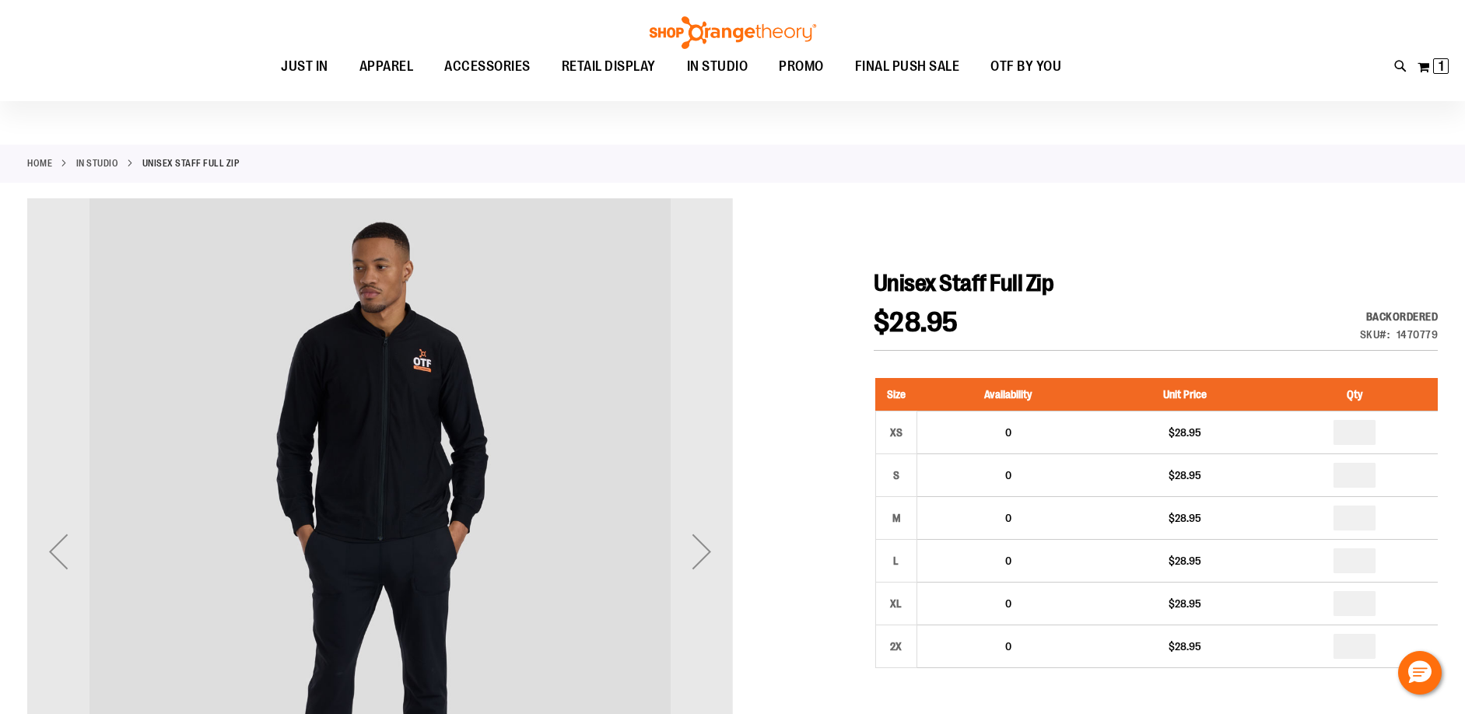
scroll to position [0, 0]
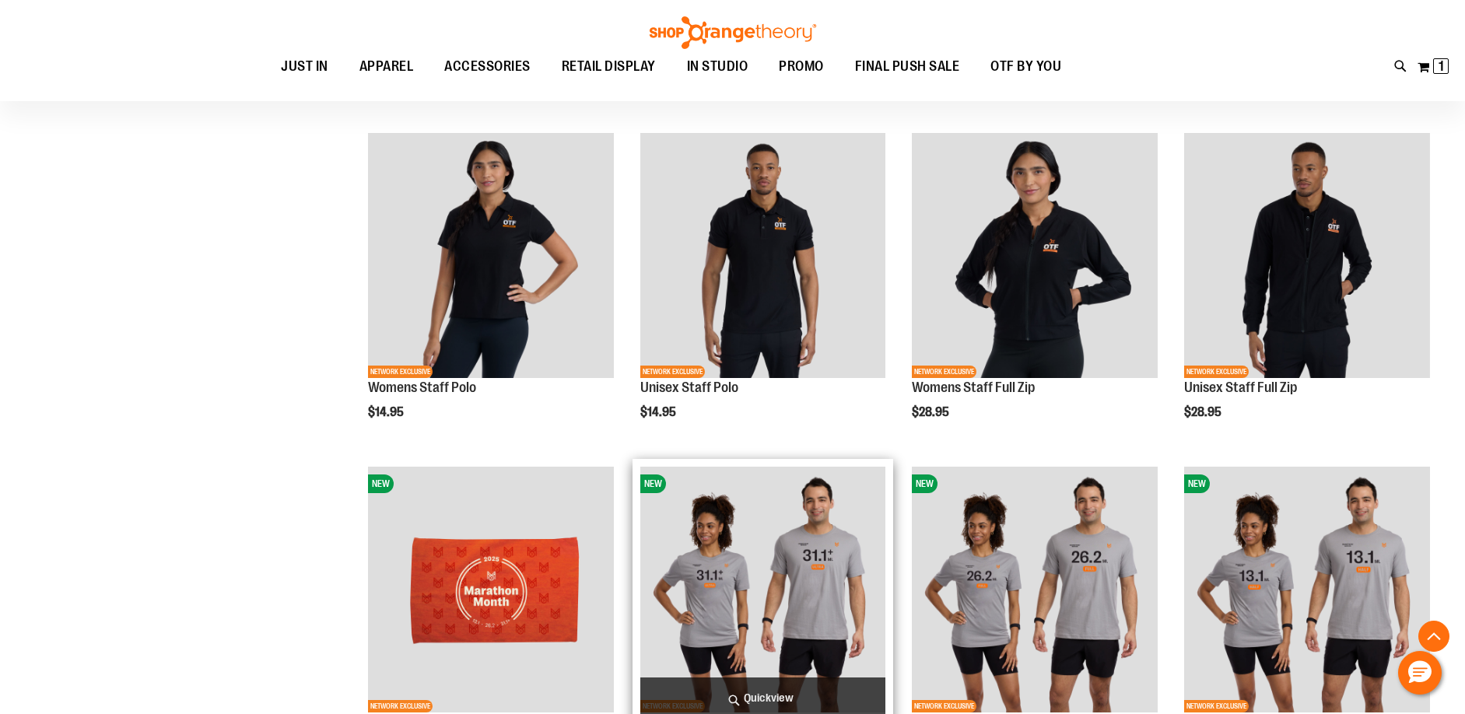
scroll to position [690, 0]
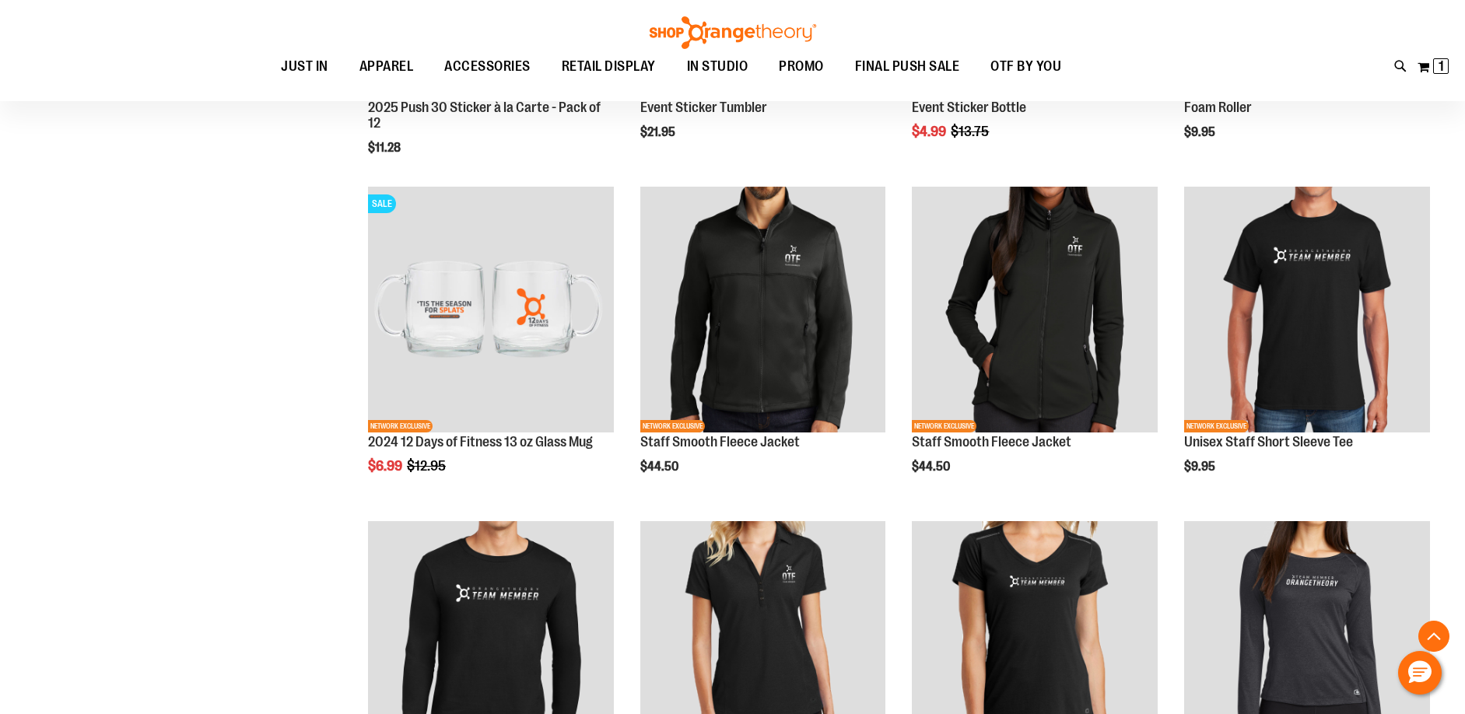
scroll to position [1624, 0]
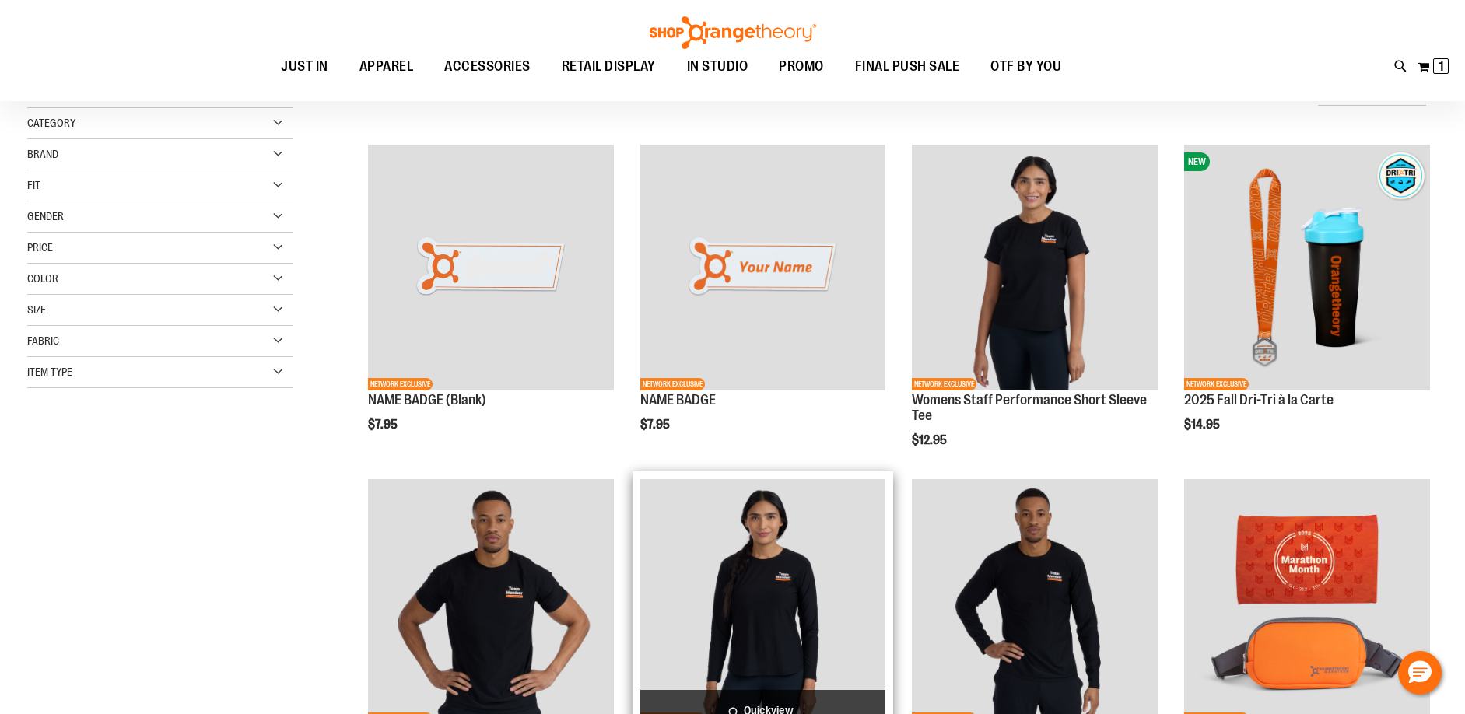
scroll to position [388, 0]
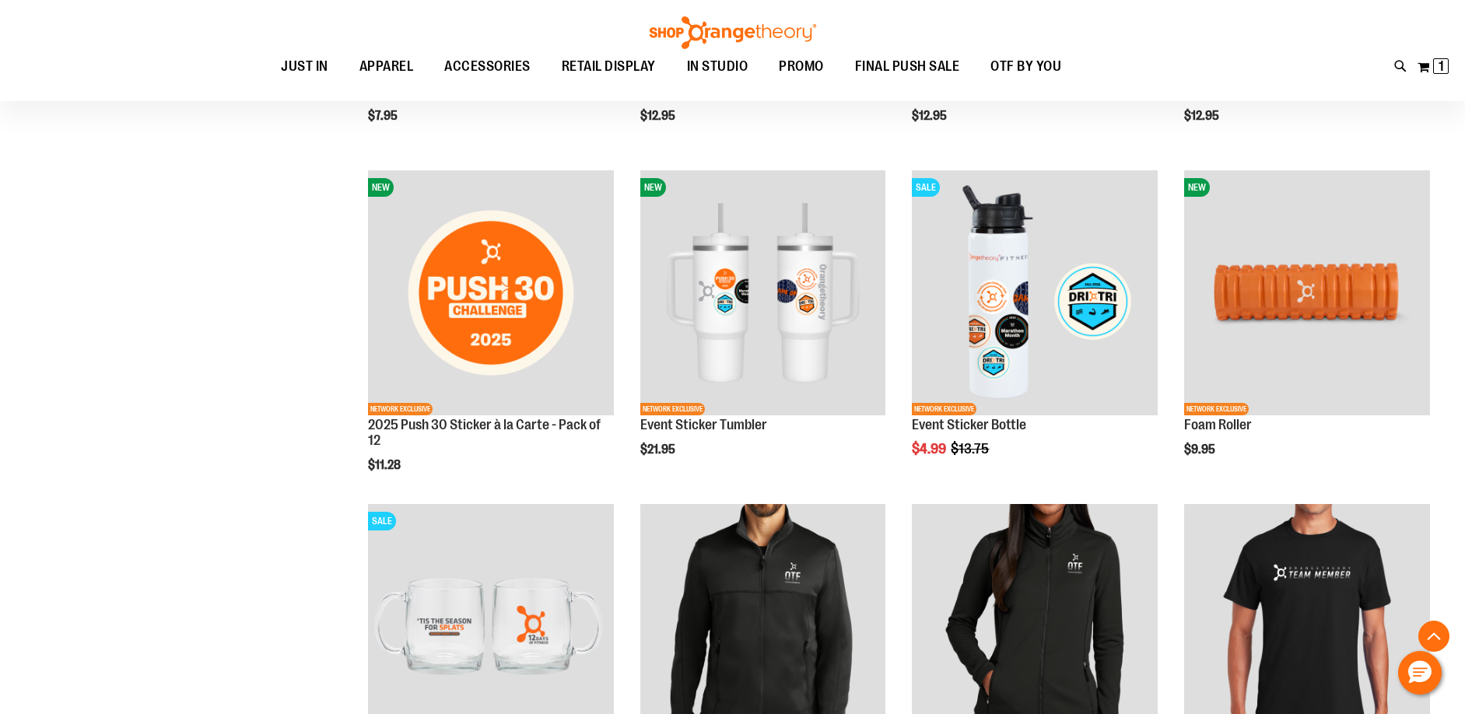
scroll to position [1400, 0]
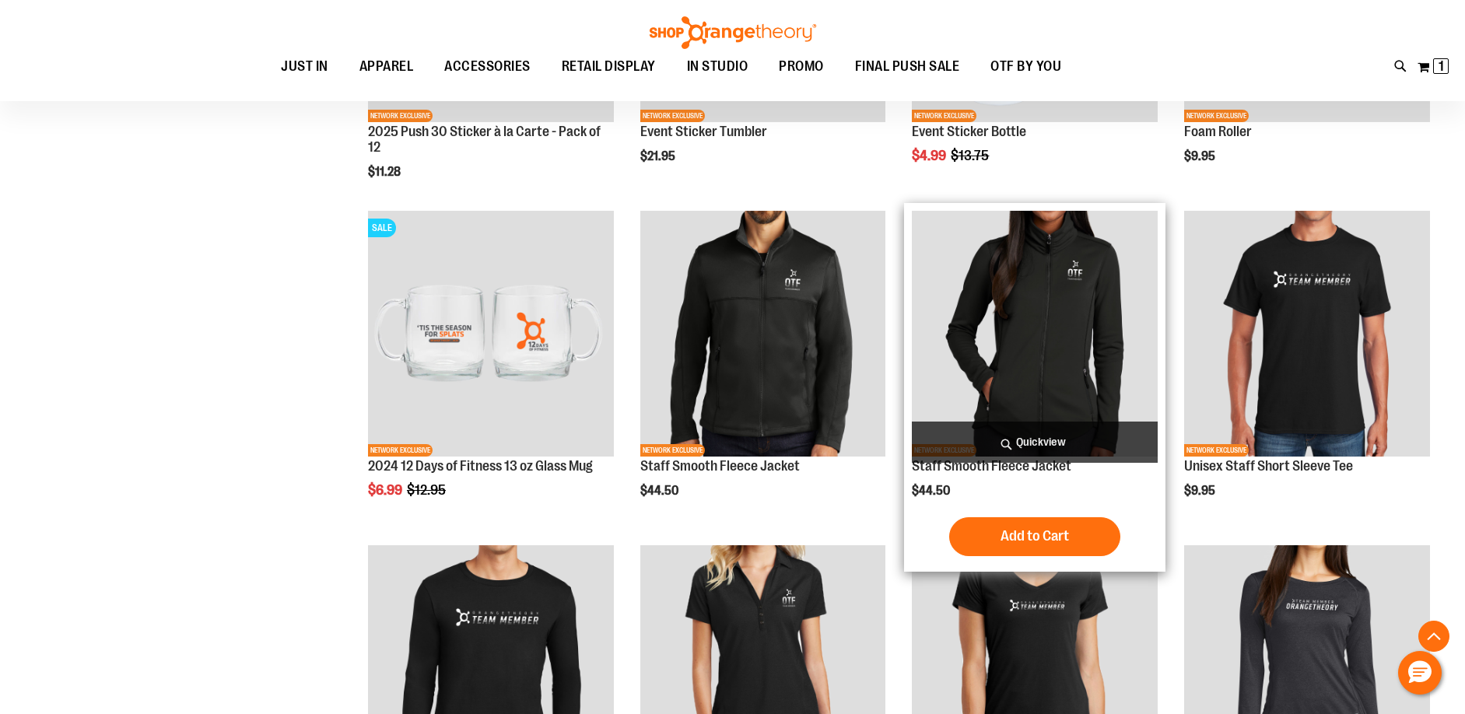
scroll to position [1633, 0]
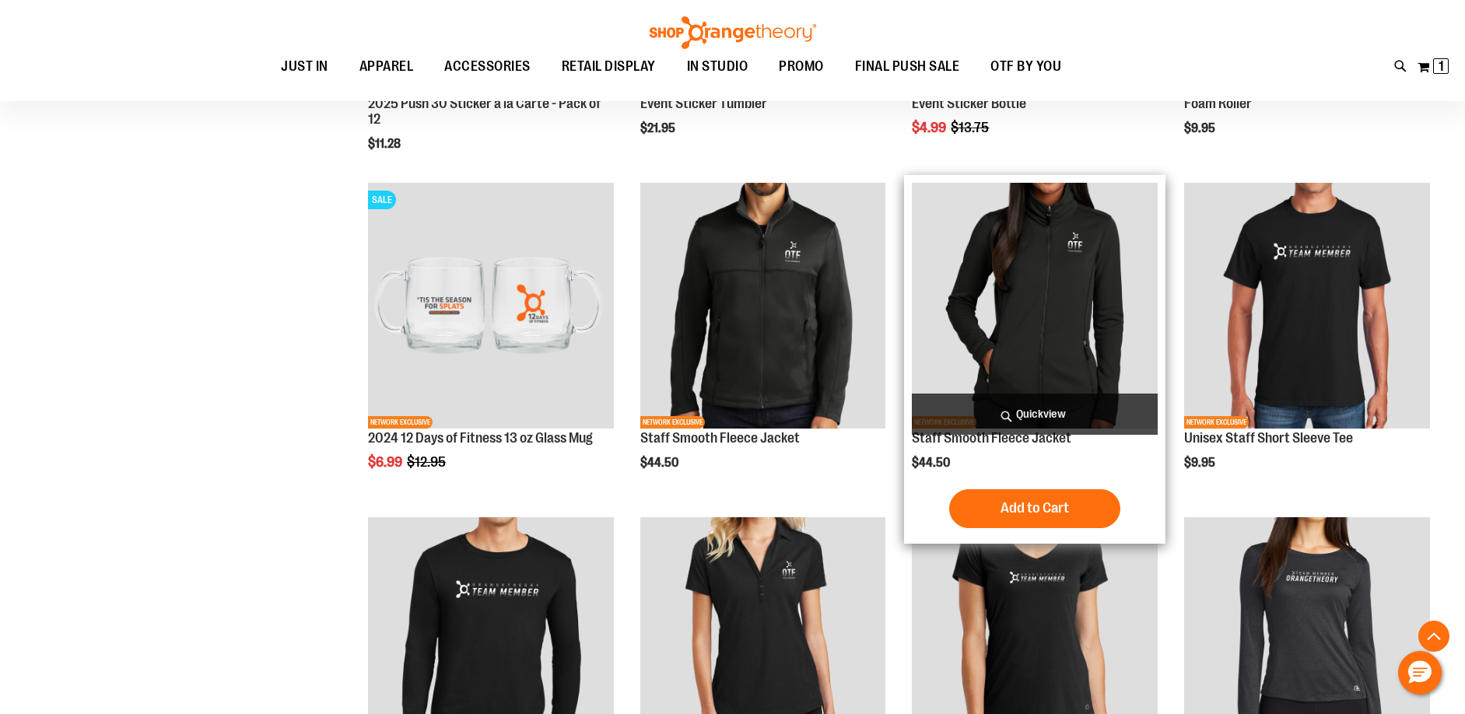
type input "**********"
click at [1069, 368] on img "product" at bounding box center [1035, 306] width 246 height 246
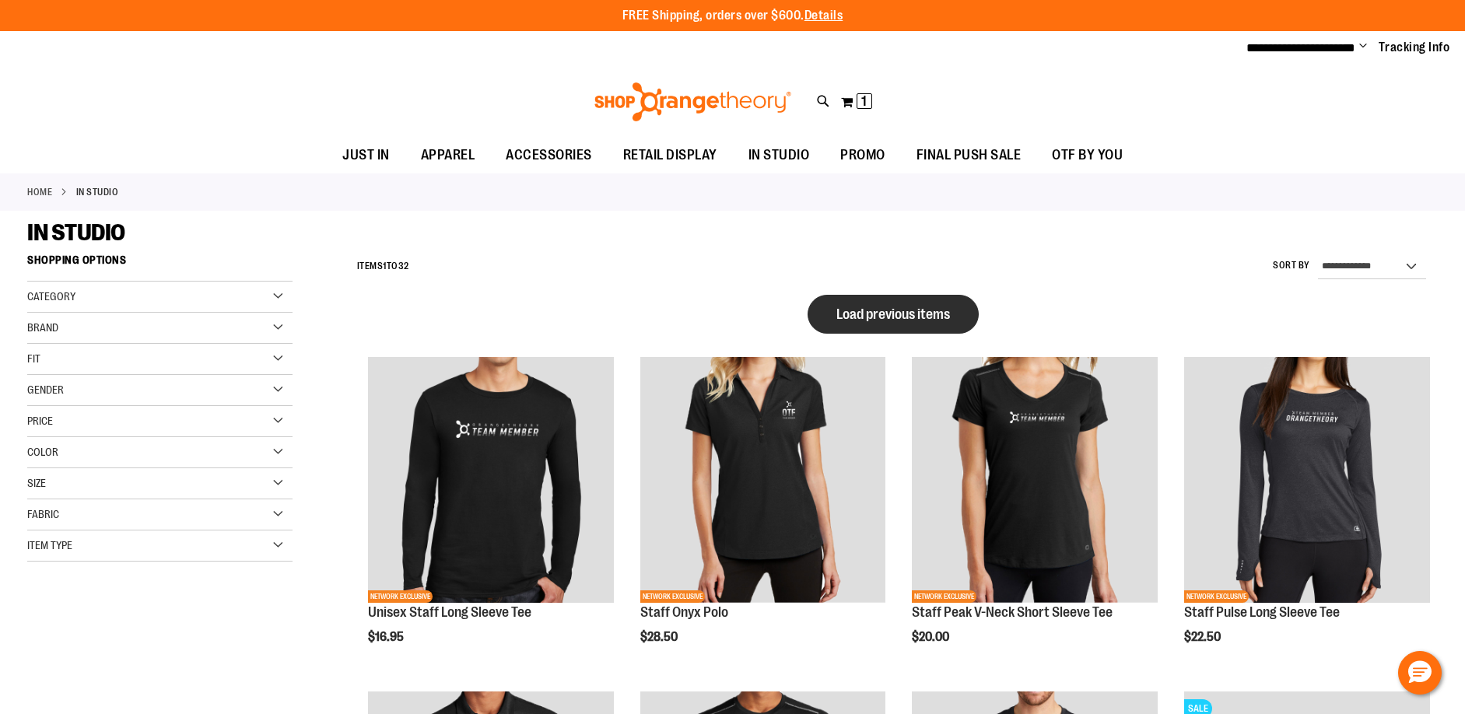
type input "**********"
click at [899, 295] on button "Load previous items" at bounding box center [893, 314] width 171 height 39
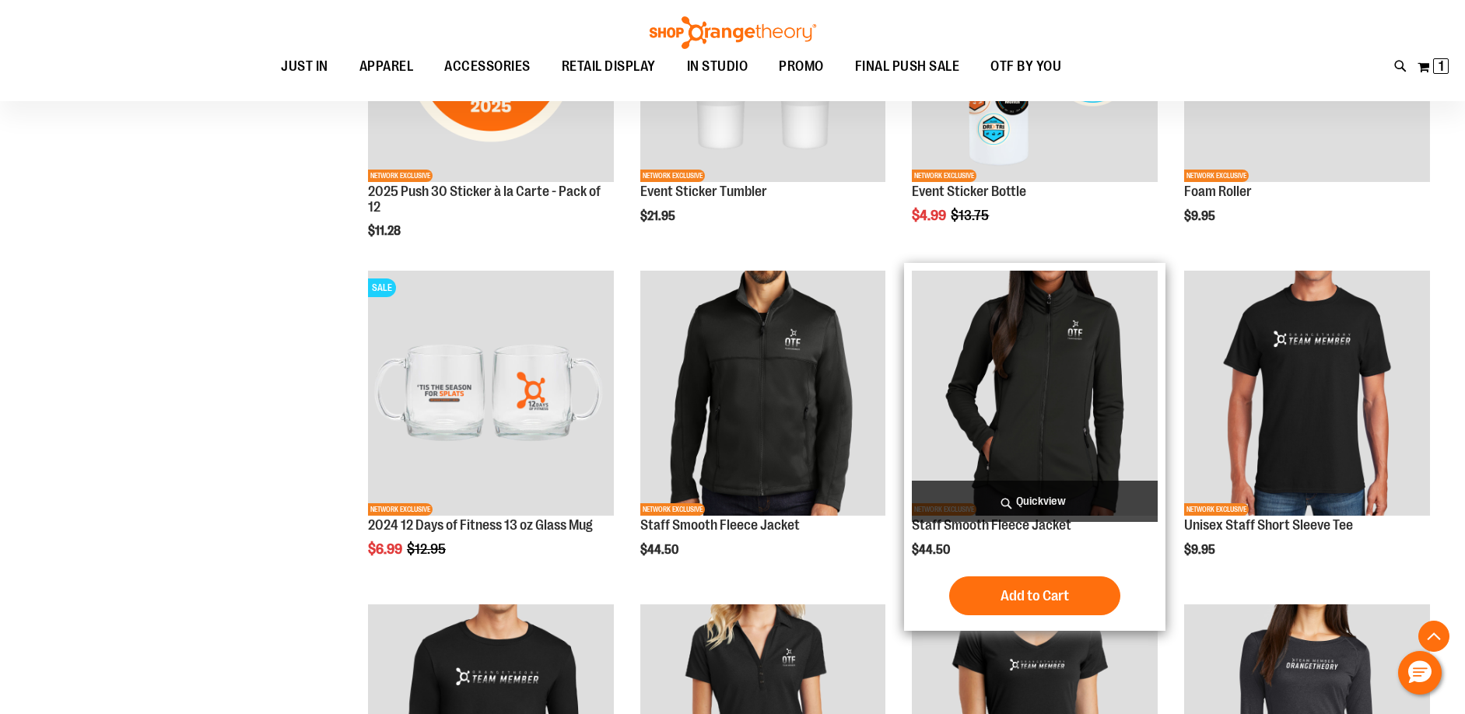
scroll to position [622, 0]
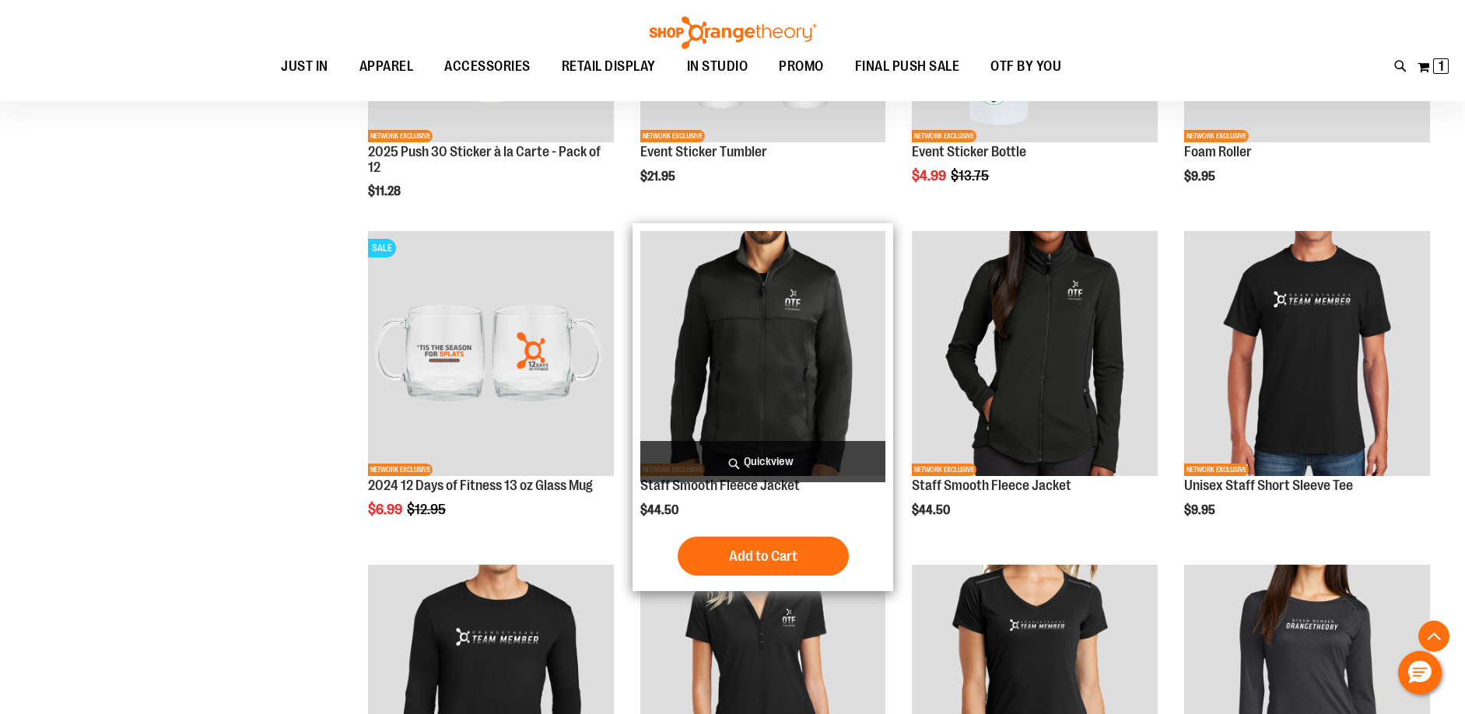
click at [827, 385] on img "product" at bounding box center [763, 354] width 246 height 246
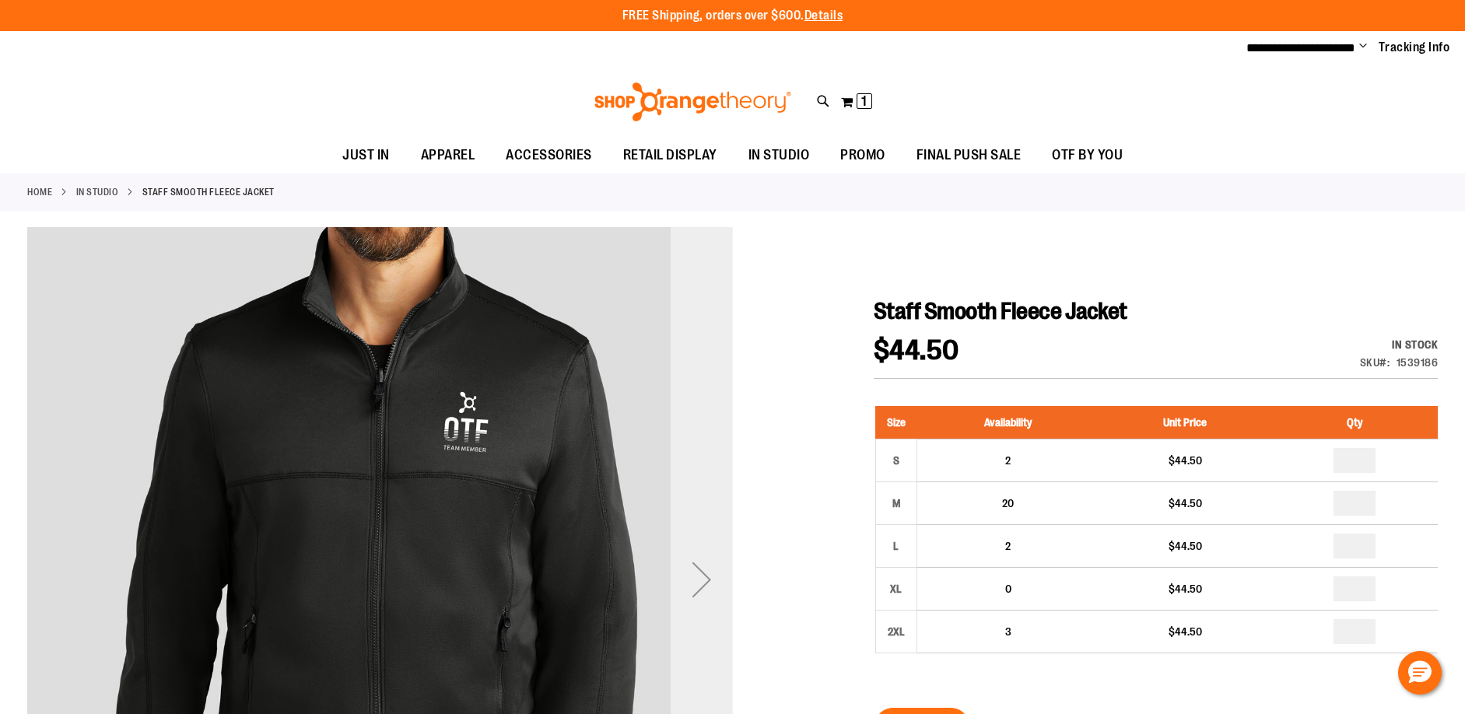
type input "**********"
click at [704, 576] on div "Next" at bounding box center [702, 579] width 62 height 62
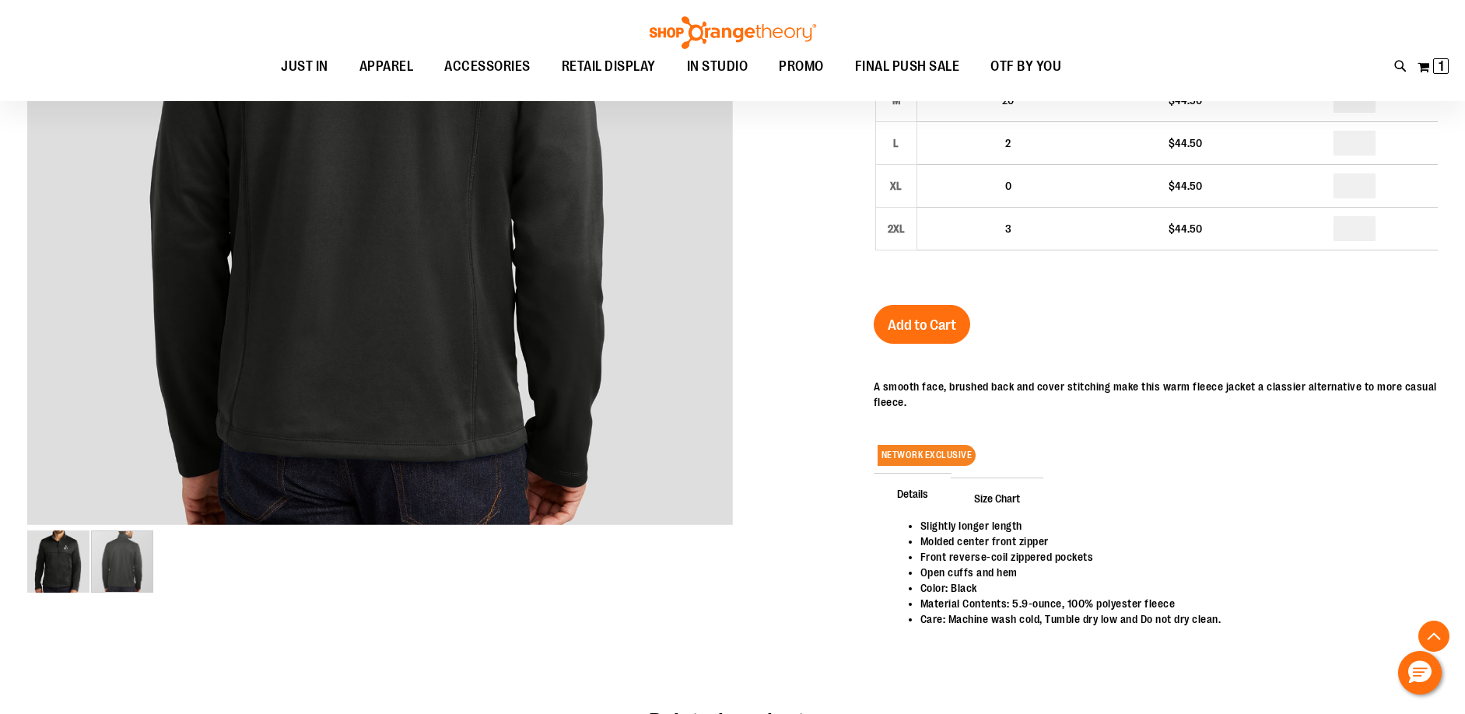
scroll to position [310, 0]
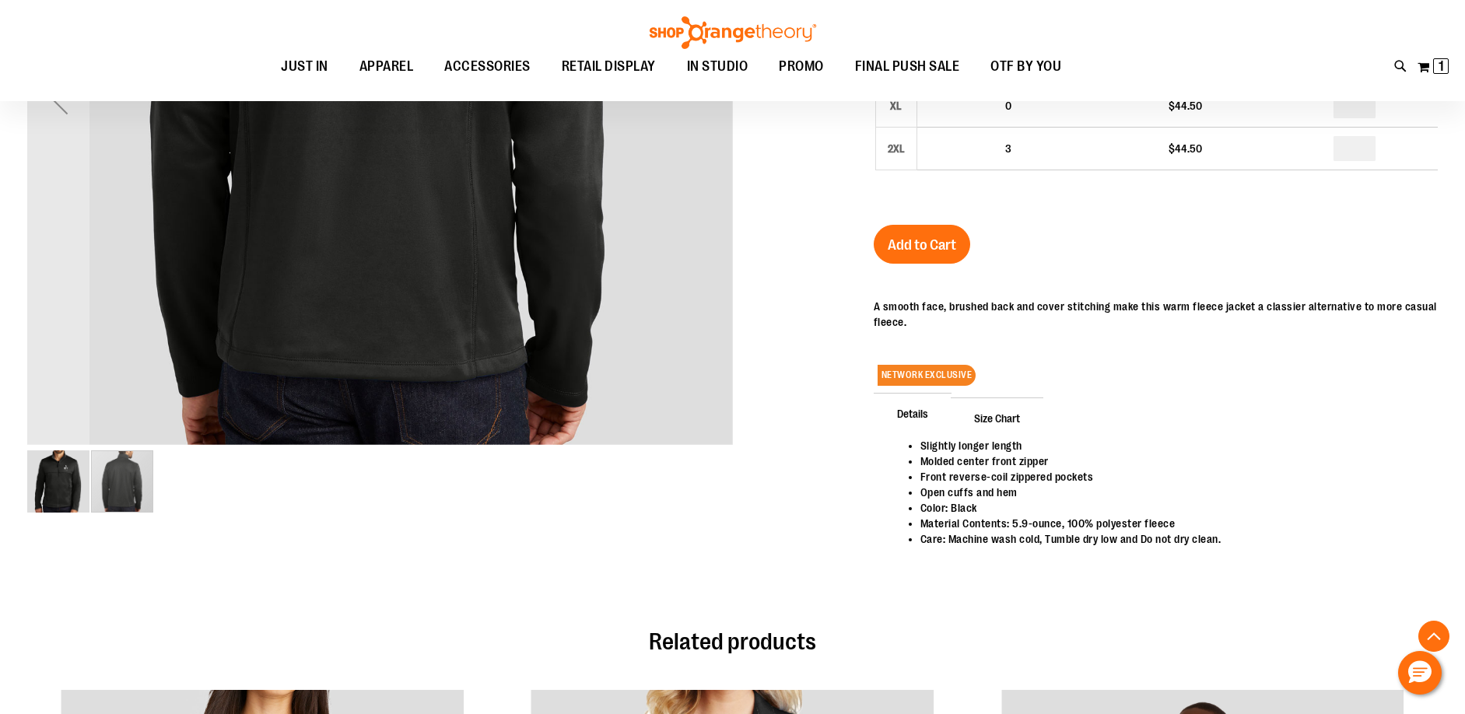
click at [44, 488] on img "image 1 of 2" at bounding box center [58, 481] width 62 height 62
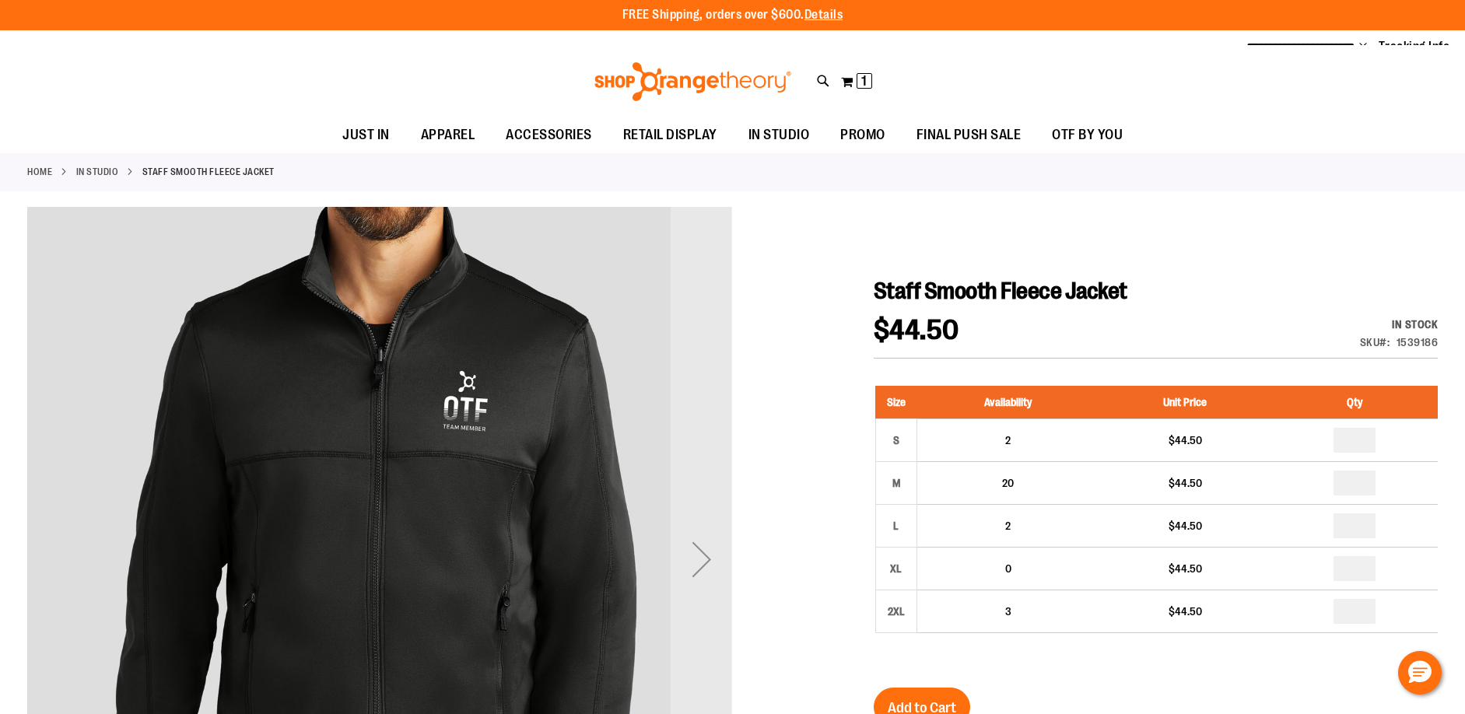
scroll to position [0, 0]
